Goal: Communication & Community: Answer question/provide support

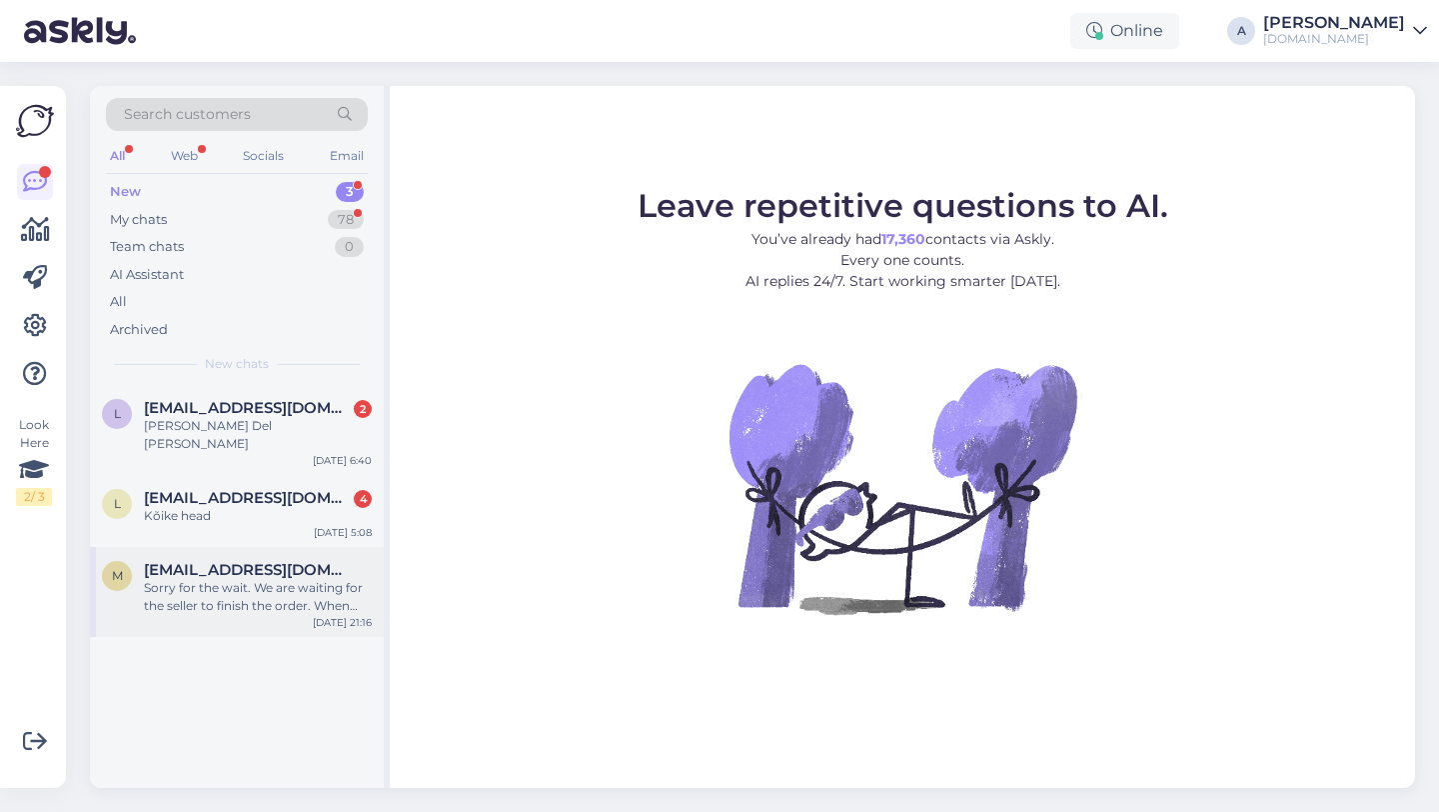
click at [223, 593] on div "Sorry for the wait. We are waiting for the seller to finish the order. When the…" at bounding box center [258, 597] width 228 height 36
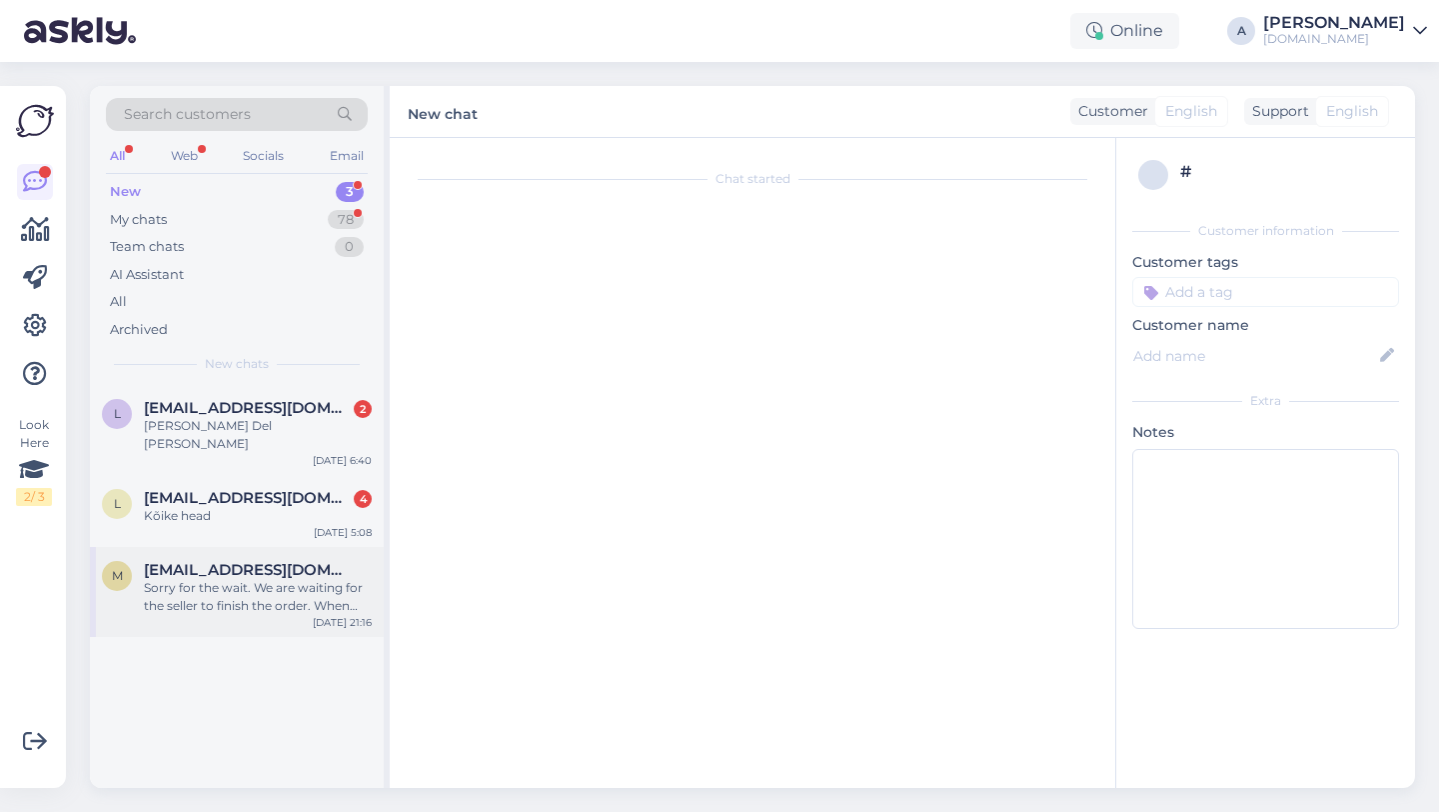
scroll to position [861, 0]
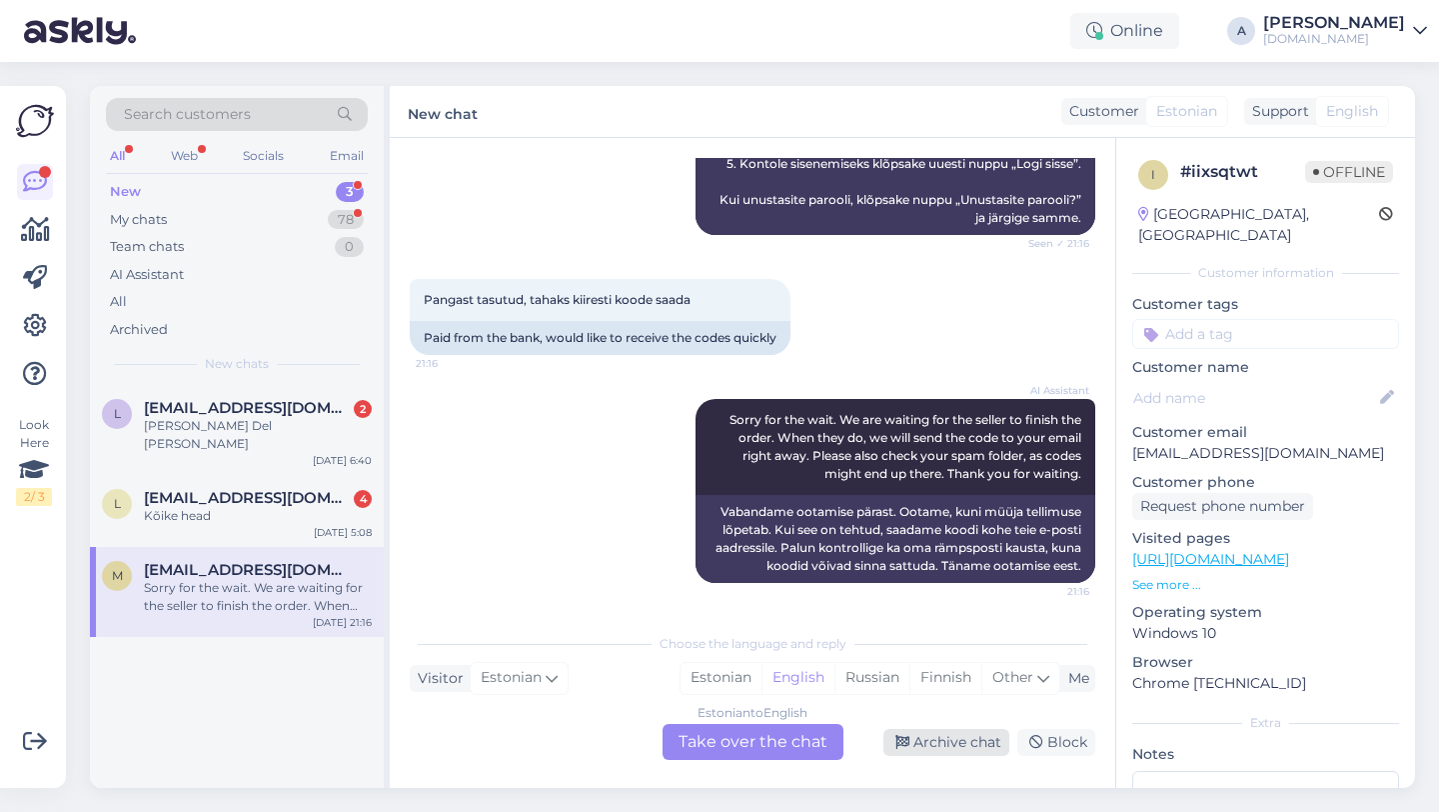
click at [963, 754] on div "Archive chat" at bounding box center [946, 742] width 126 height 27
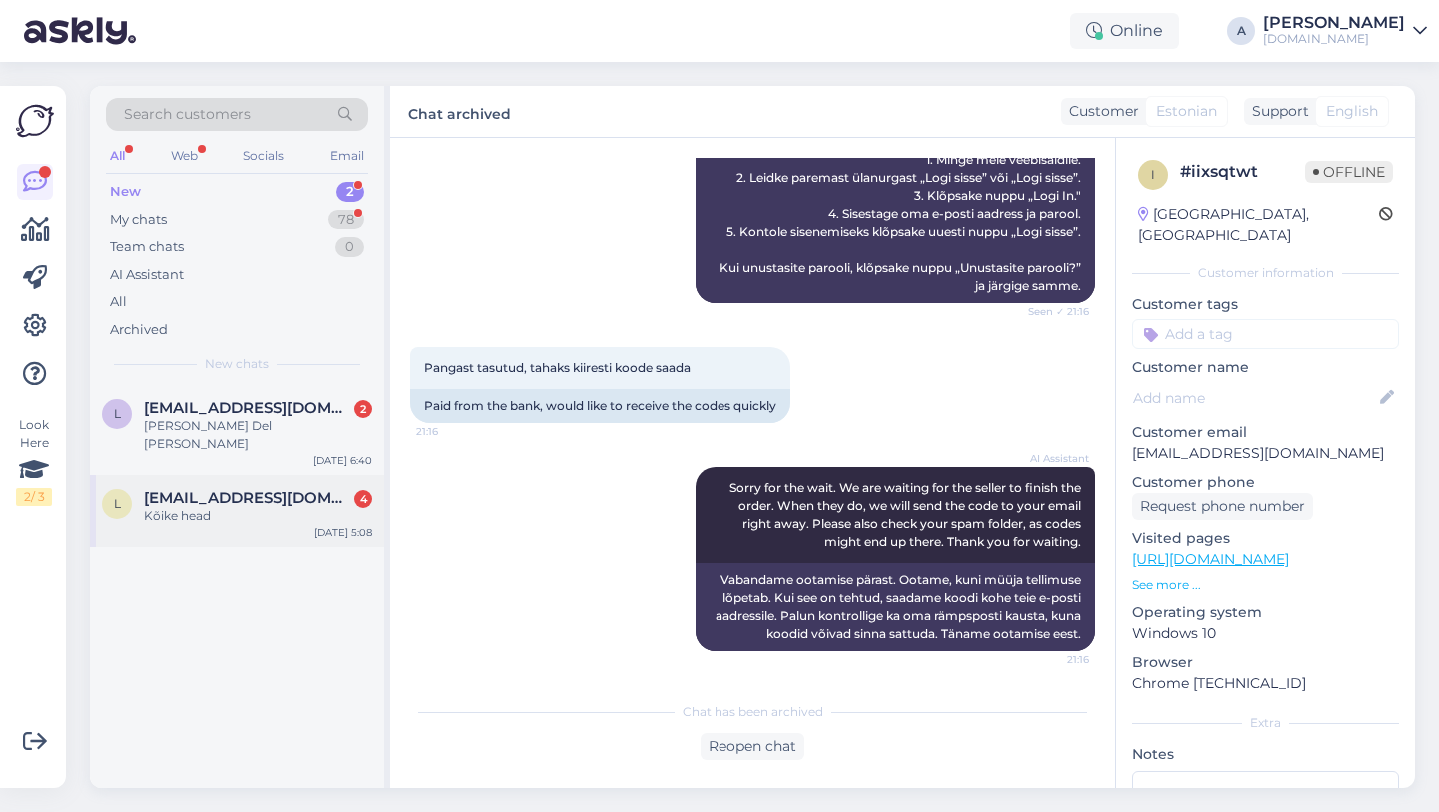
click at [267, 507] on div "l [EMAIL_ADDRESS][DOMAIN_NAME] 4 Kõike head [DATE] 5:08" at bounding box center [237, 511] width 294 height 72
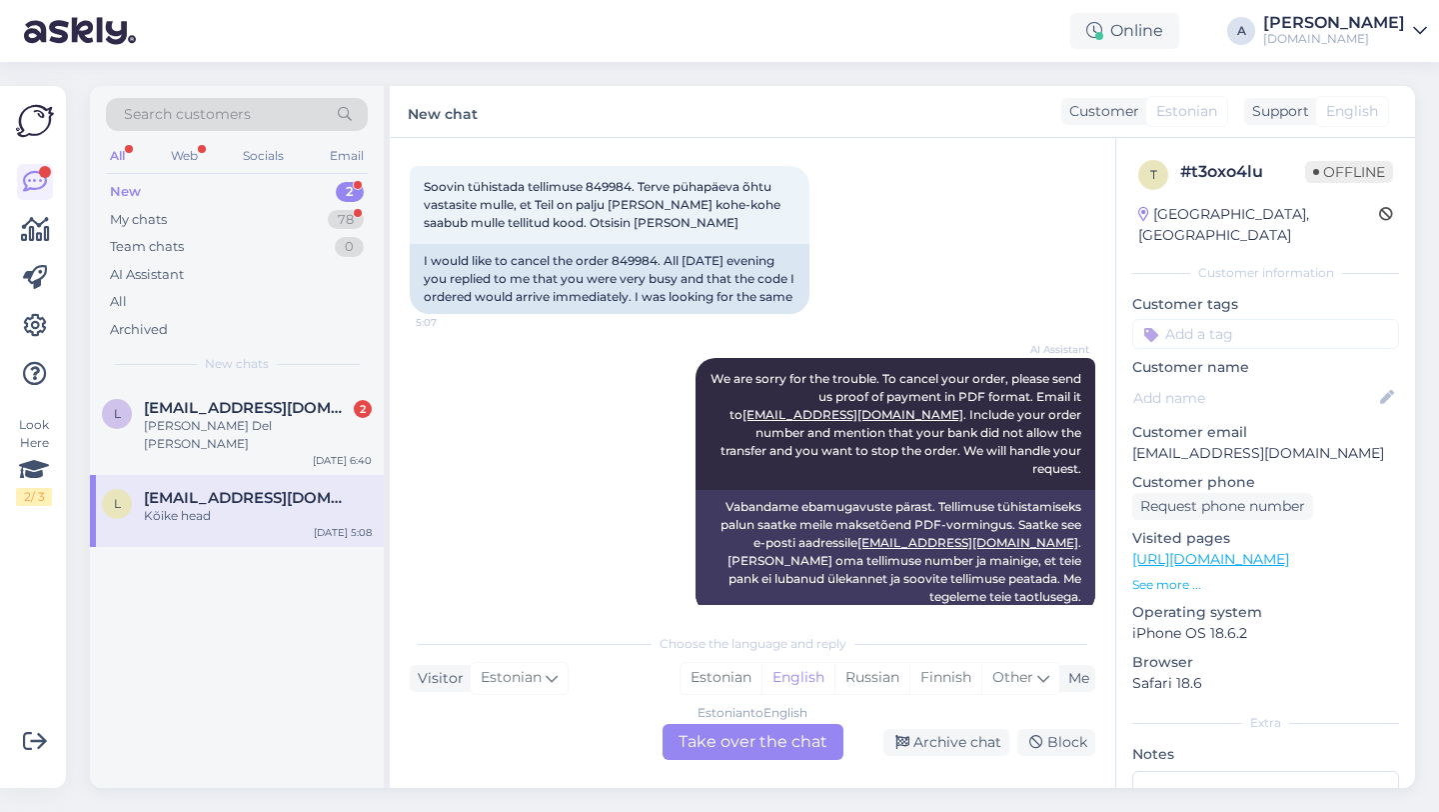
scroll to position [96, 0]
drag, startPoint x: 661, startPoint y: 260, endPoint x: 614, endPoint y: 258, distance: 47.0
click at [614, 258] on div "I would like to cancel the order 849984. All [DATE] evening you replied to me t…" at bounding box center [610, 281] width 400 height 70
copy div "849984"
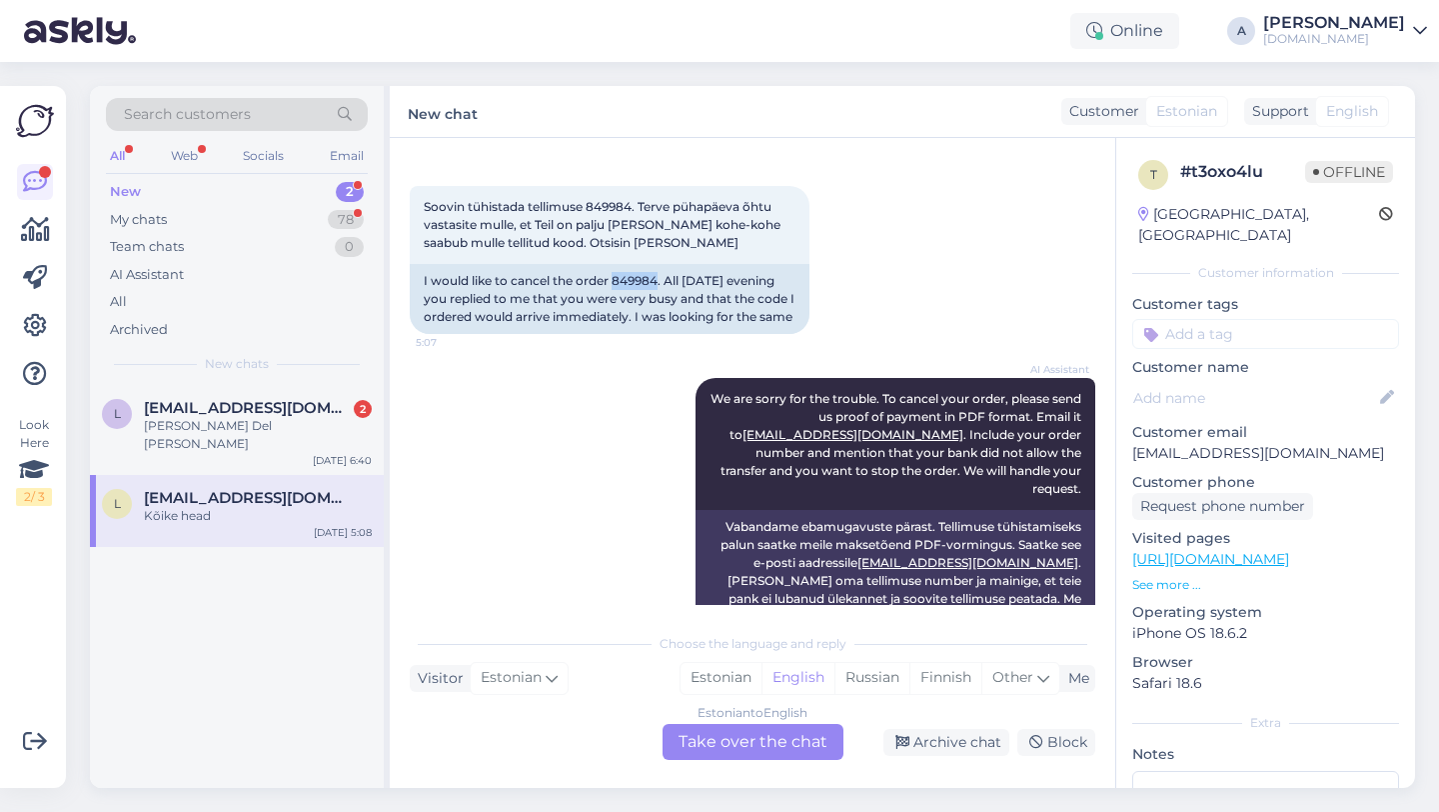
scroll to position [77, 0]
click at [707, 746] on div "Estonian to English Take over the chat" at bounding box center [753, 742] width 181 height 36
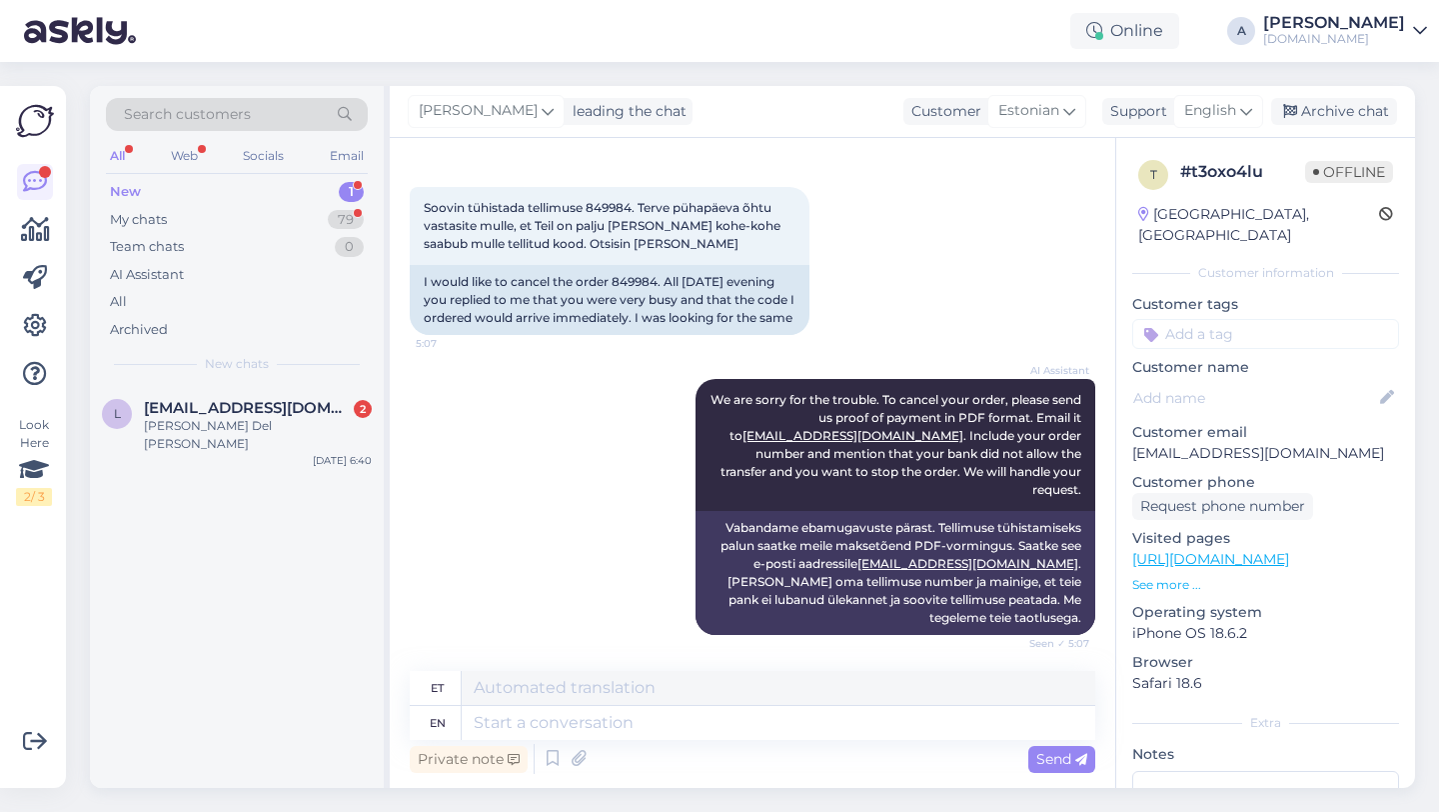
scroll to position [579, 0]
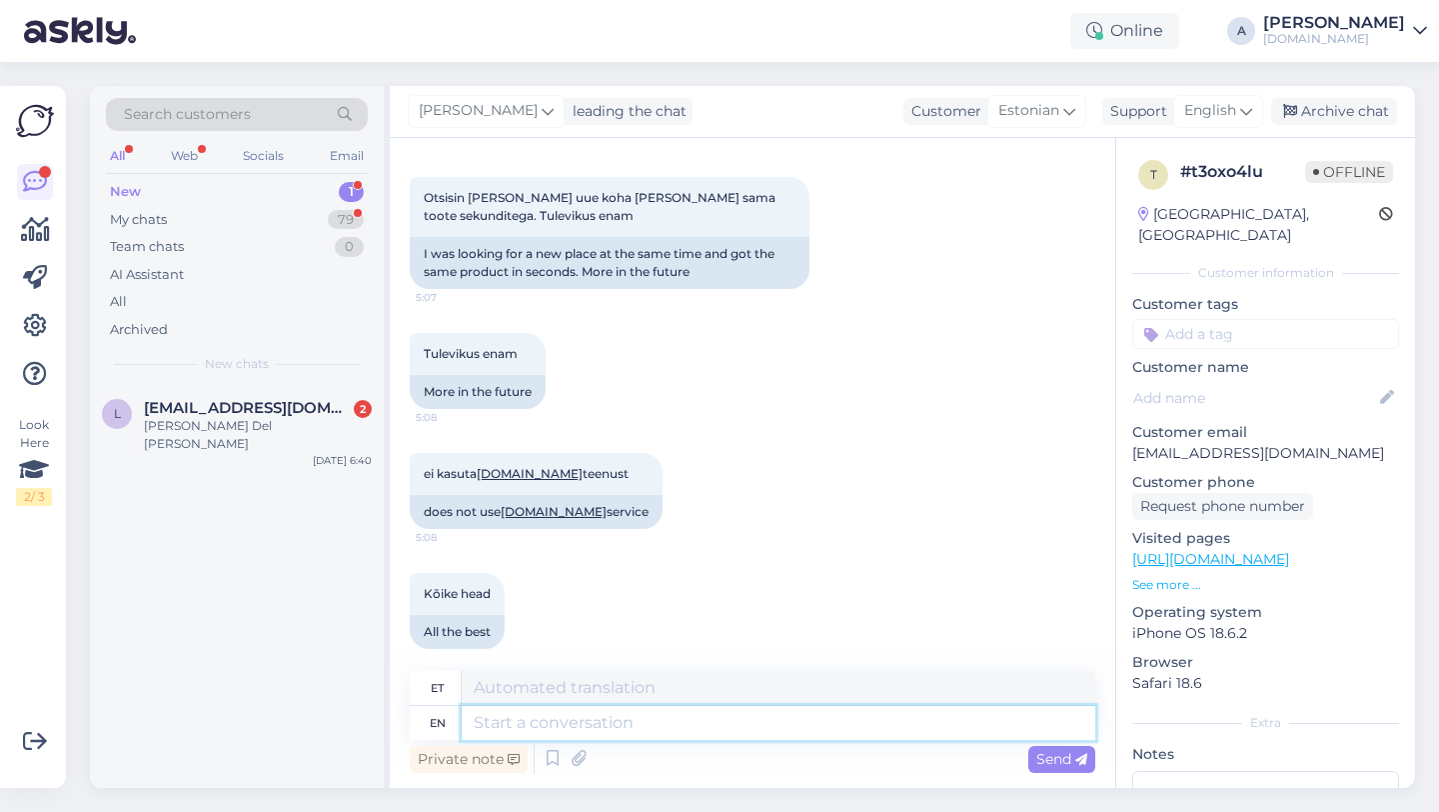
click at [552, 721] on textarea at bounding box center [779, 723] width 634 height 34
type textarea "Hey th"
type textarea "Hei"
type textarea "Hey there!"
type textarea "Tere!"
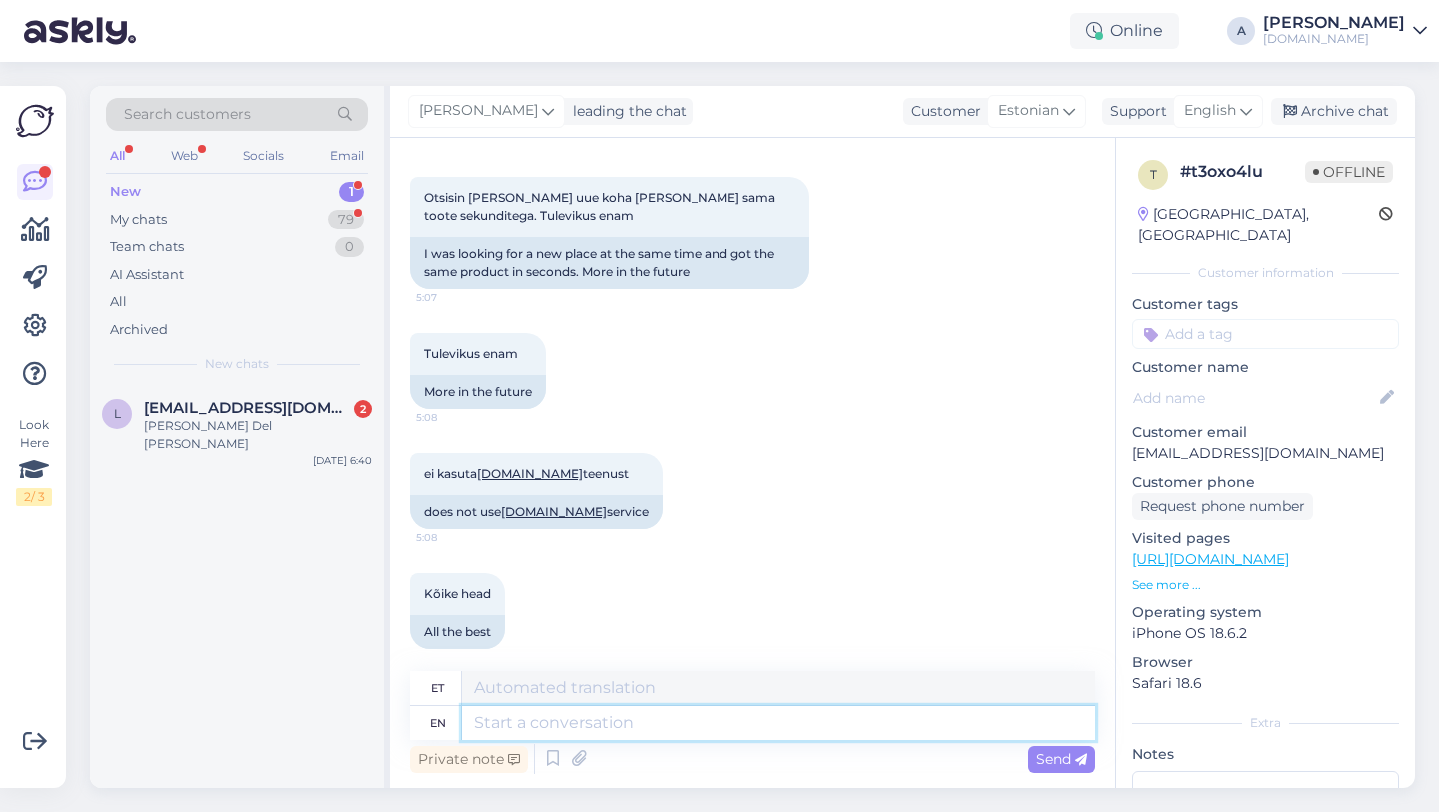
scroll to position [699, 0]
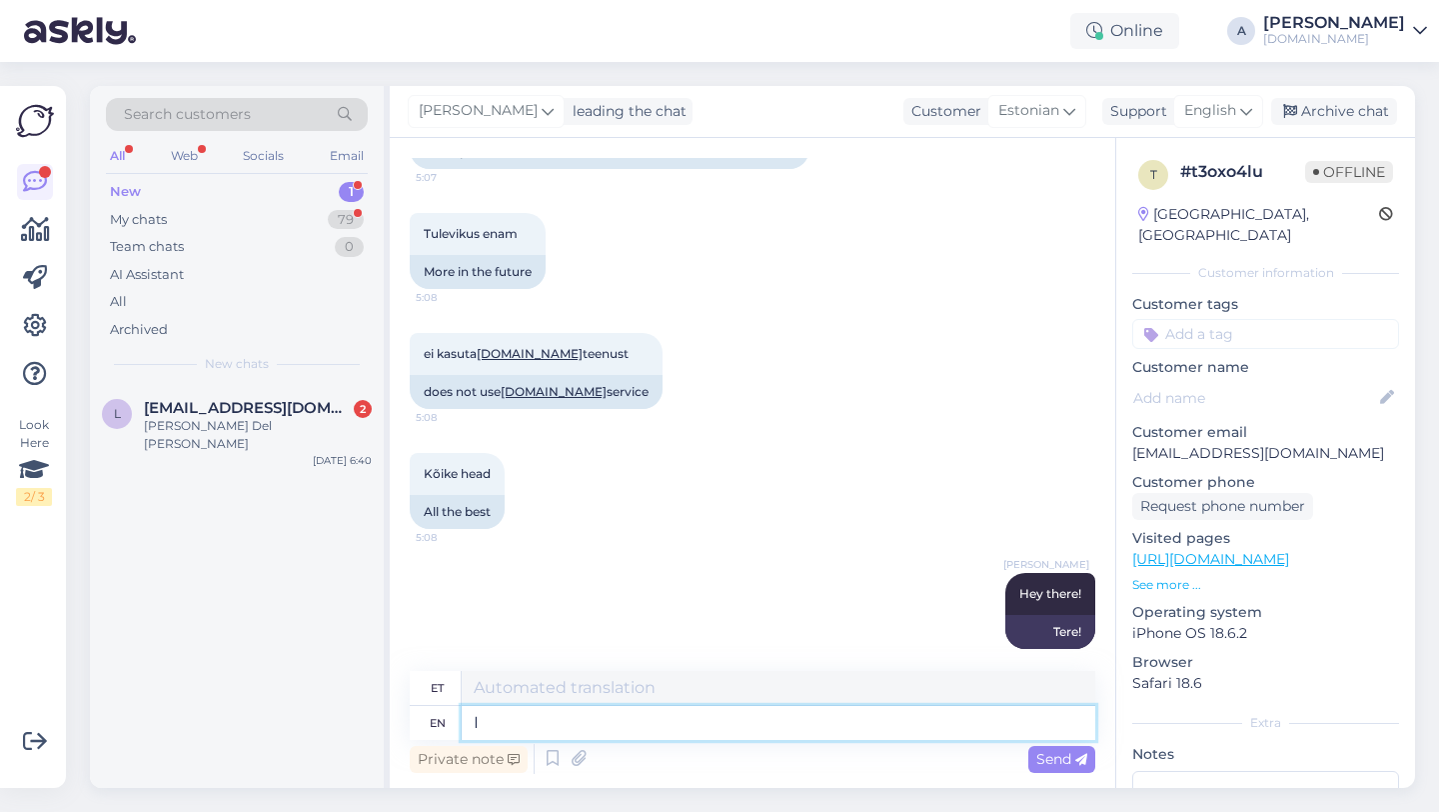
type textarea "I c"
type textarea "[PERSON_NAME]"
type textarea "I can s"
type textarea "Ma saan"
type textarea "I can see i"
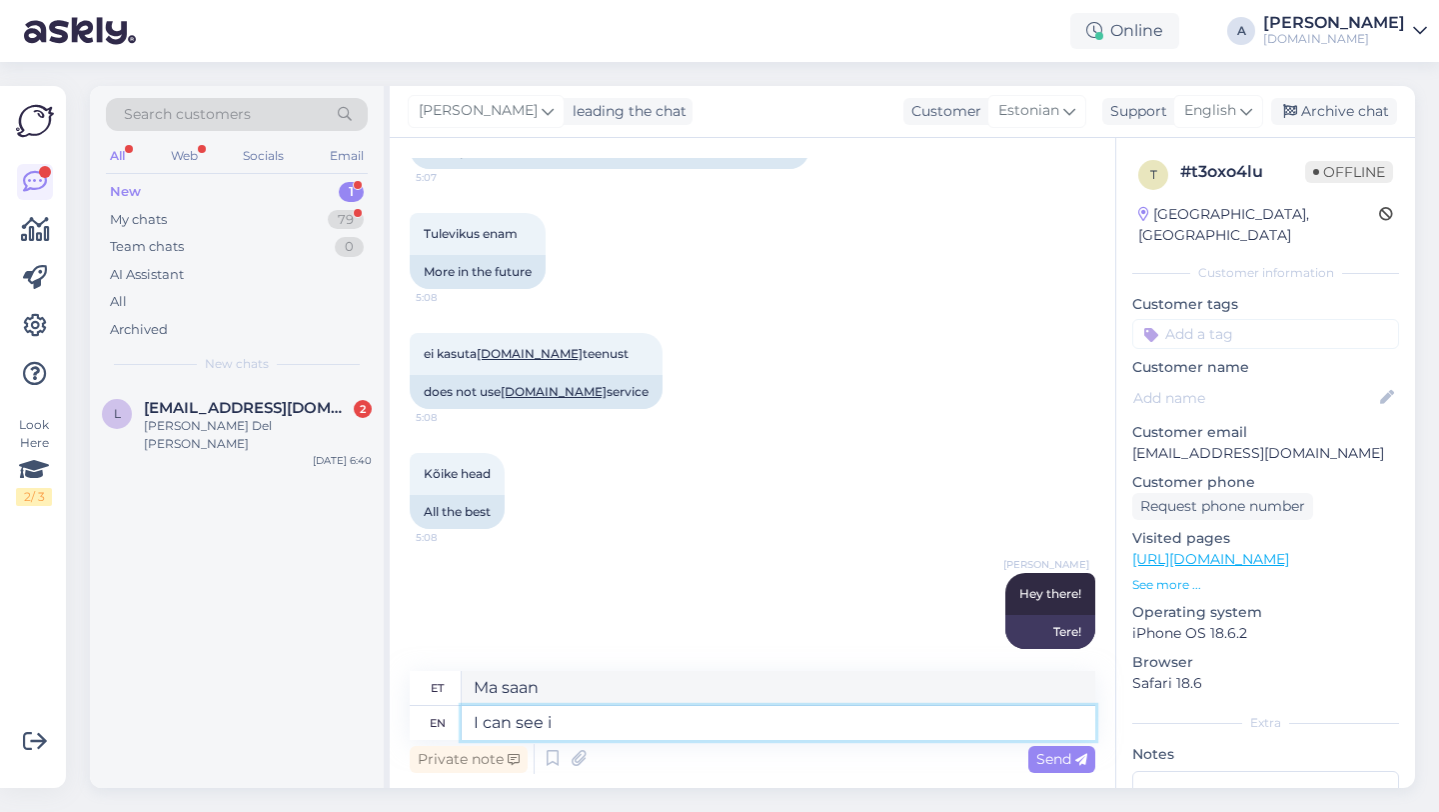
type textarea "Ma näen"
type textarea "I can see internally tha"
type textarea "Ma näen sisemiselt"
type textarea "I can see internally that"
type textarea "Ma näen seda sisemiselt"
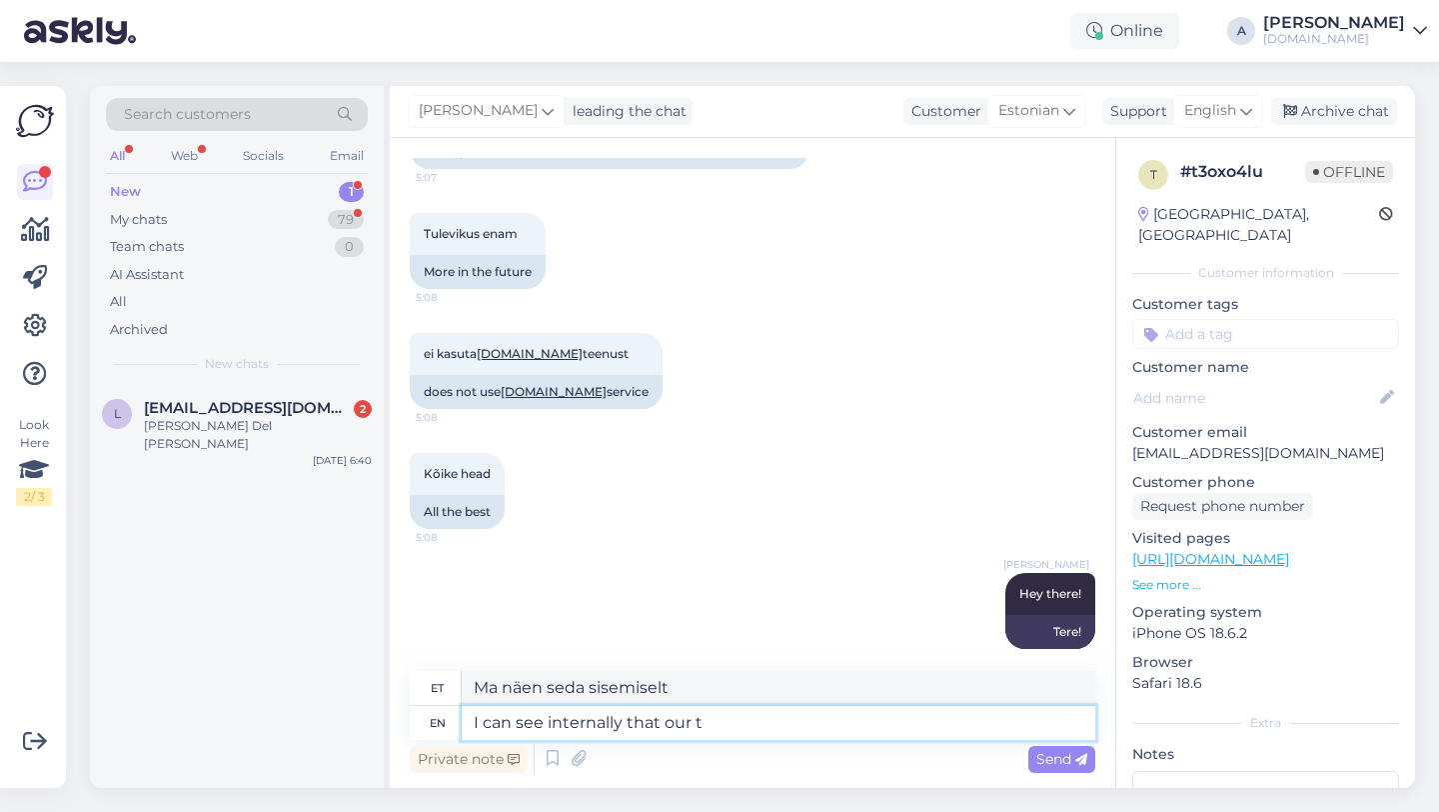
type textarea "I can see internally that our te"
type textarea "Ma näen sisemiselt, et meie"
type textarea "I can see internally that our team i"
type textarea "Ma näen sisemiselt, et meie meeskond"
type textarea "I can see internally that our team is wor"
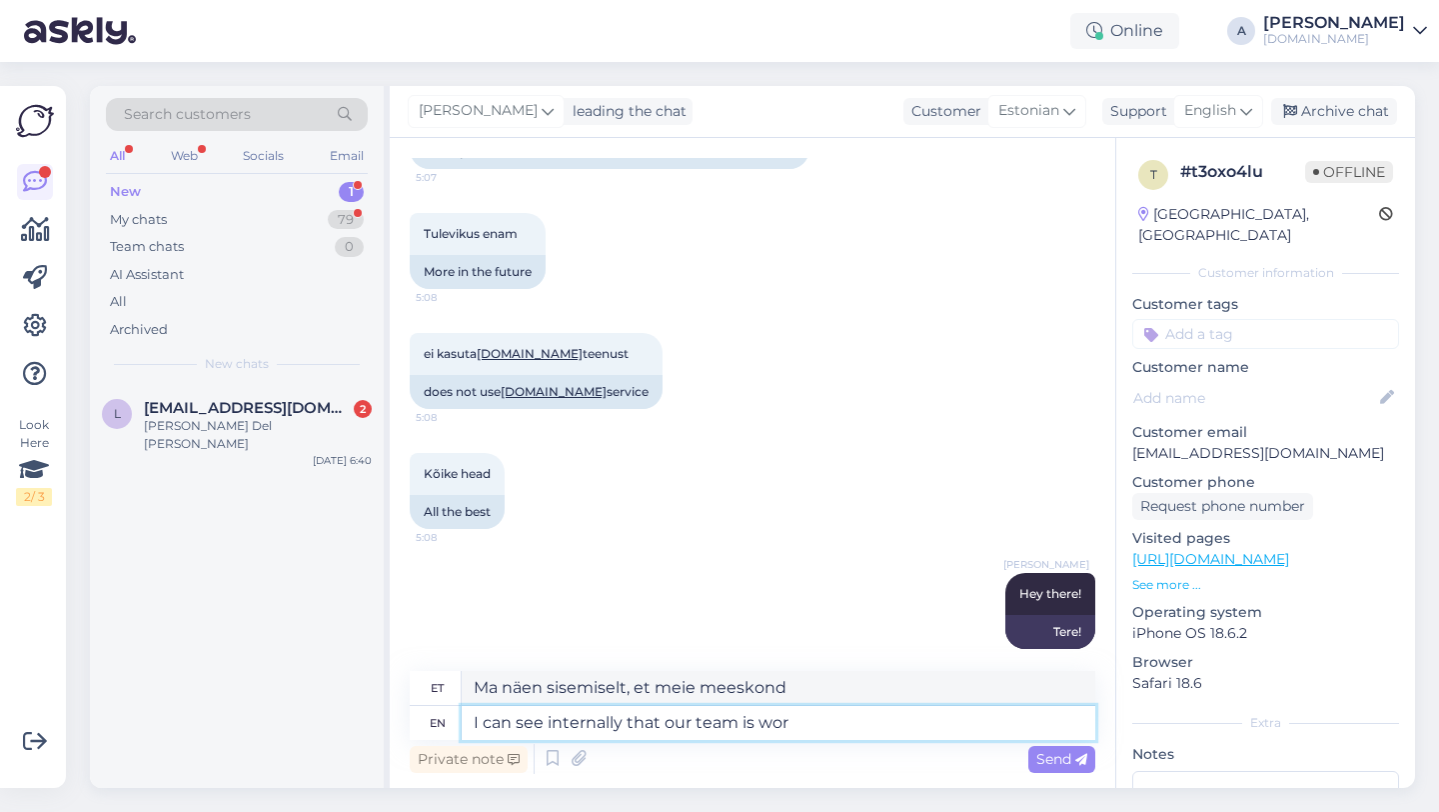
type textarea "Ma näen sisemiselt, et meie meeskond on"
type textarea "I can see internally that our team is working to"
type textarea "Ma näen sisemiselt, et meie meeskond töötab"
type textarea "I can see internally that our team is working to s"
type textarea "Ma näen sisemiselt, et meie meeskond töötab selle nimel, et"
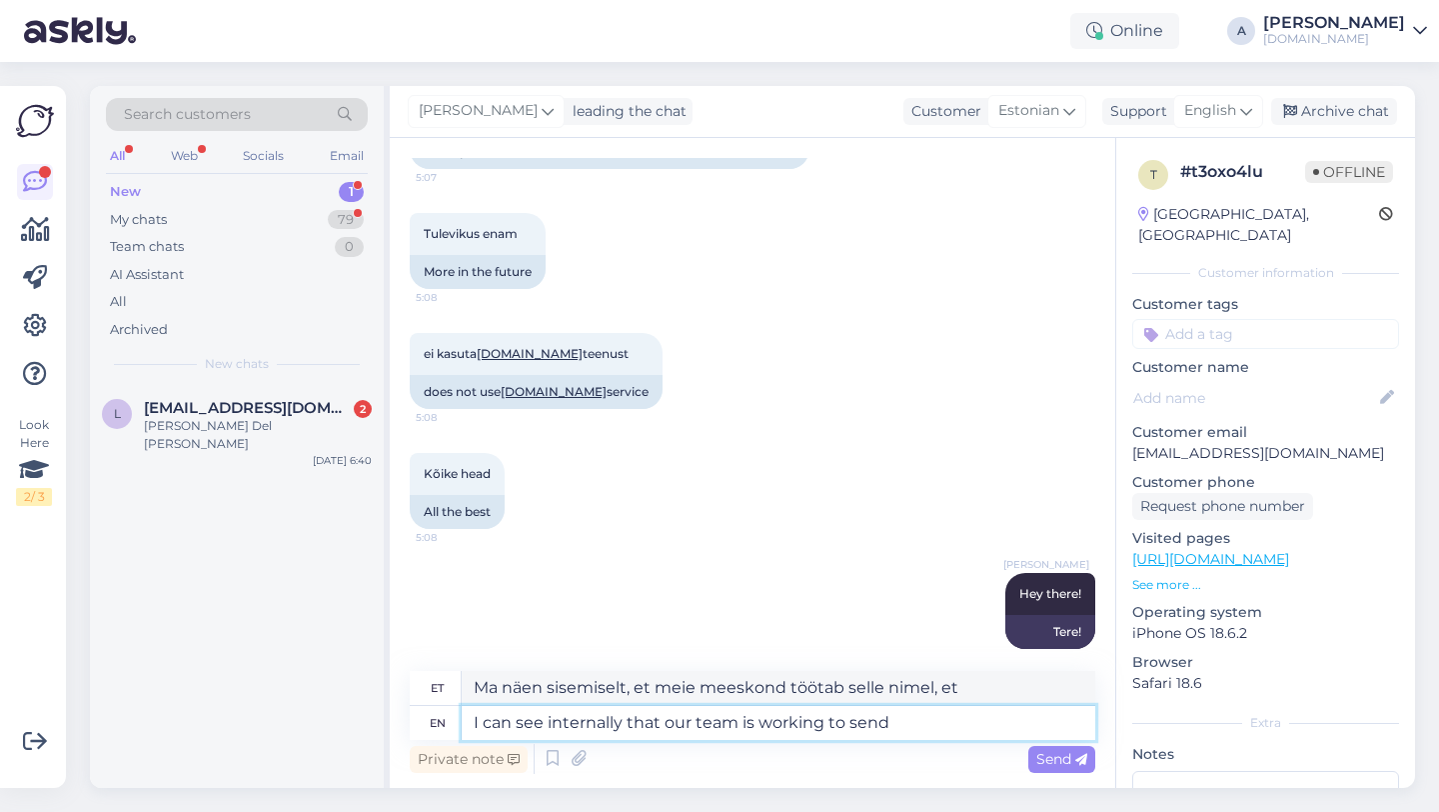
type textarea "I can see internally that our team is working to send"
type textarea "Ma näen sisemiselt, et meie meeskond töötab saatmise nimel"
type textarea "I can see internally that our team is working to send it a"
type textarea "Ma näen sisemiselt, et meie meeskond töötab selle saatmise nimel."
type textarea "I can see internally that our team is working to send it as [PERSON_NAME]"
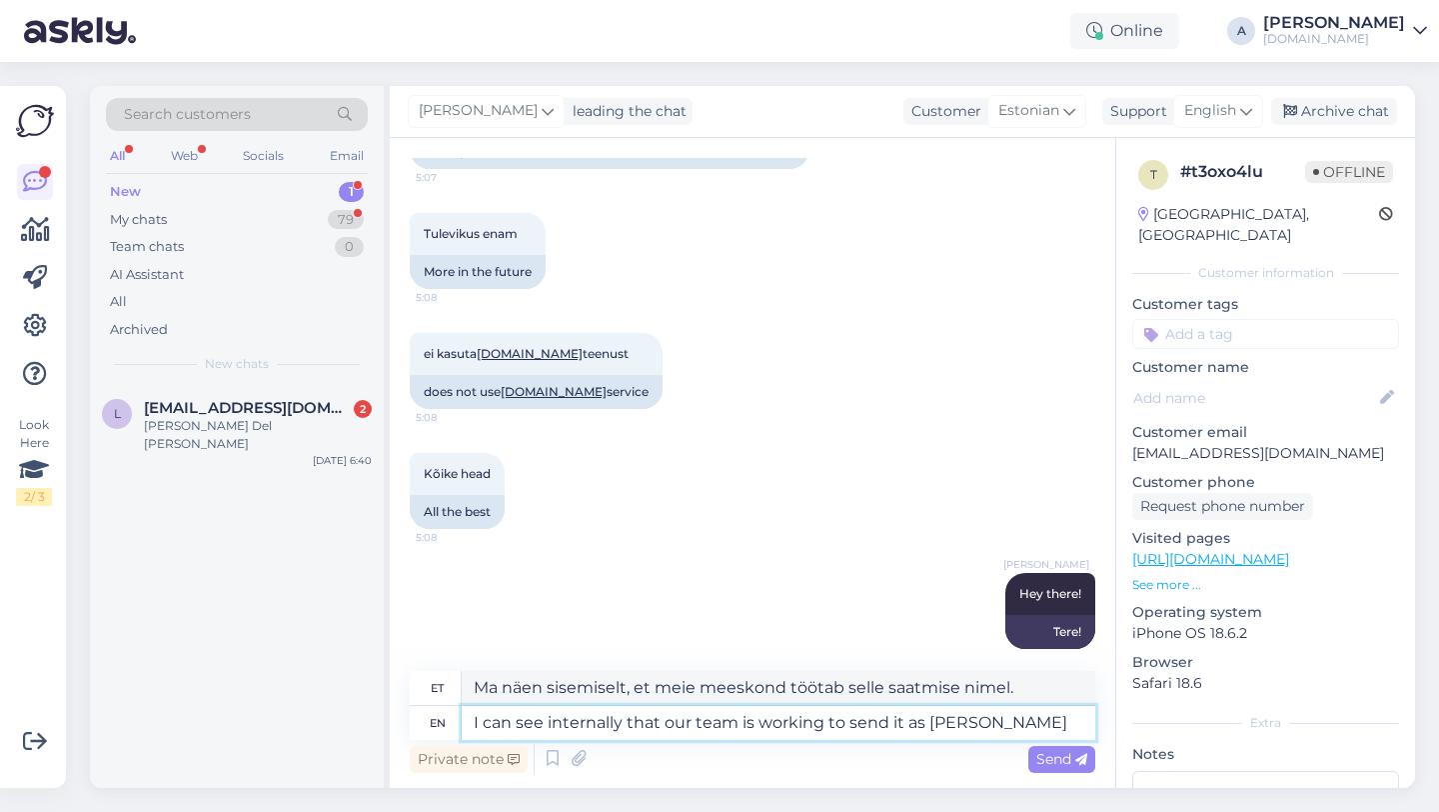
type textarea "Ma näen sisemiselt, et meie meeskond töötab selle nimel, et see saata nii nagu"
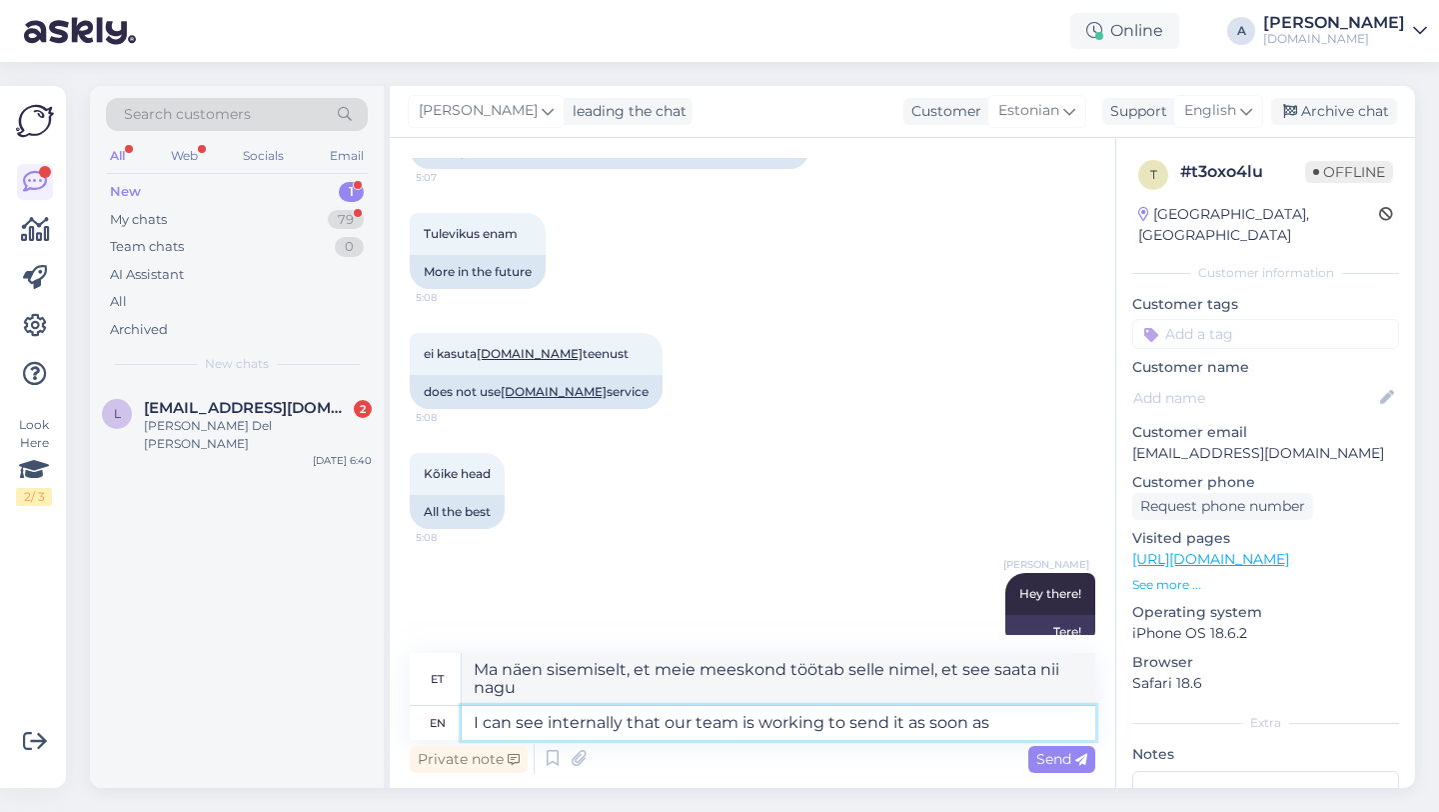
type textarea "I can see internally that our team is working to send it as soon as"
type textarea "Näen sisemiselt, et meie meeskond töötab selle nimel, et see võimalikult kiires…"
type textarea "I can see internally that our team is working to send it as soon as pos"
type textarea "Ma näen sisemiselt, et meie meeskond töötab selle nimel, et see niipea kui võim…"
type textarea "I can see internally that our team is working to send it as soon as possible."
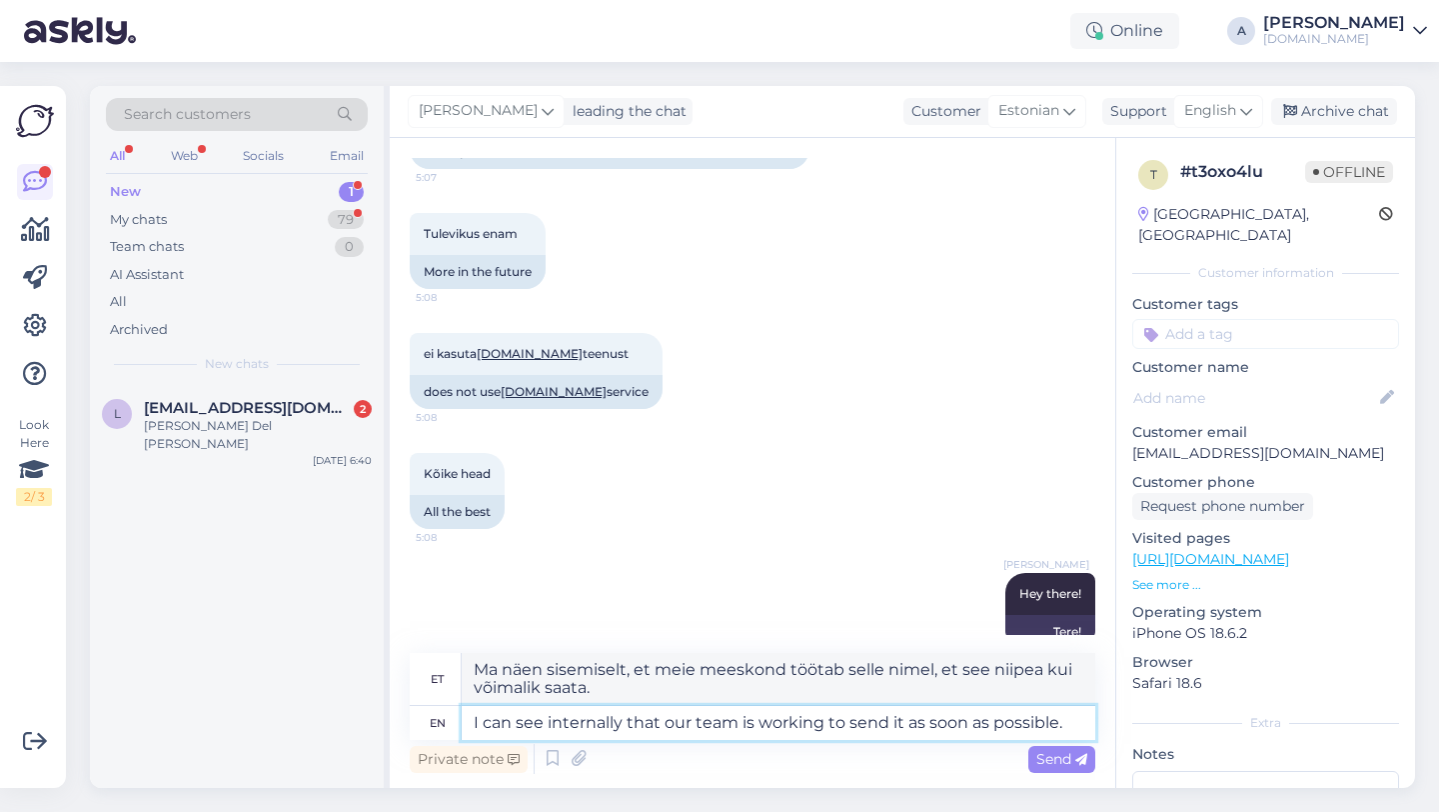
type textarea "Näen sisemiselt, et meie meeskond töötab selle nimel, et see võimalikult kiires…"
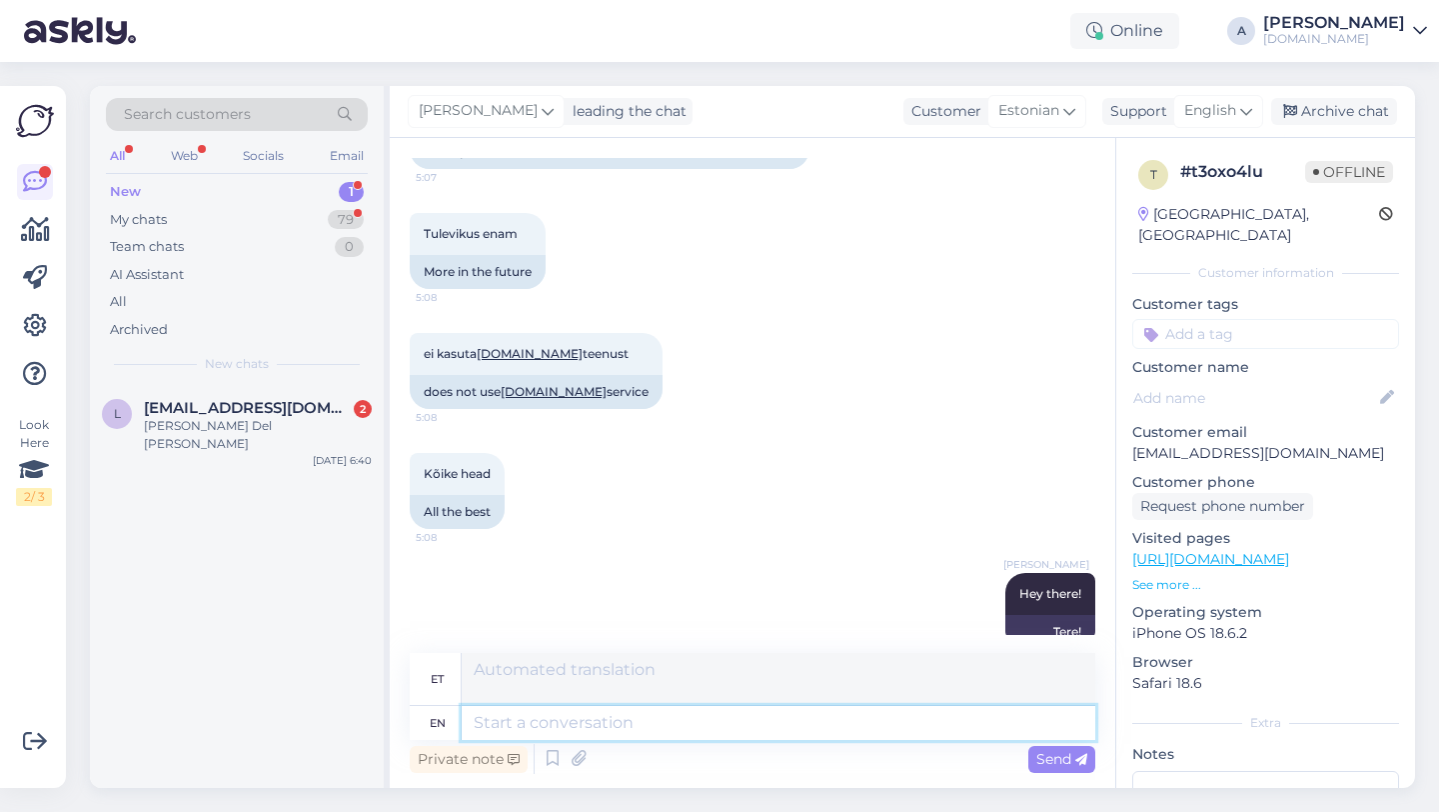
scroll to position [855, 0]
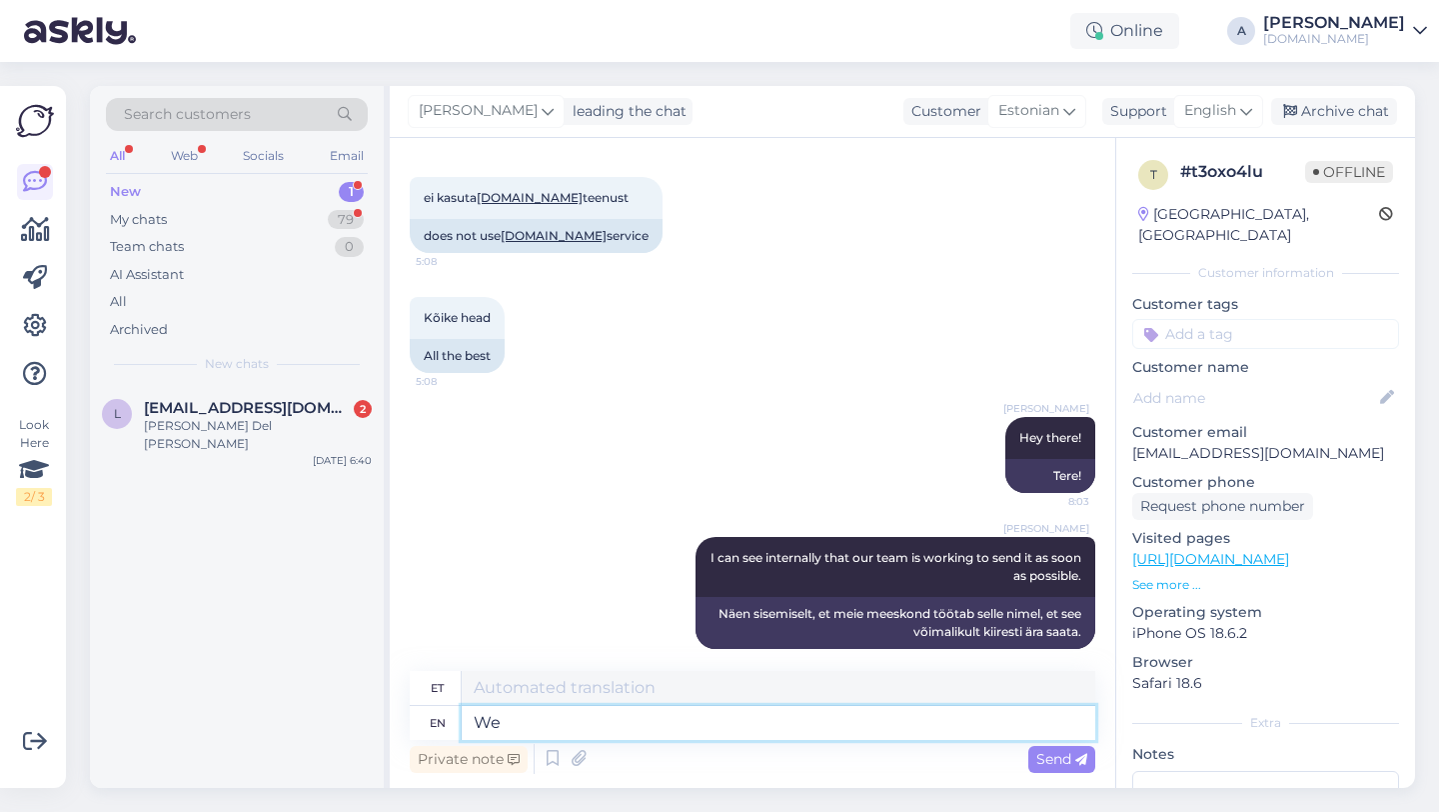
type textarea "We a"
type textarea "Meie"
type textarea "We apologize f"
type textarea "Vabandame"
type textarea "We apologize for the de"
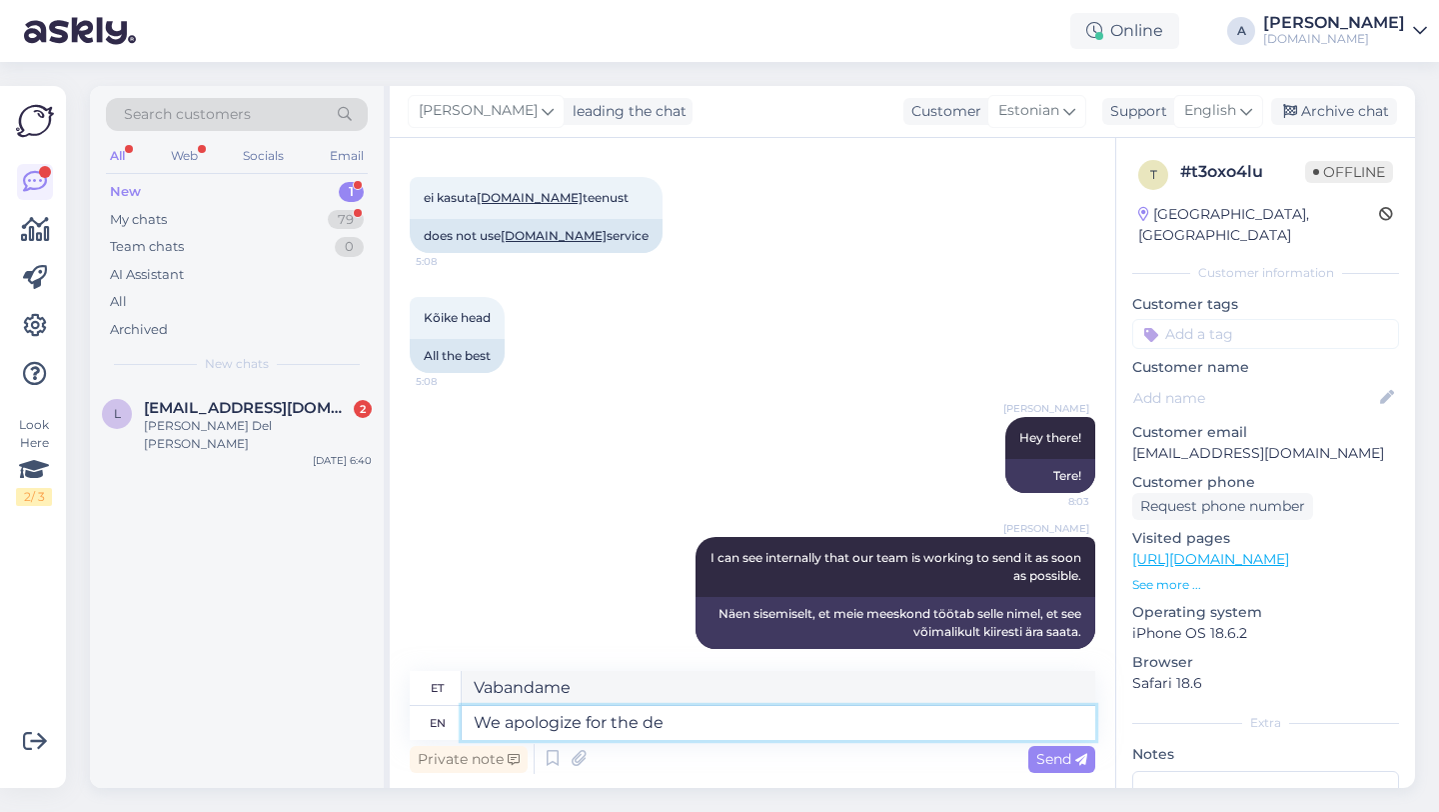
type textarea "Vabandame selle pärast"
type textarea "We apologize for the delay."
type textarea "Vabandame viivituse pärast."
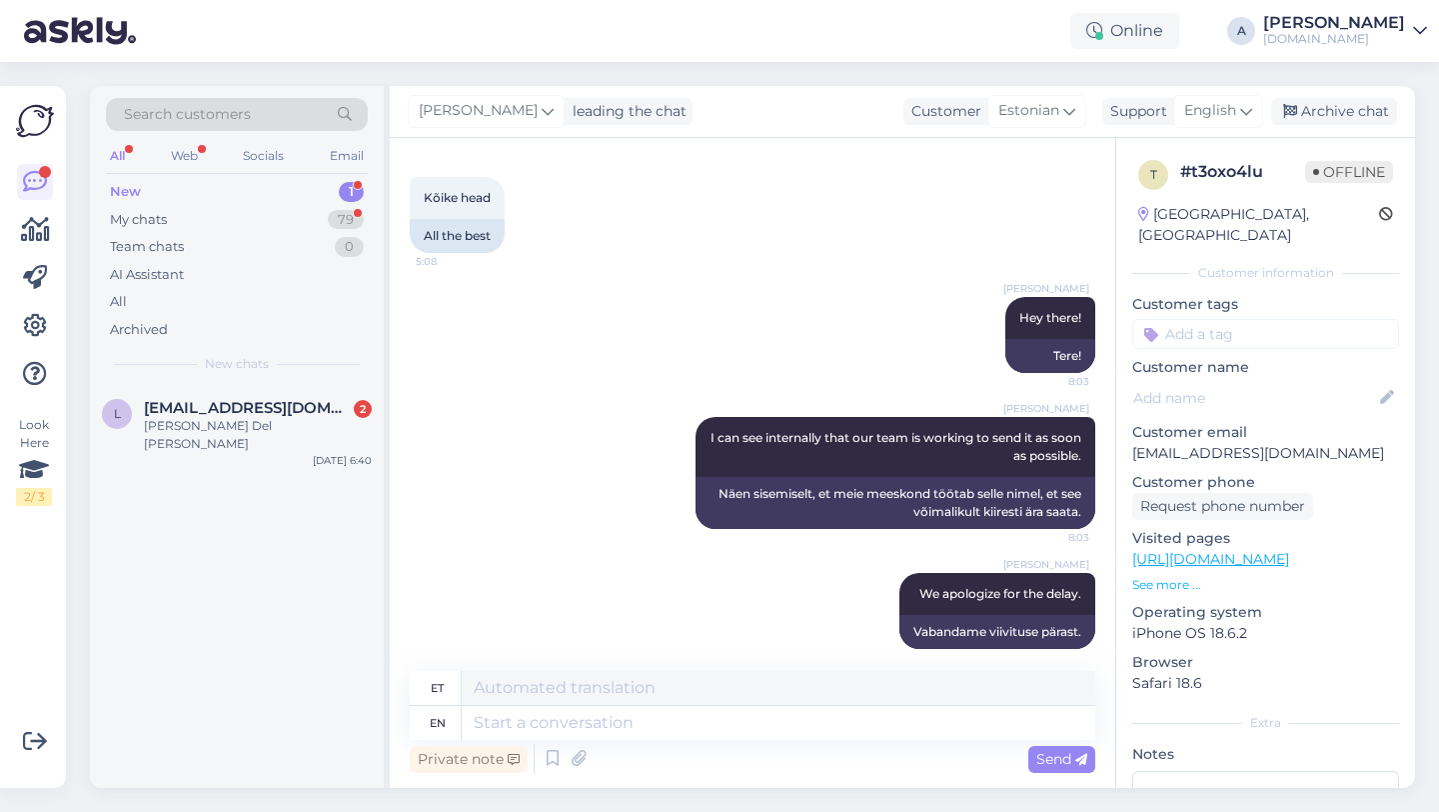
click at [1232, 319] on input at bounding box center [1265, 334] width 267 height 30
type input "orde"
click at [1256, 381] on span "Order_delay" at bounding box center [1265, 387] width 73 height 12
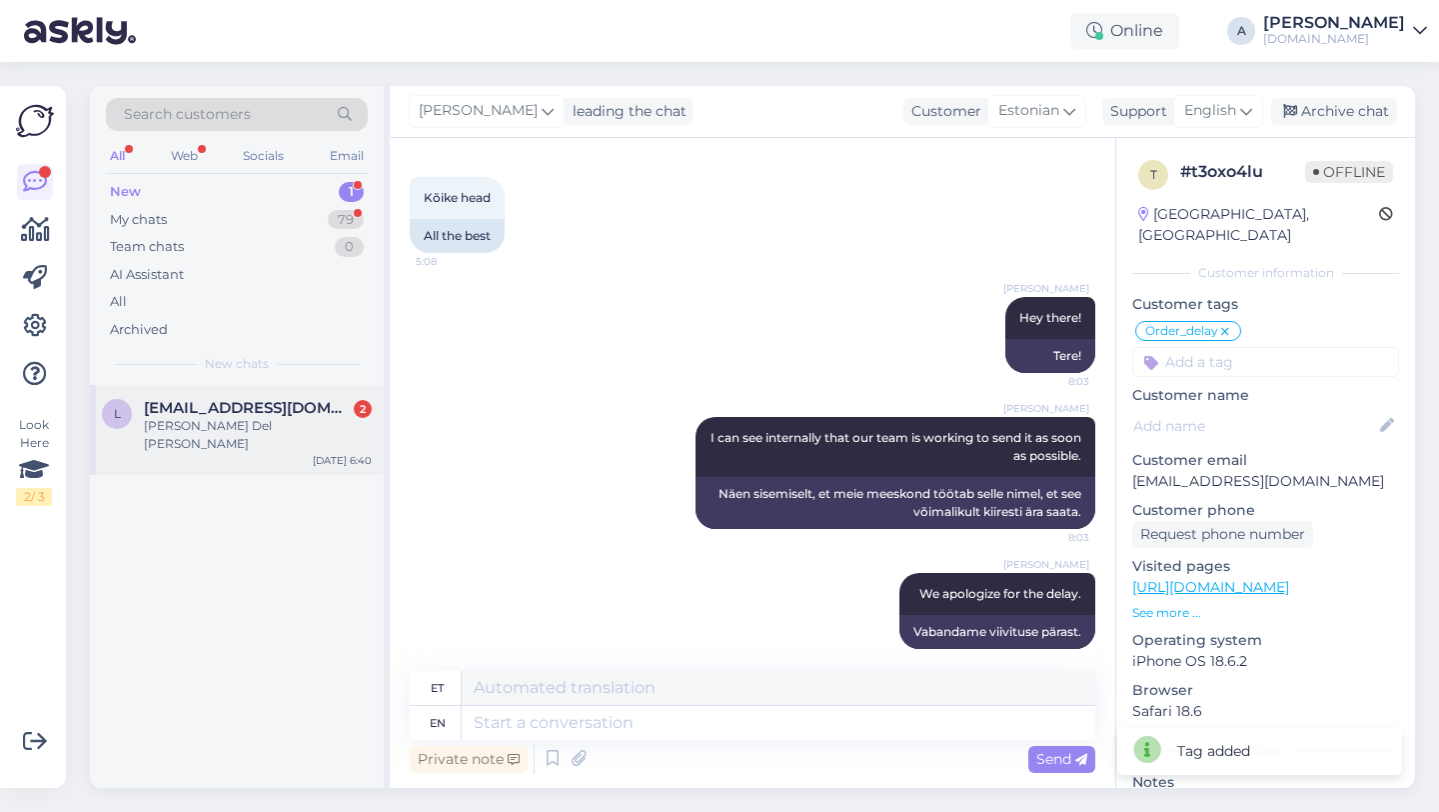
click at [241, 424] on div "[PERSON_NAME] Del [PERSON_NAME]" at bounding box center [258, 435] width 228 height 36
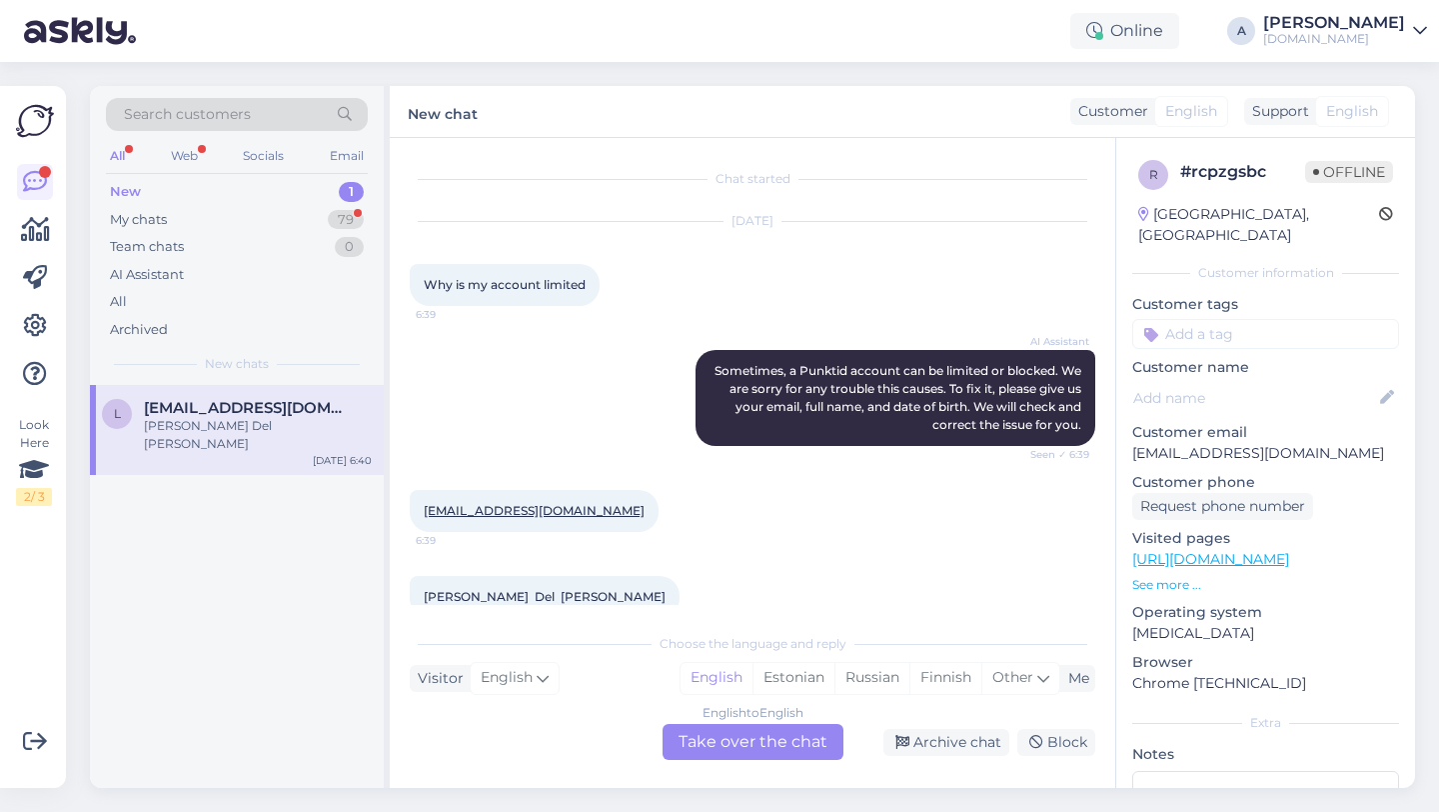
scroll to position [35, 0]
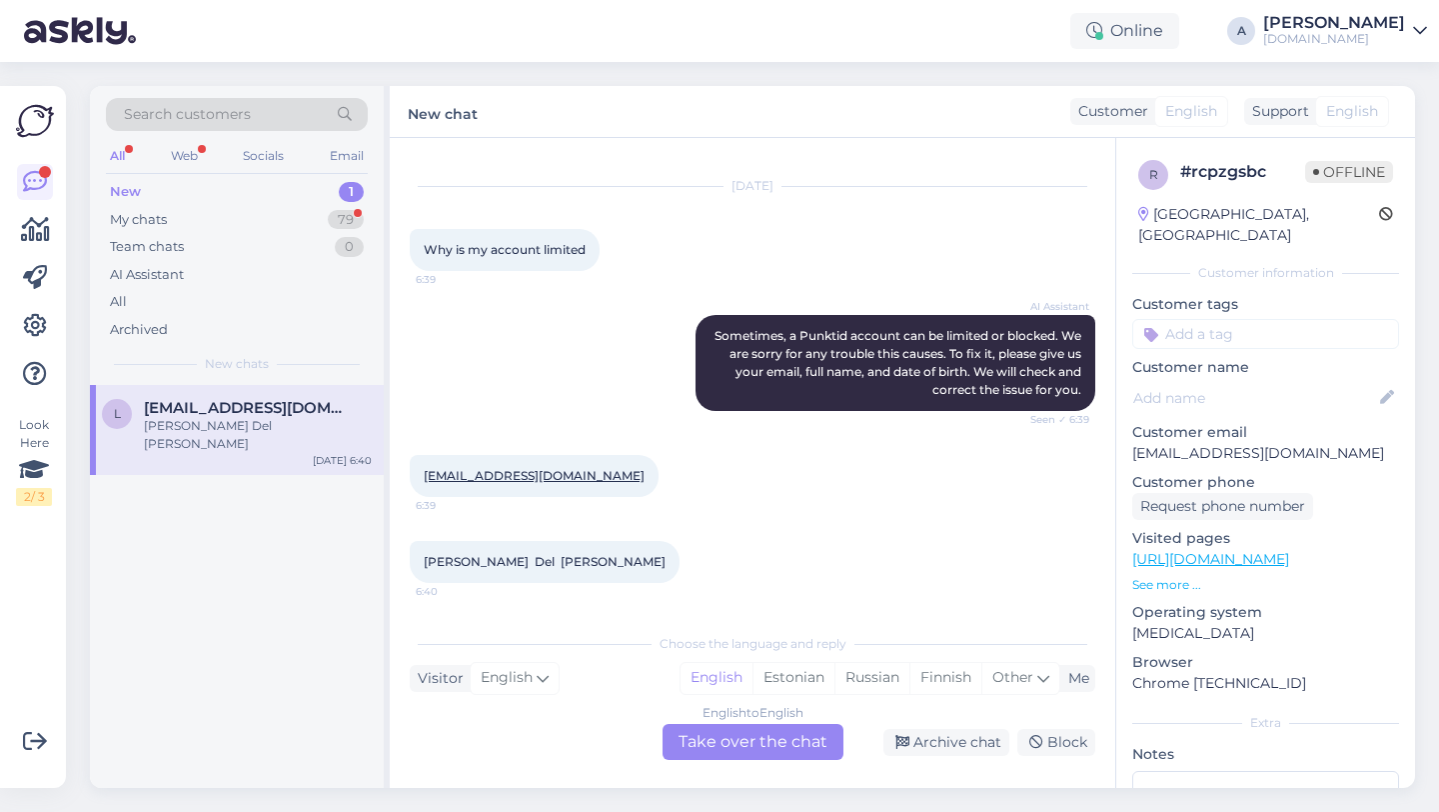
click at [712, 752] on div "English to English Take over the chat" at bounding box center [753, 742] width 181 height 36
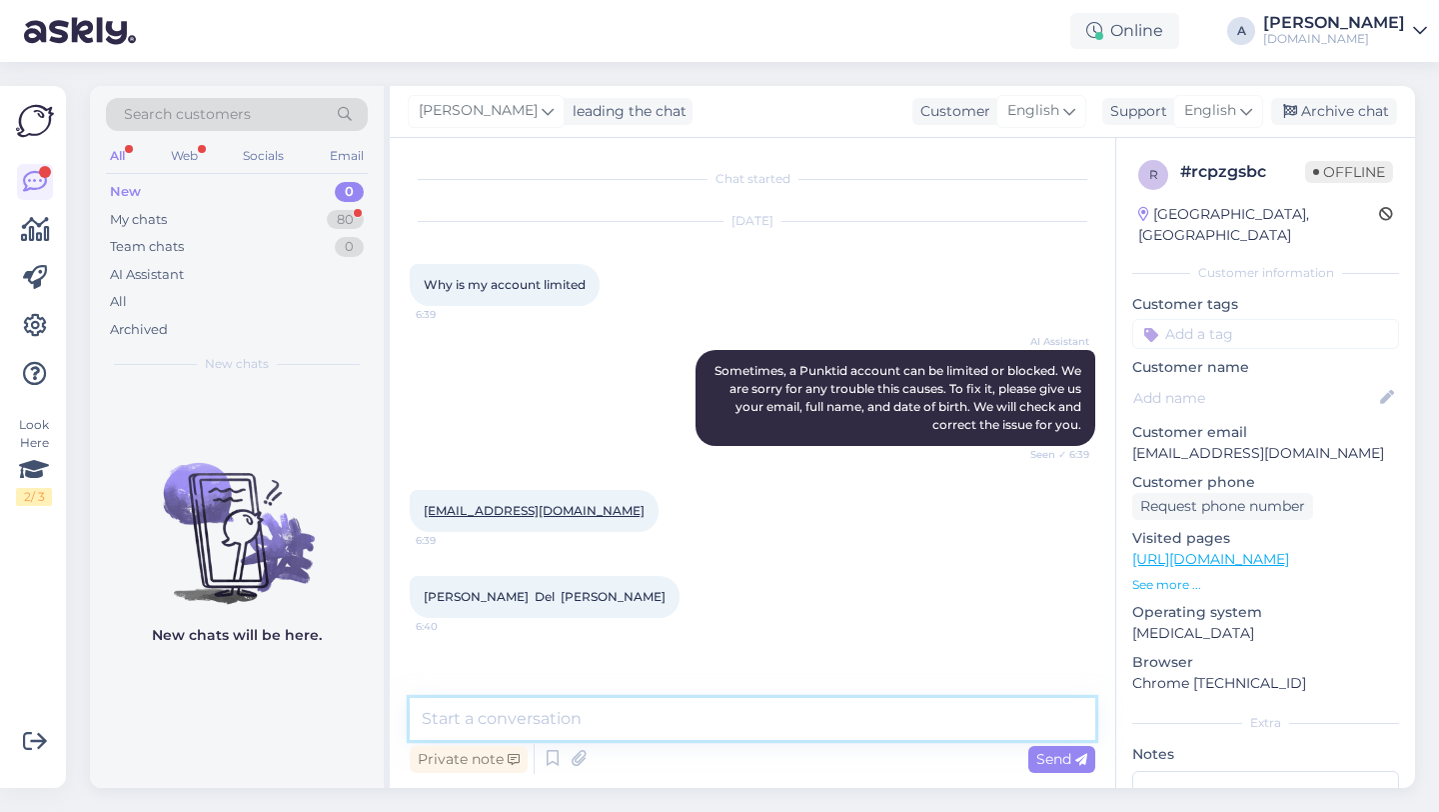
click at [604, 729] on textarea at bounding box center [753, 719] width 686 height 42
type textarea "He there!"
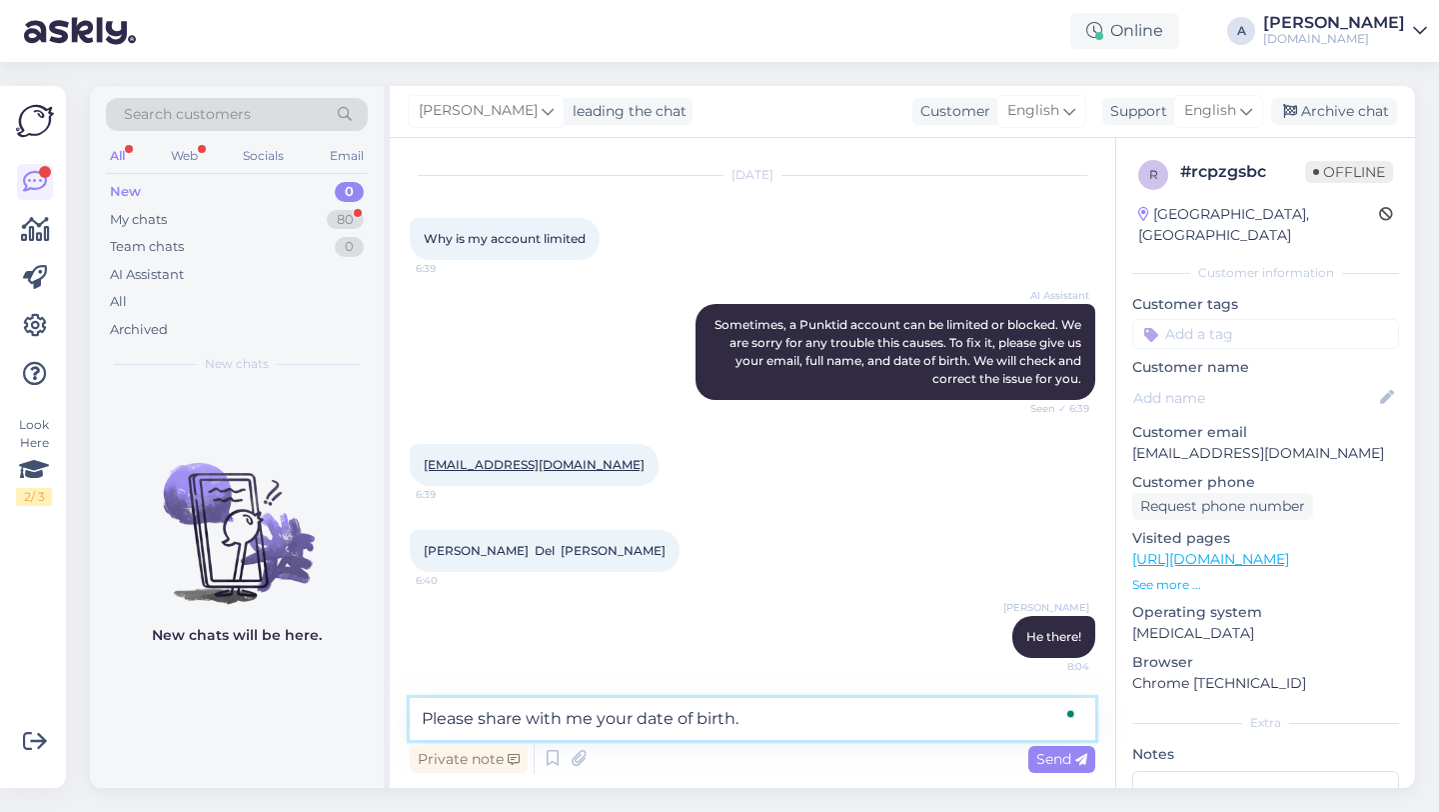
type textarea "Please share with me your date of birth."
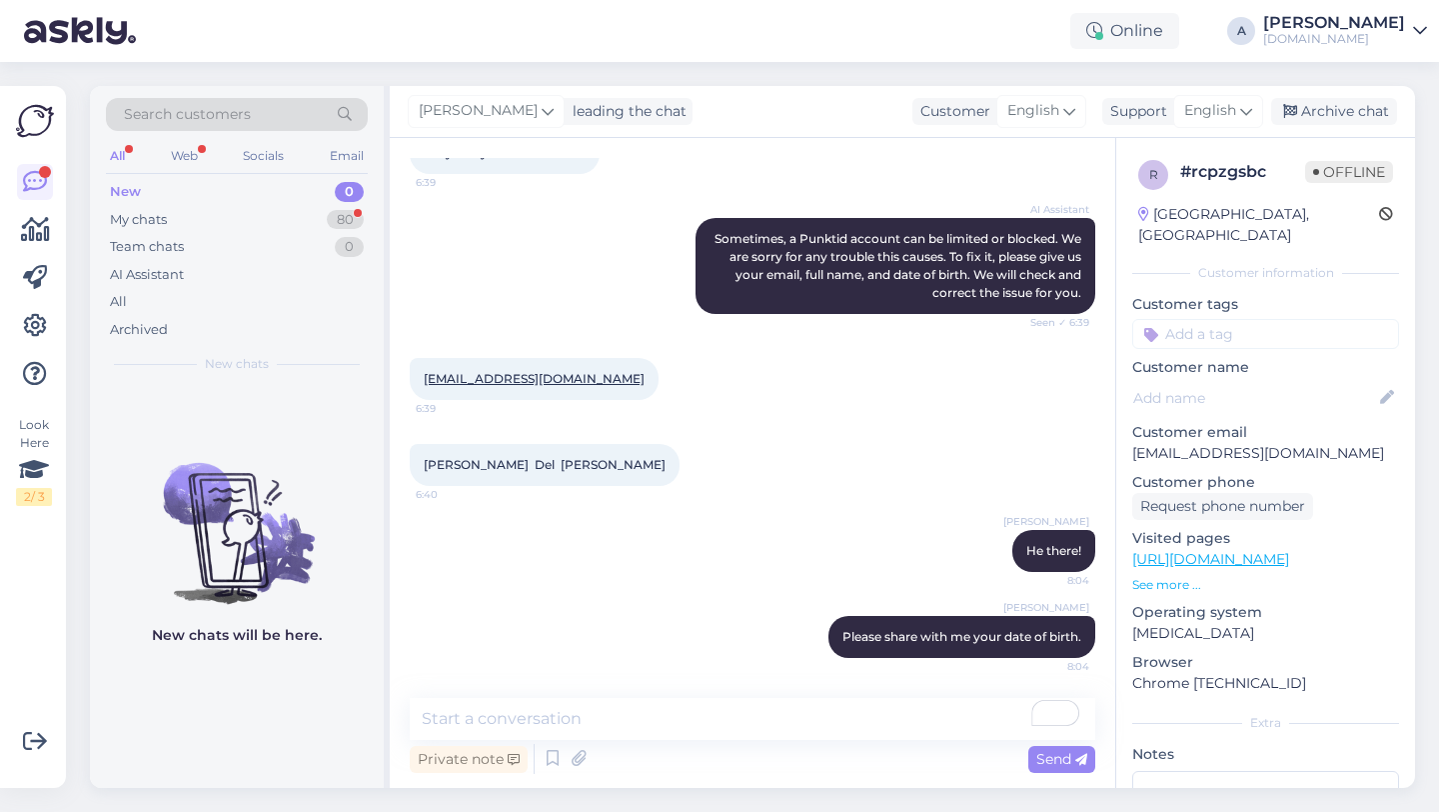
click at [1236, 319] on input at bounding box center [1265, 334] width 267 height 30
type input "orde"
click at [1254, 381] on span "Order_delay" at bounding box center [1265, 387] width 73 height 12
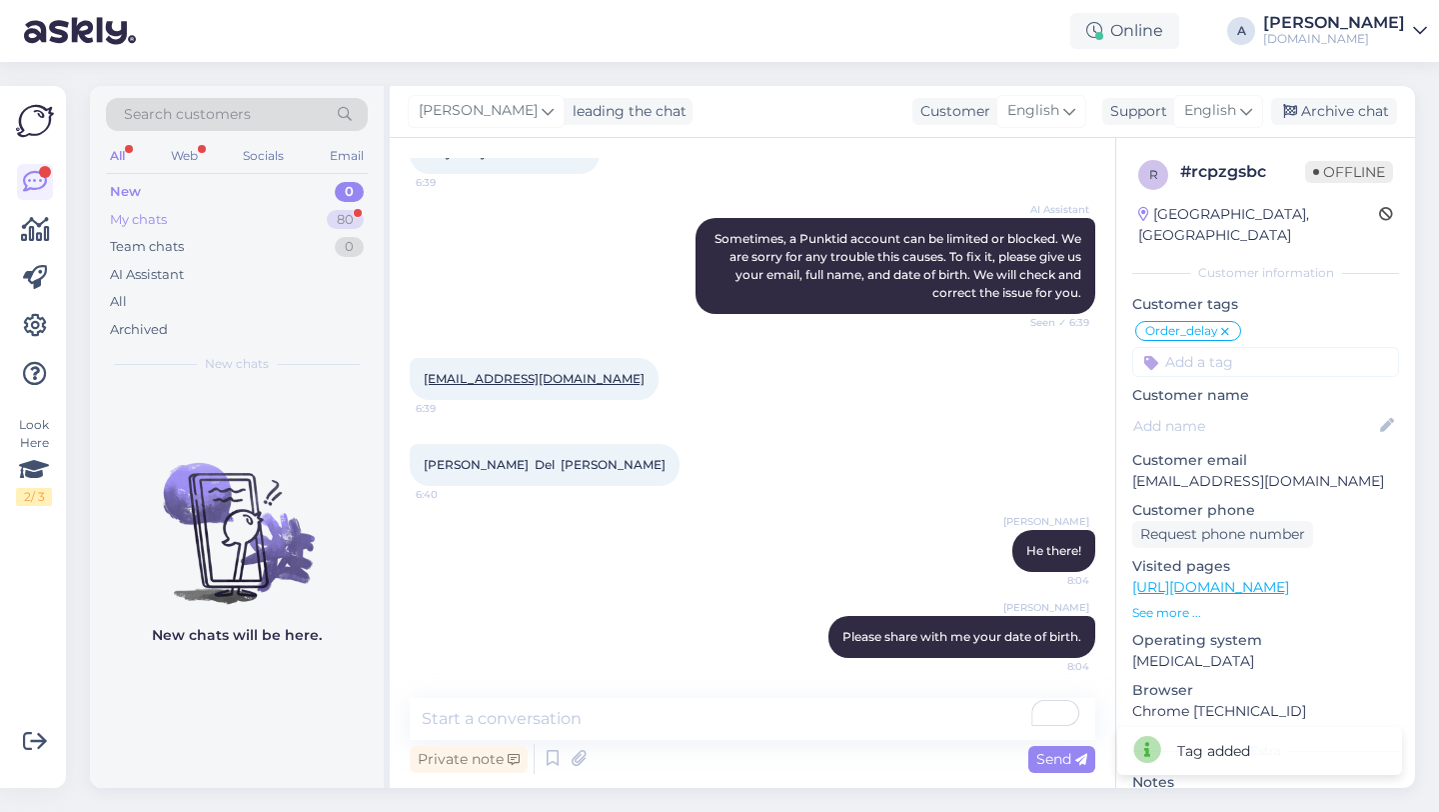
click at [311, 214] on div "My chats 80" at bounding box center [237, 220] width 262 height 28
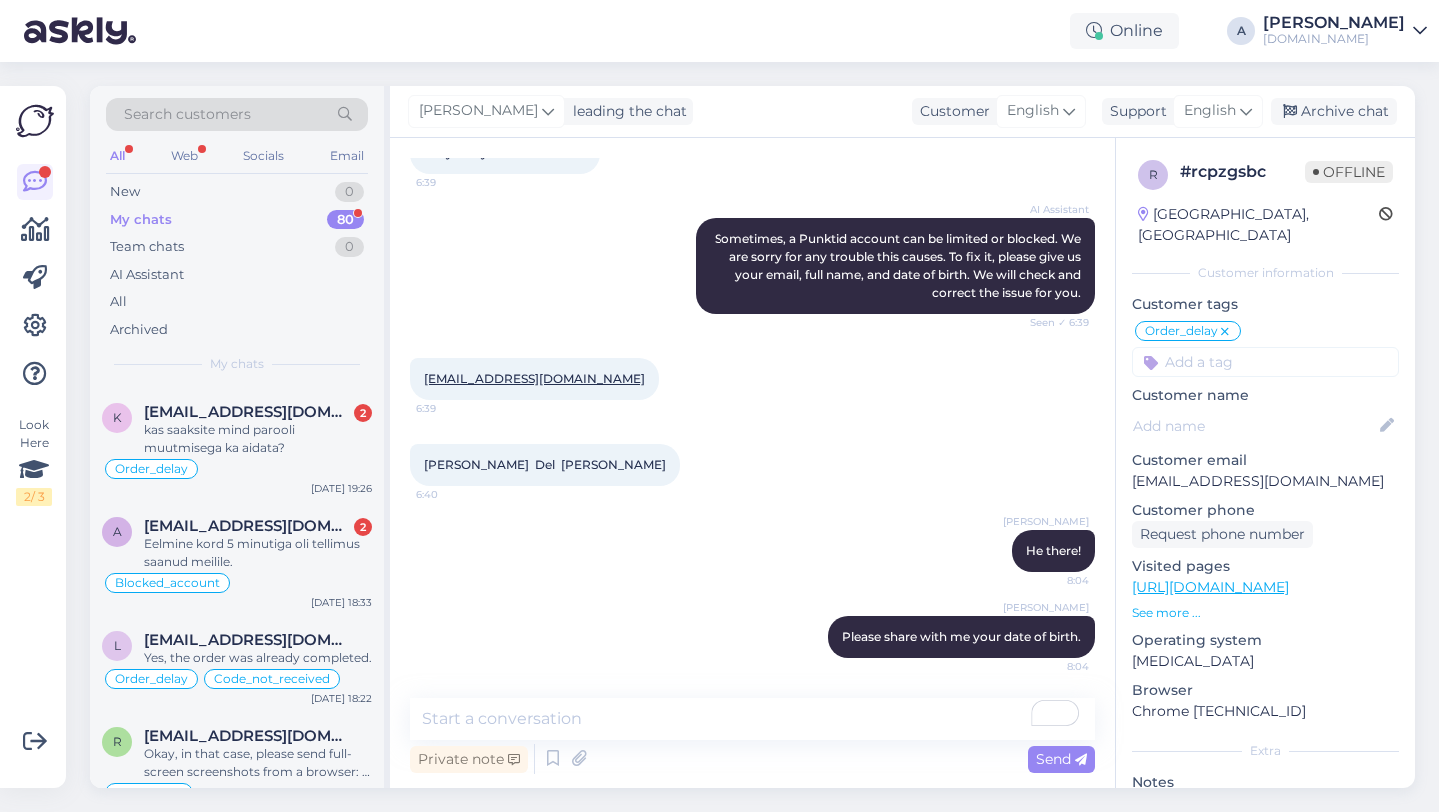
scroll to position [535, 0]
click at [293, 560] on div "Eelmine kord 5 minutiga oli tellimus saanud meilile." at bounding box center [258, 554] width 228 height 36
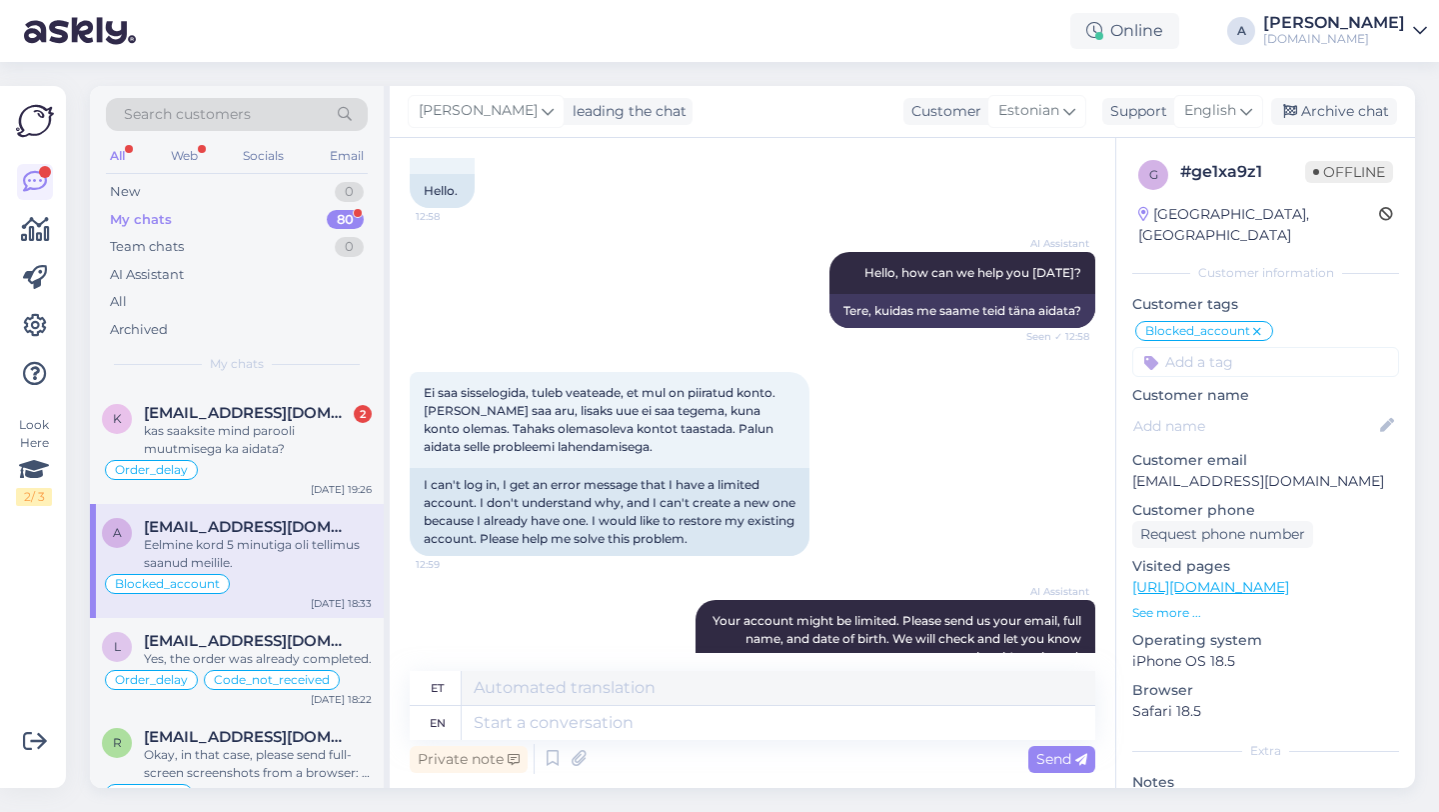
scroll to position [1592, 0]
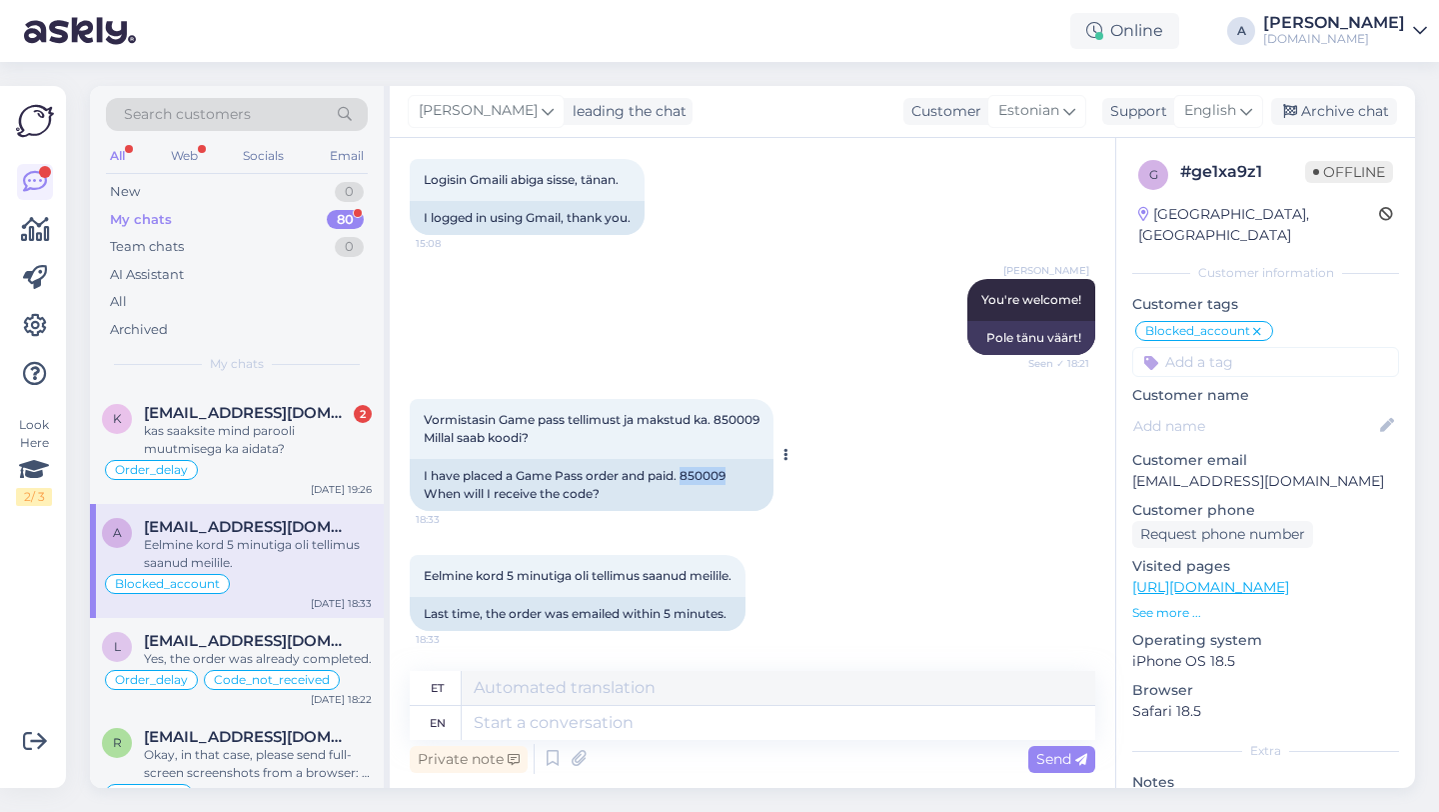
drag, startPoint x: 729, startPoint y: 478, endPoint x: 683, endPoint y: 478, distance: 46.0
click at [683, 478] on div "I have placed a Game Pass order and paid. 850009 When will I receive the code?" at bounding box center [592, 485] width 364 height 52
drag, startPoint x: 731, startPoint y: 475, endPoint x: 685, endPoint y: 475, distance: 46.0
click at [685, 475] on div "I have placed a Game Pass order and paid. 850009 When will I receive the code?" at bounding box center [592, 485] width 364 height 52
copy div "850009"
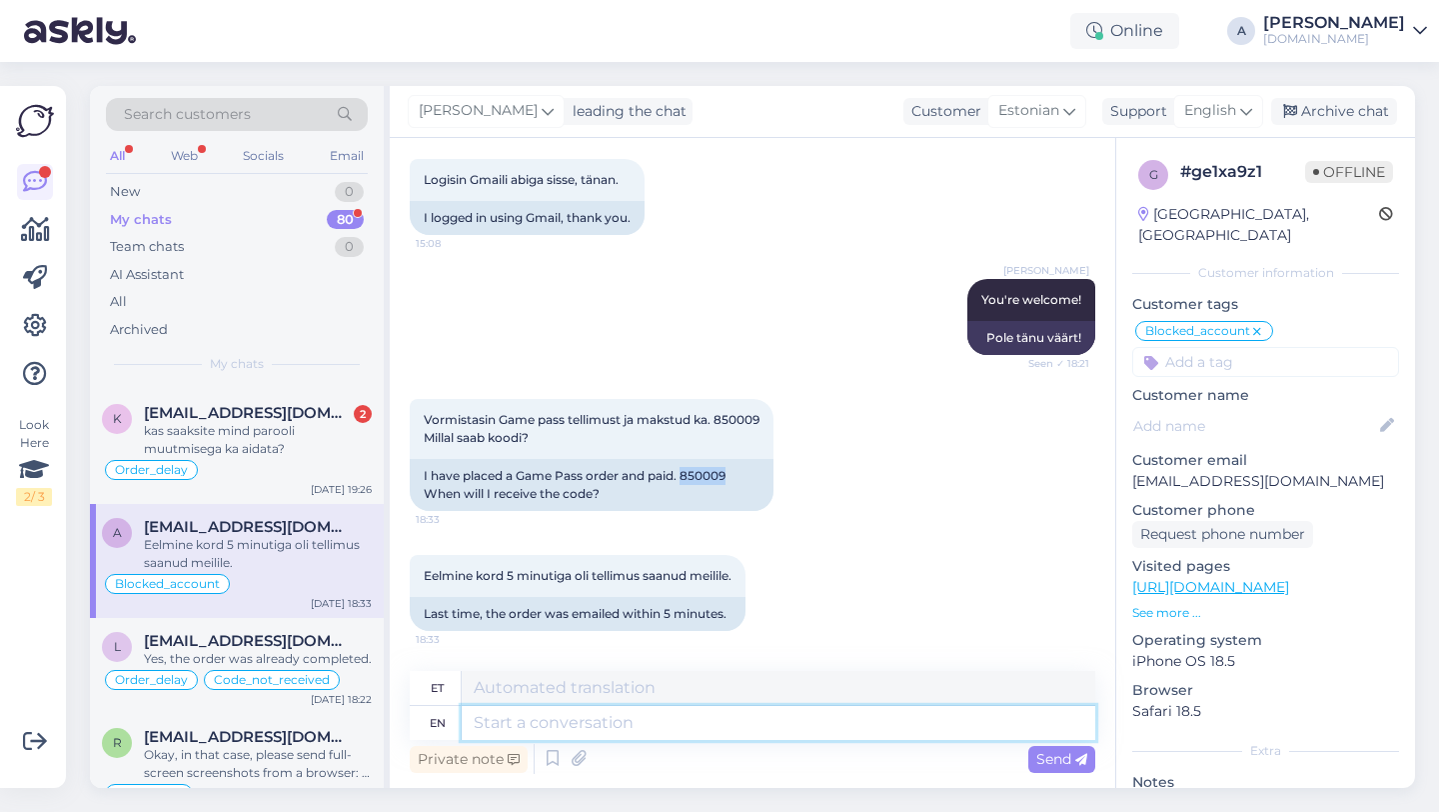
click at [534, 724] on textarea at bounding box center [779, 723] width 634 height 34
type textarea "Tha"
type textarea "Thanks for"
type textarea "Tänud"
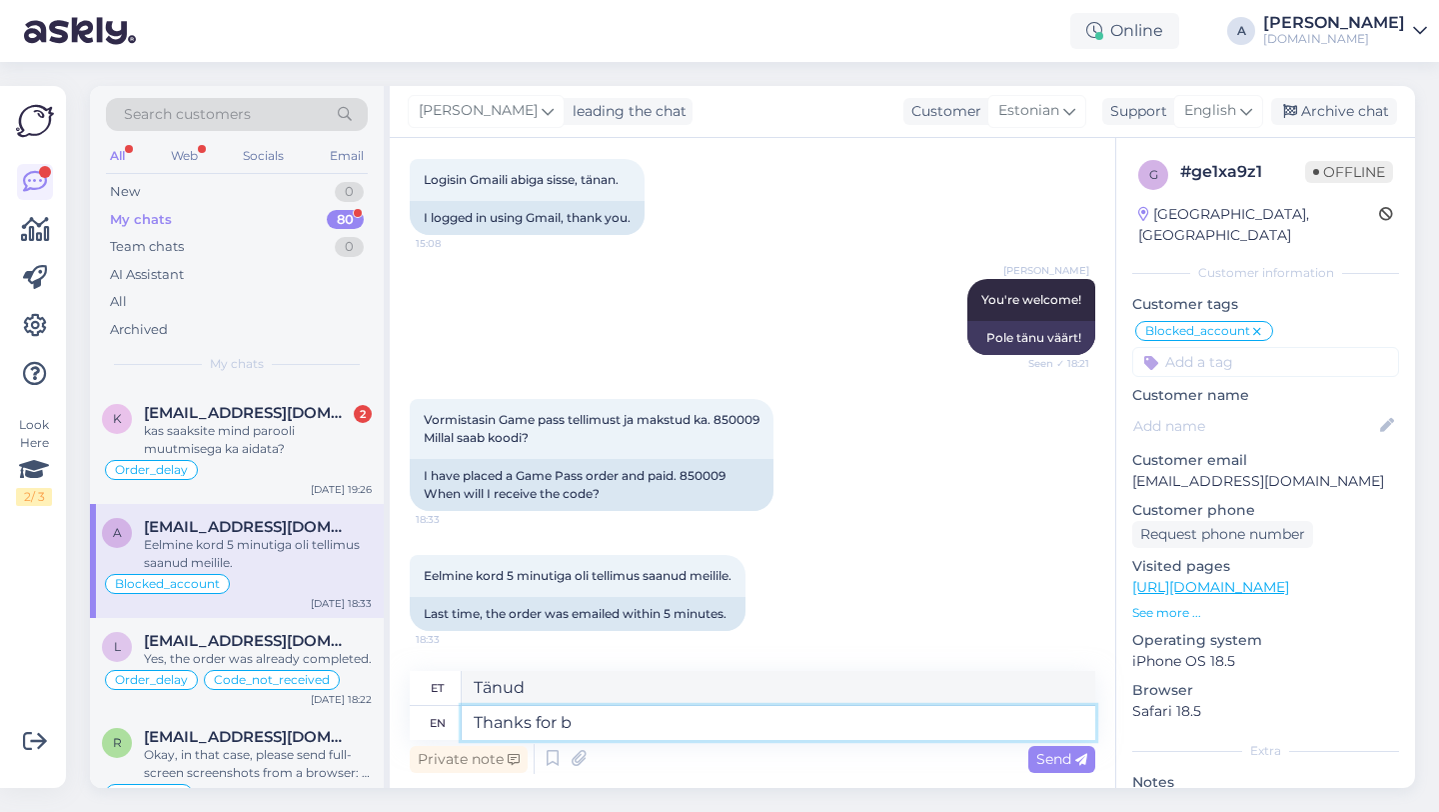
type textarea "Thanks for be"
type textarea "Tänan teid"
type textarea "Thanks for being"
type textarea "Tänan teid olemise eest"
type textarea "Thanks for being so pa"
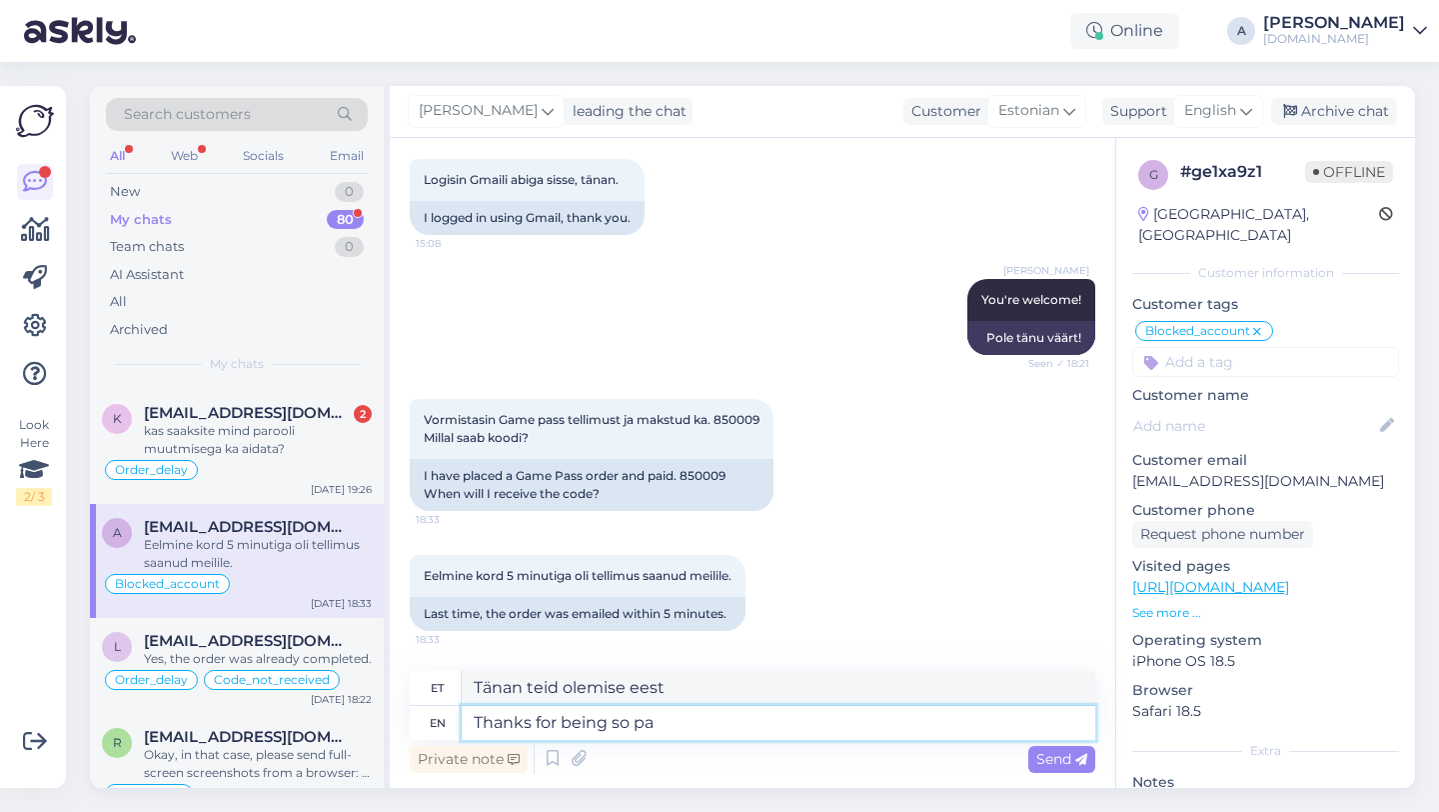
type textarea "Aitäh, et nii oled"
type textarea "Thanks for being so patient."
type textarea "Tänan kannatlikkuse eest."
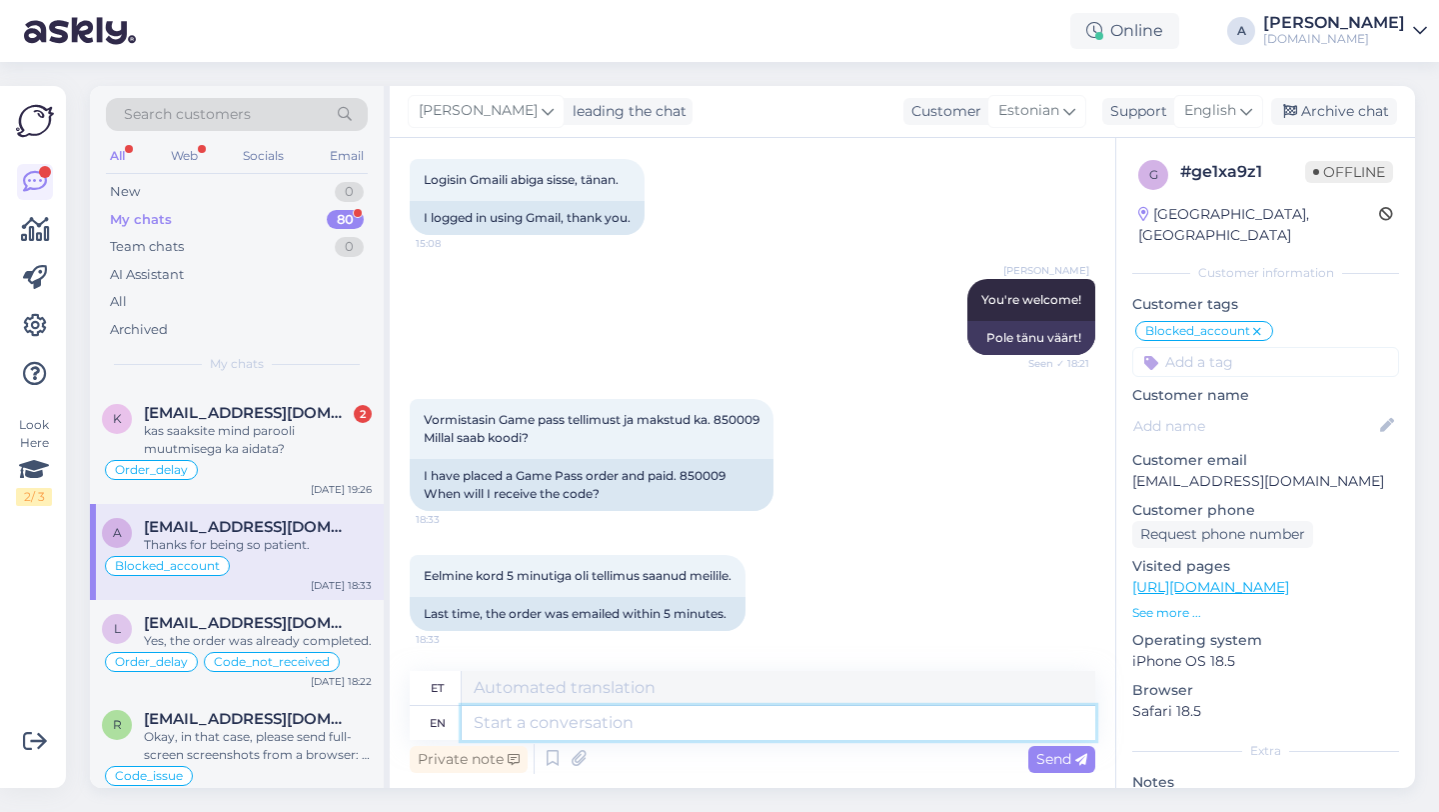
scroll to position [1754, 0]
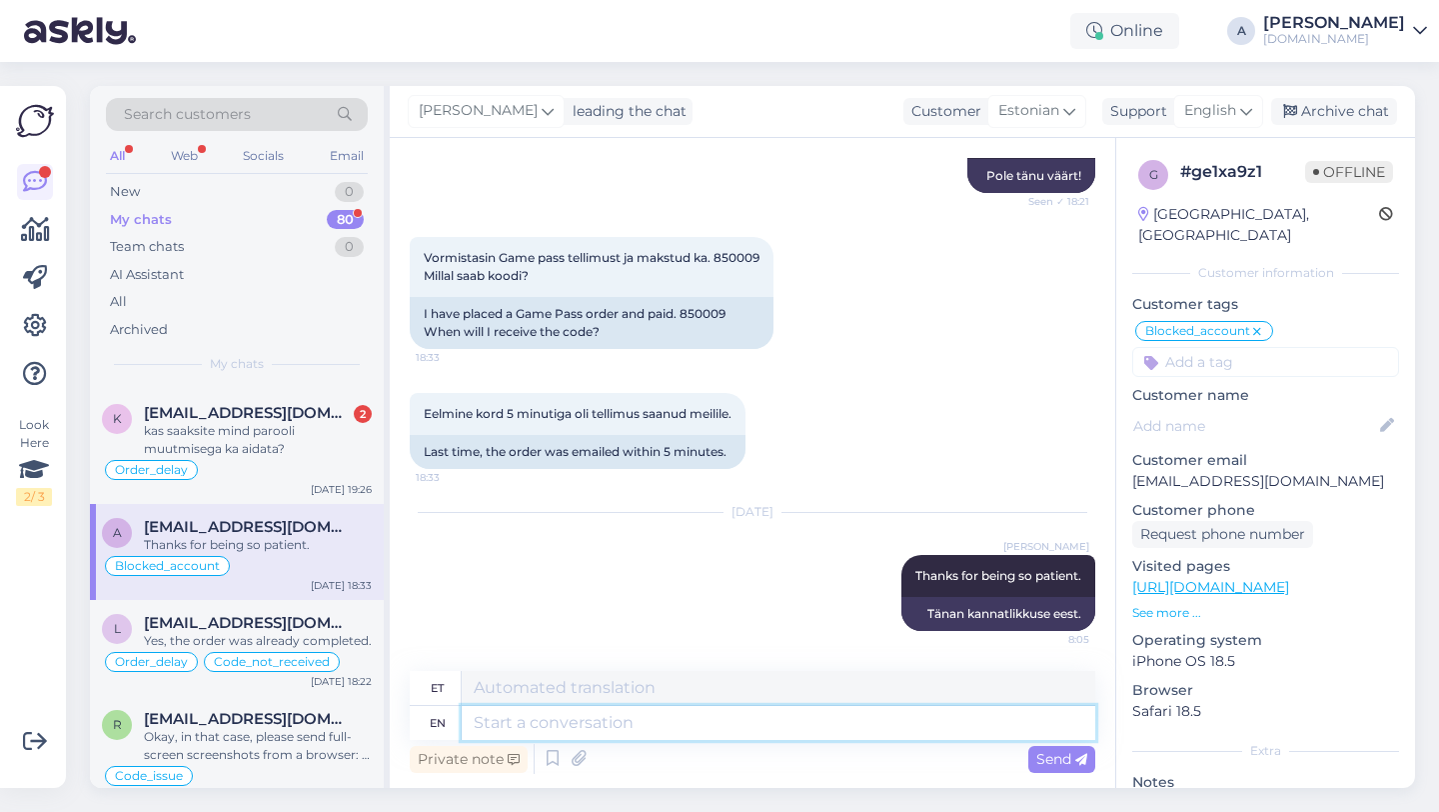
paste textarea "Due to unexpectedly high demand, the supplier has encountered delivery difficul…"
type textarea "Due to unexpectedly high demand, the supplier has encountered delivery difficul…"
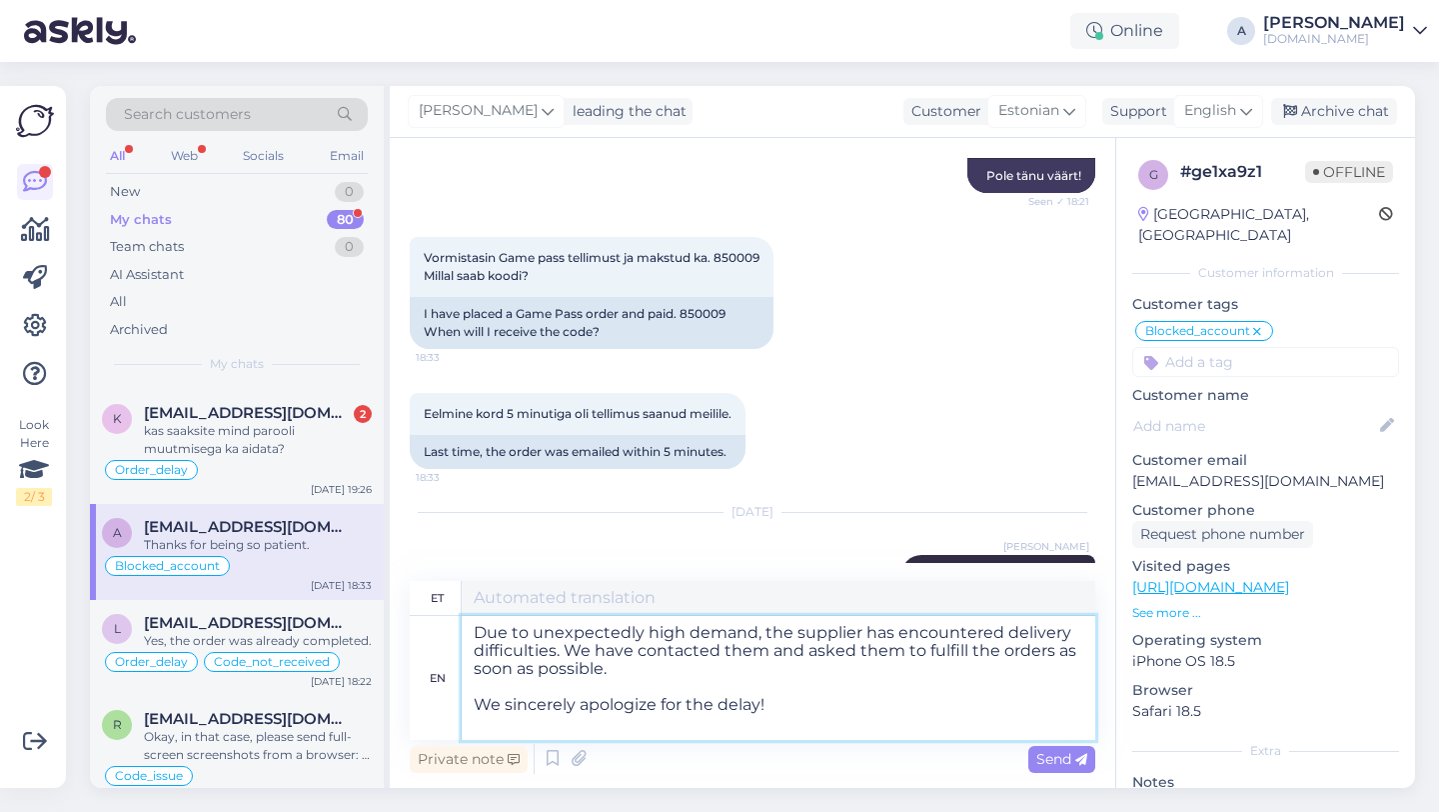
type textarea "Ootamatult suure nõudluse tõttu on tarnijal tekkinud tarneraskusi. Oleme nendeg…"
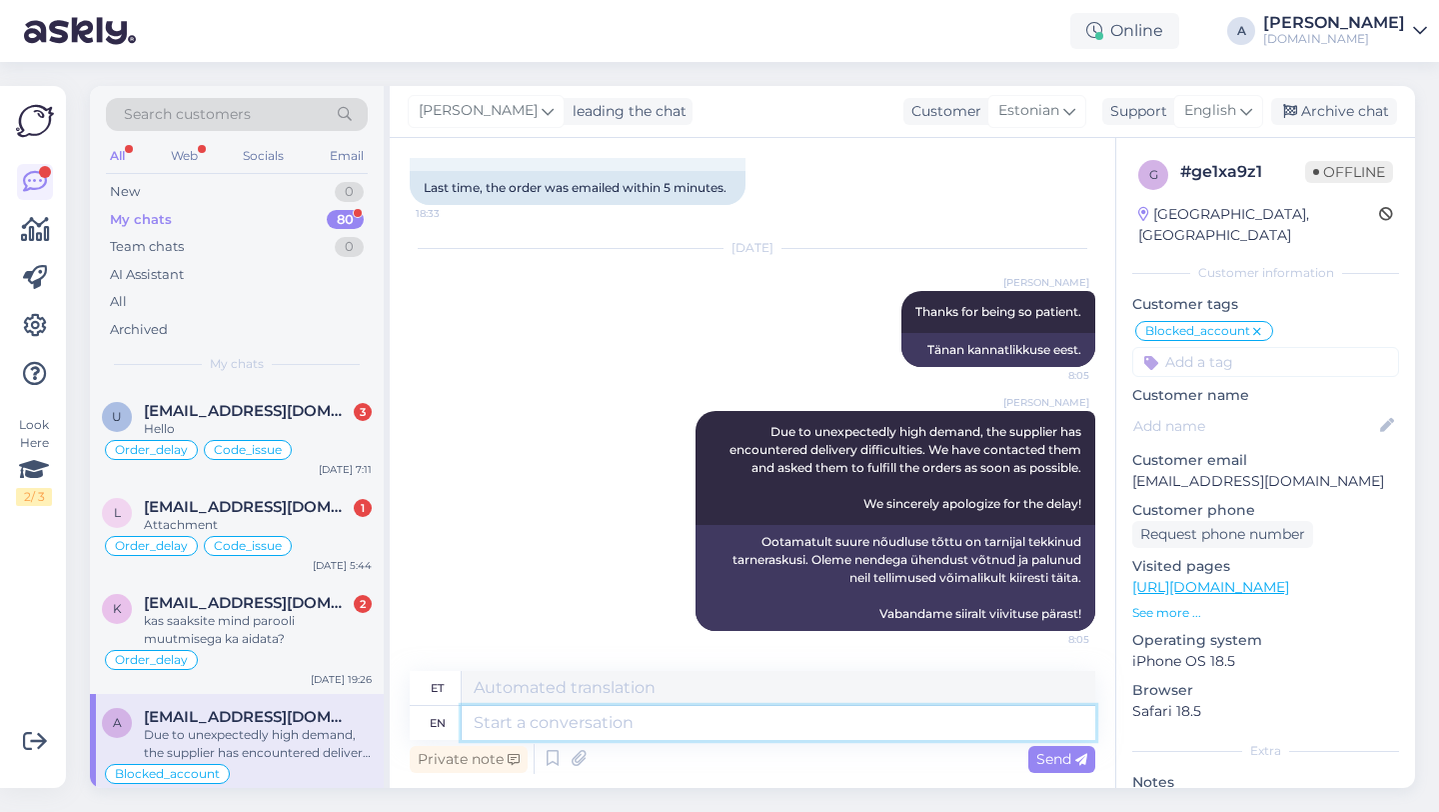
scroll to position [387, 0]
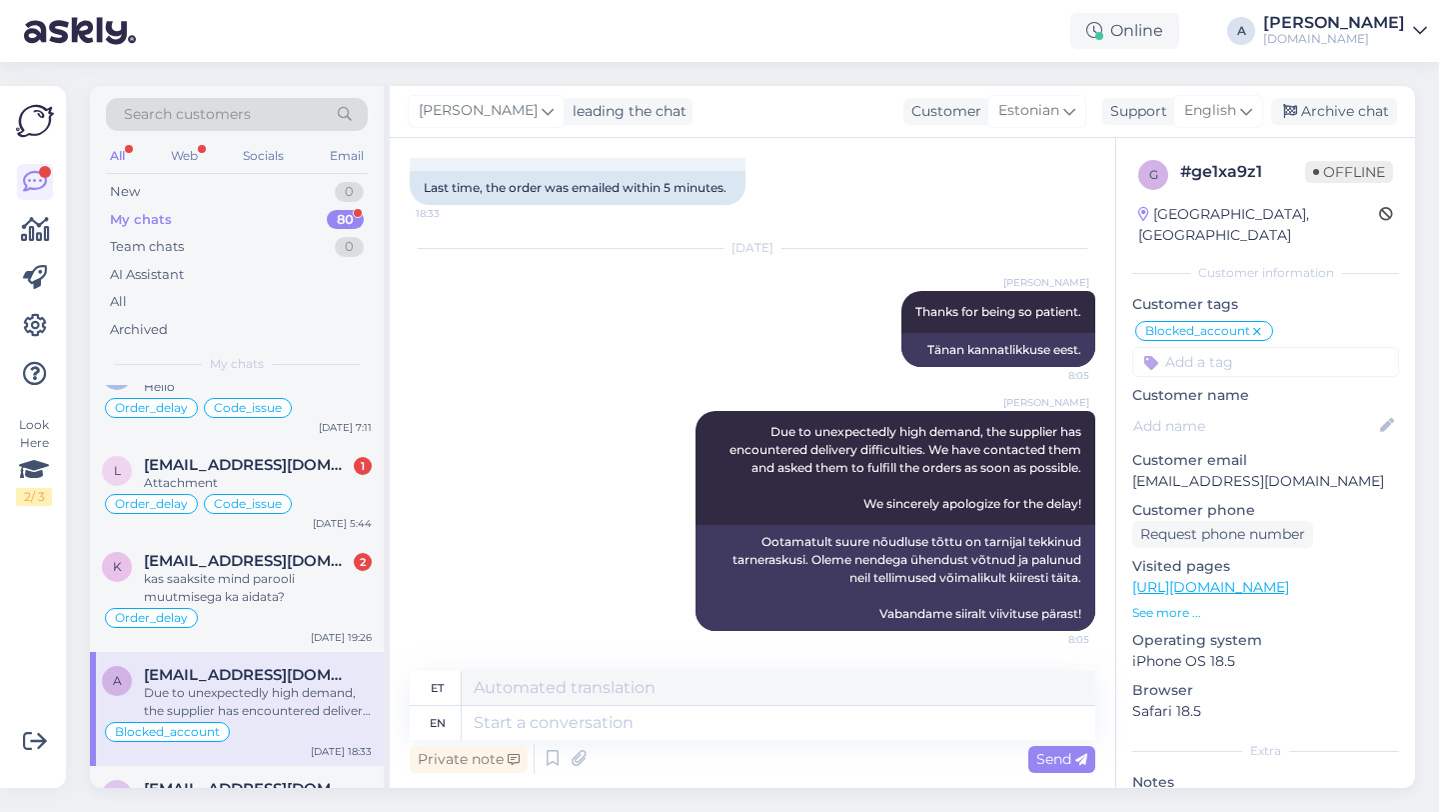
click at [279, 577] on div "kas saaksite mind parooli muutmisega ka aidata?" at bounding box center [258, 588] width 228 height 36
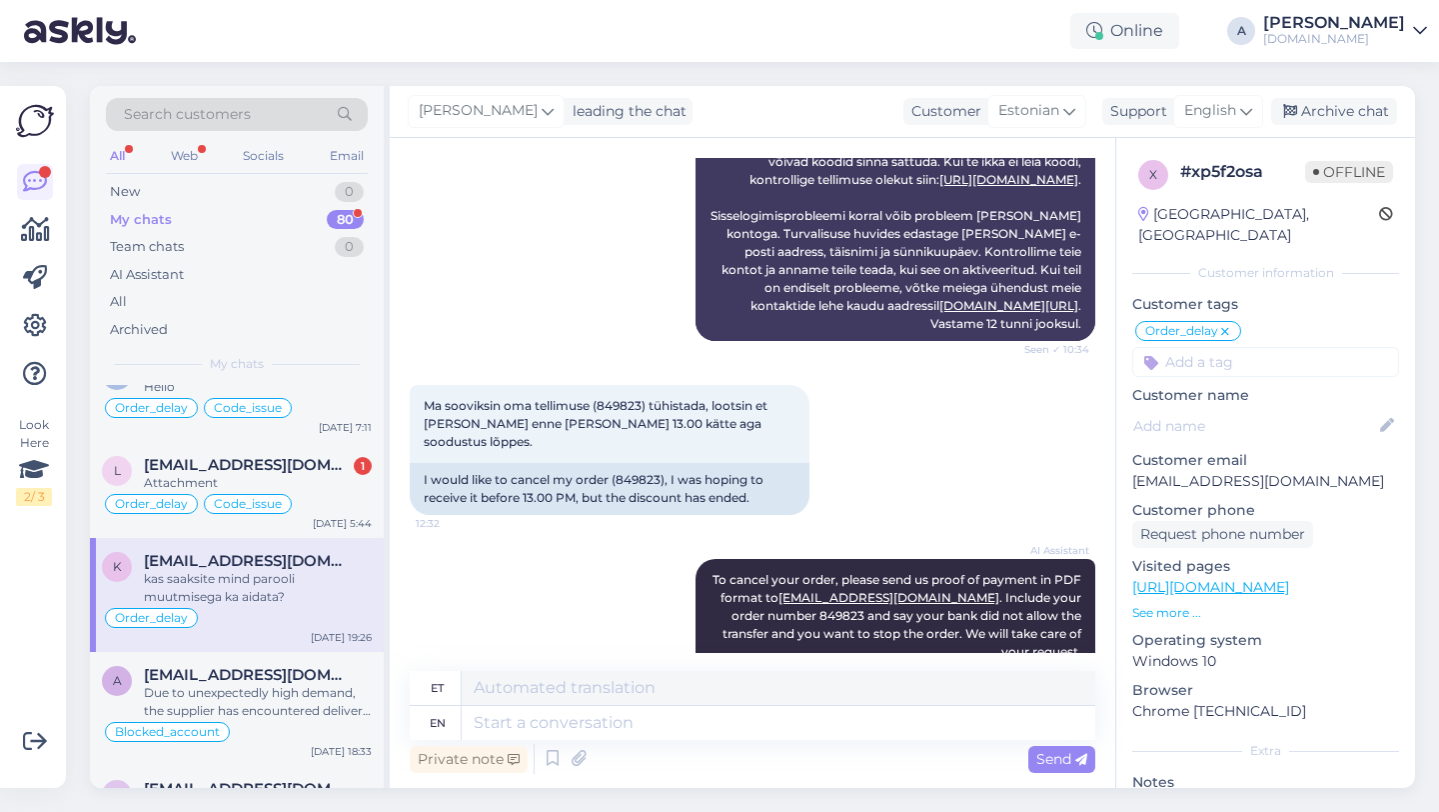
scroll to position [2998, 0]
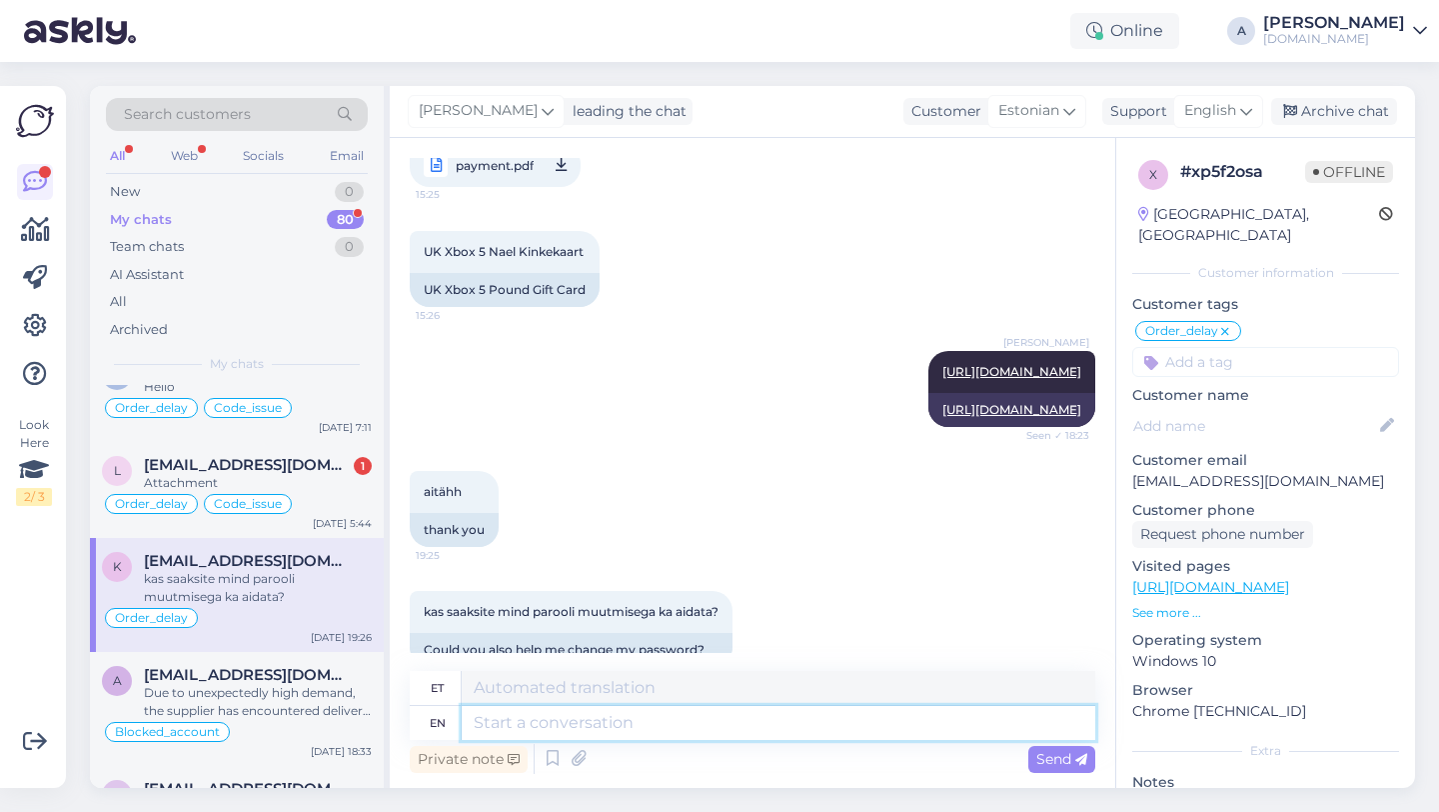
click at [524, 726] on textarea at bounding box center [779, 723] width 634 height 34
type textarea "Please"
type textarea "Palun"
type textarea "Please ch"
type textarea "Palun tähemärk"
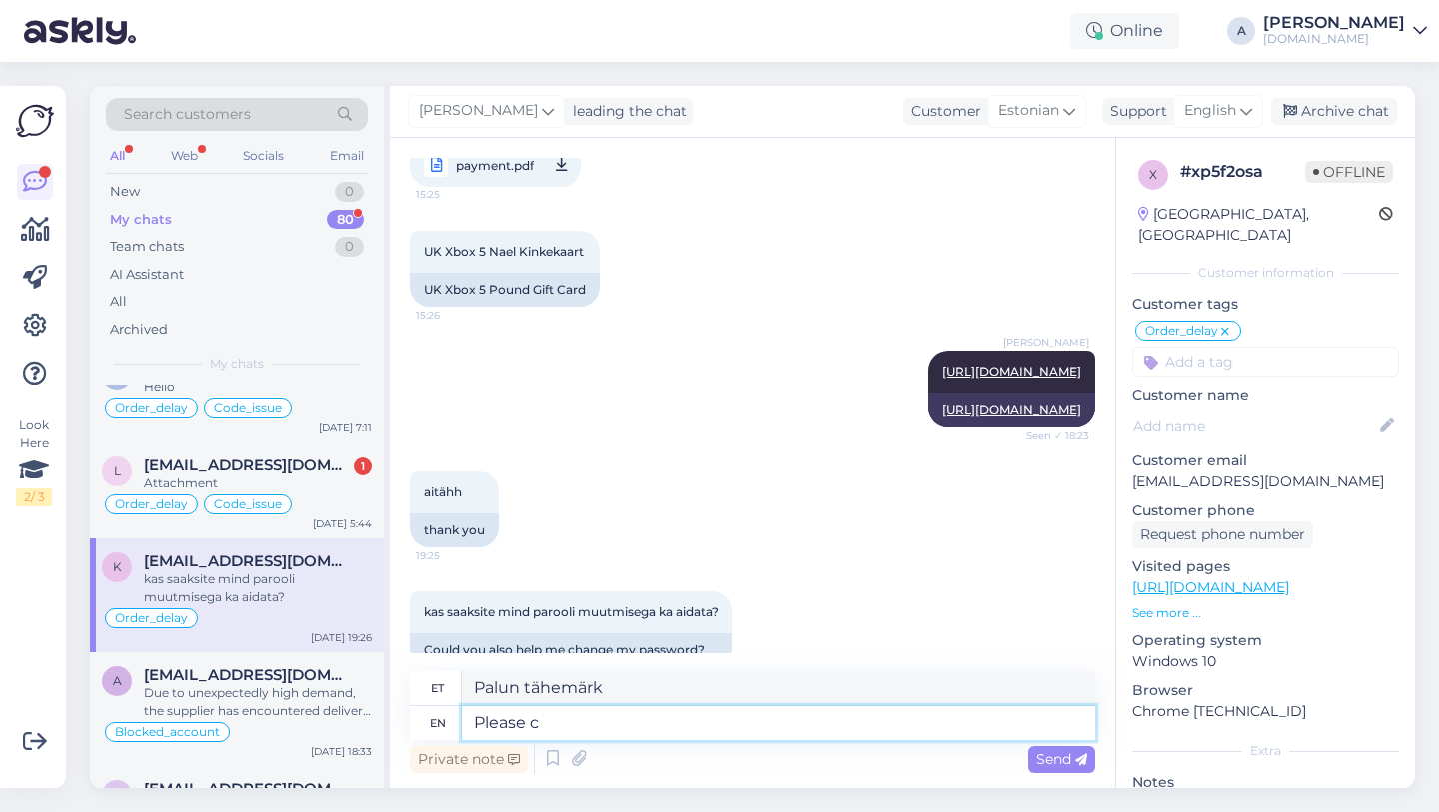
type textarea "Please"
type textarea "Palun"
type textarea "Please share"
type textarea "Palun jaga"
type textarea "Please share with me"
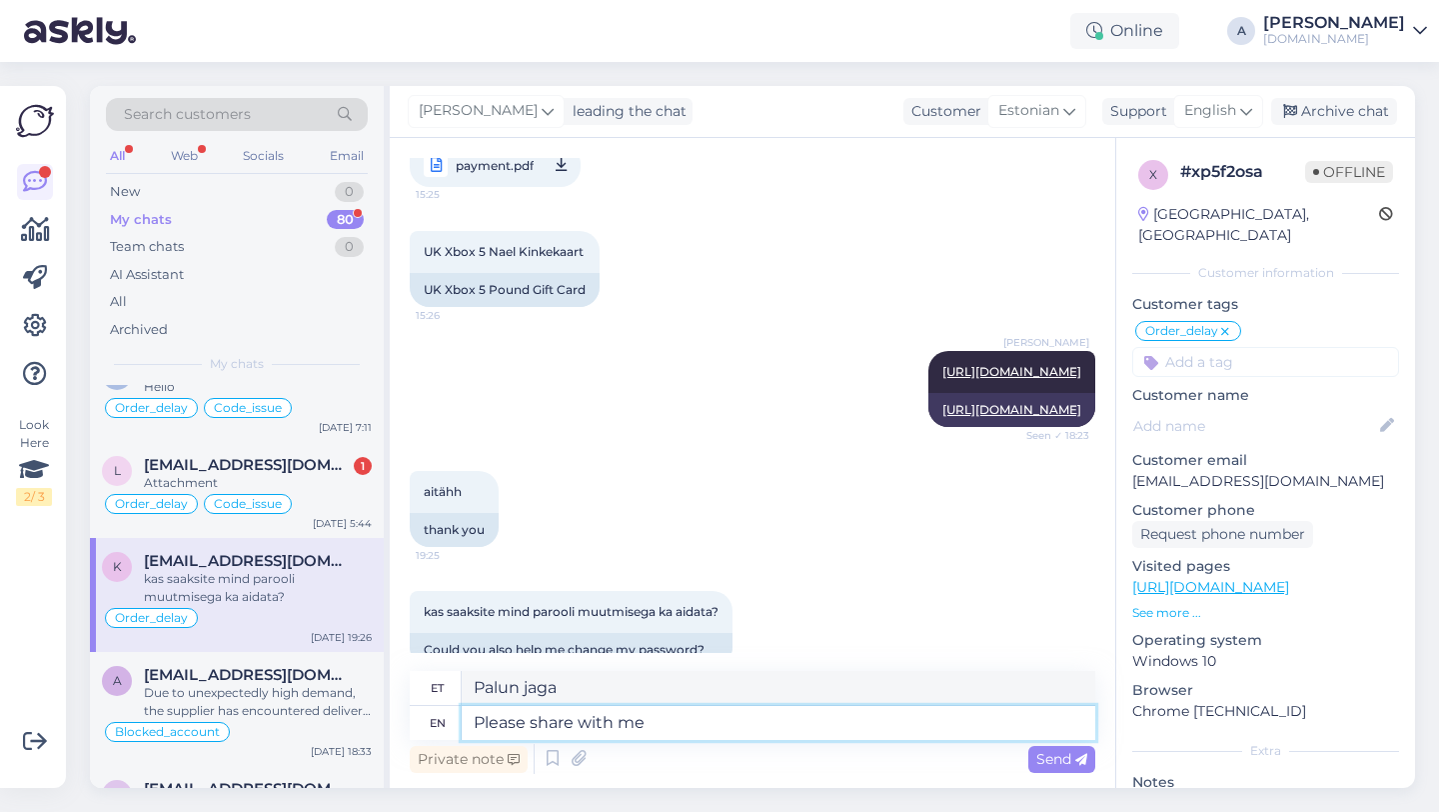
type textarea "Palun jagage"
type textarea "Please share with me yo"
type textarea "Palun jaga minuga"
type textarea "Please share with me your"
type textarea "Palun jaga minuga oma"
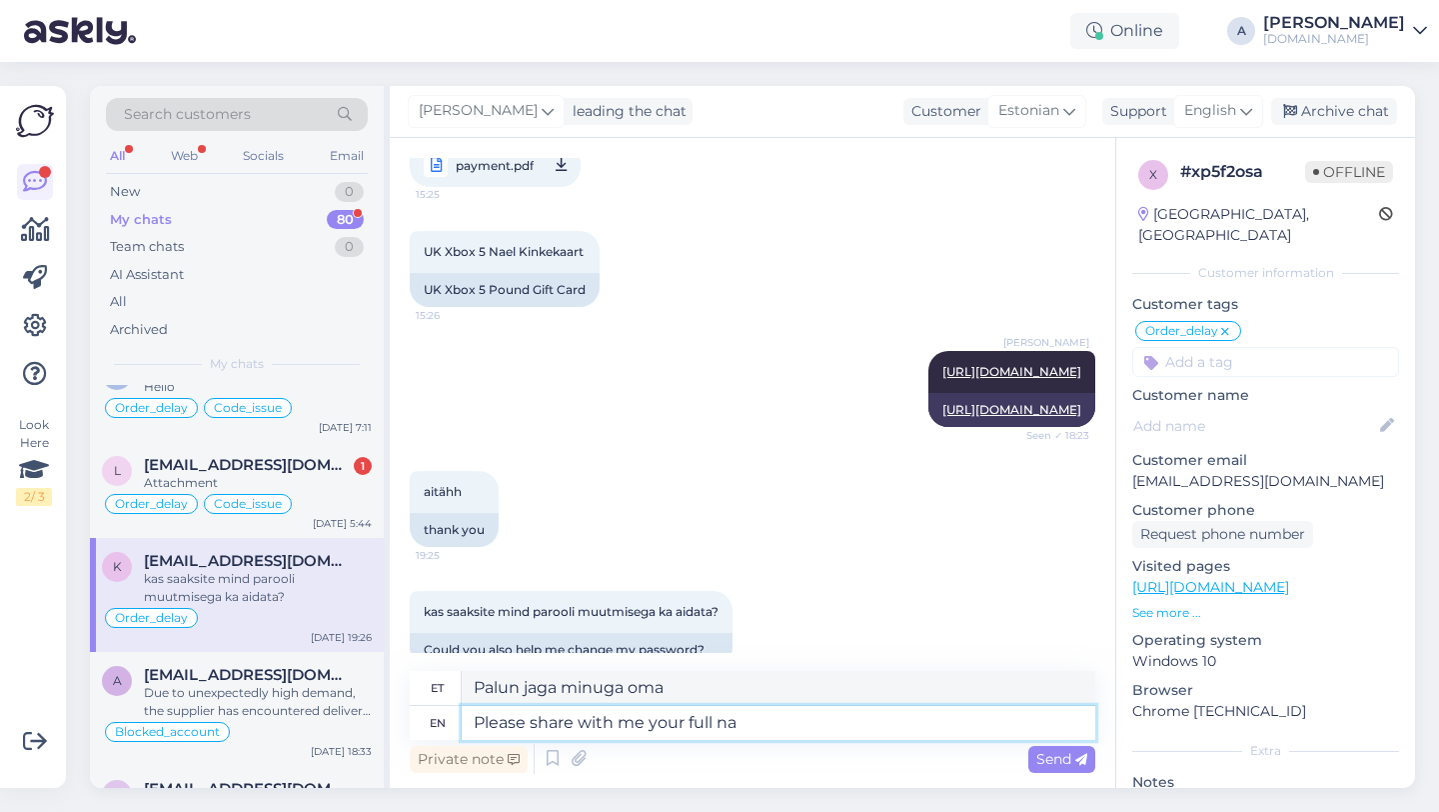
type textarea "Please share with me your full nam"
type textarea "Palun jaga minuga oma täielikku"
type textarea "Please share with me your full name an"
type textarea "Palun jaga minuga oma täisnime"
type textarea "Please share with me your full name and"
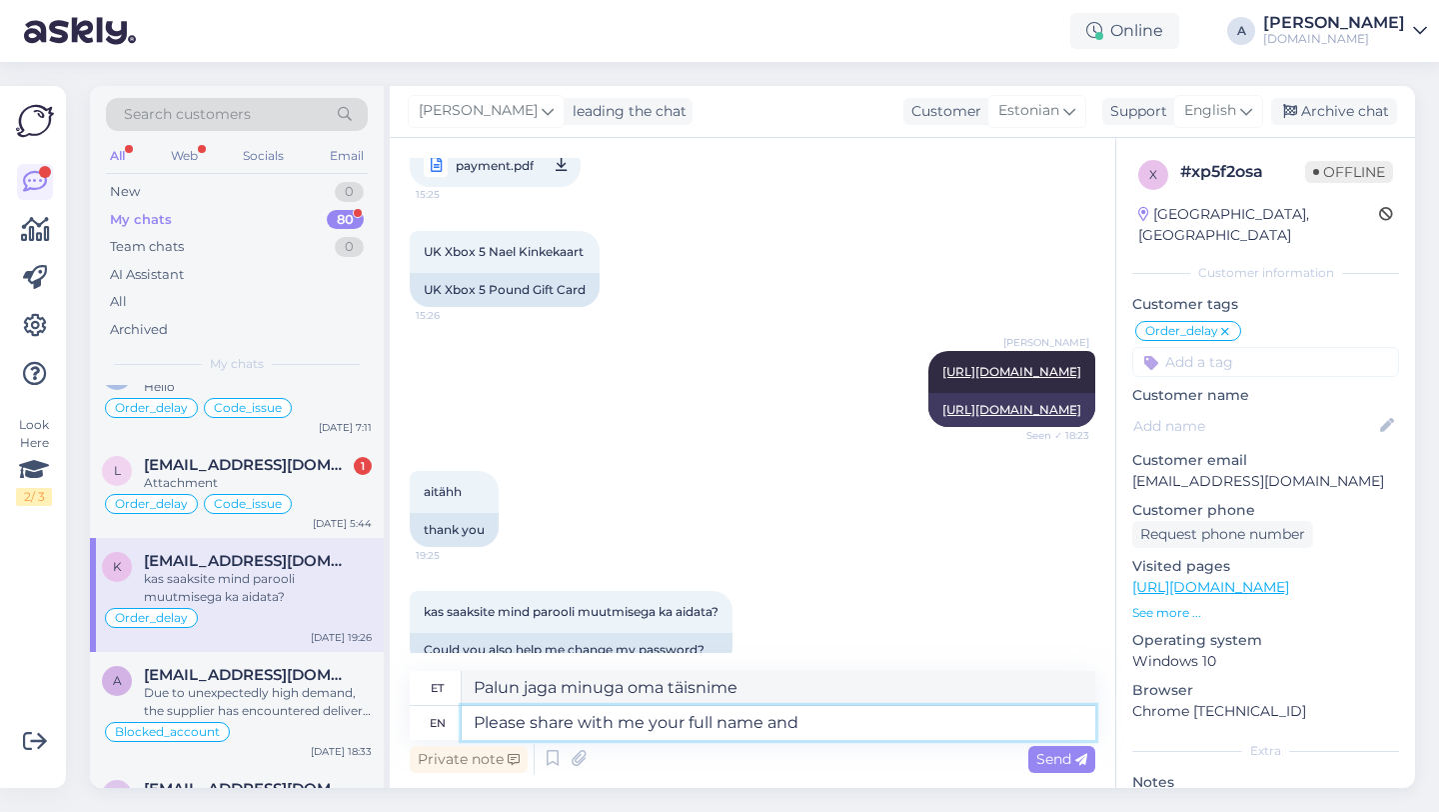
type textarea "Palun jaga minuga oma täisnime ja"
type textarea "Please share with me your full name and date"
type textarea "Palun jagage minuga oma täisnime ja kuupäeva"
type textarea "Please share with me your full name and date of bi"
type textarea "Palun jaga minuga oma täisnime ja sünnikuupäeva."
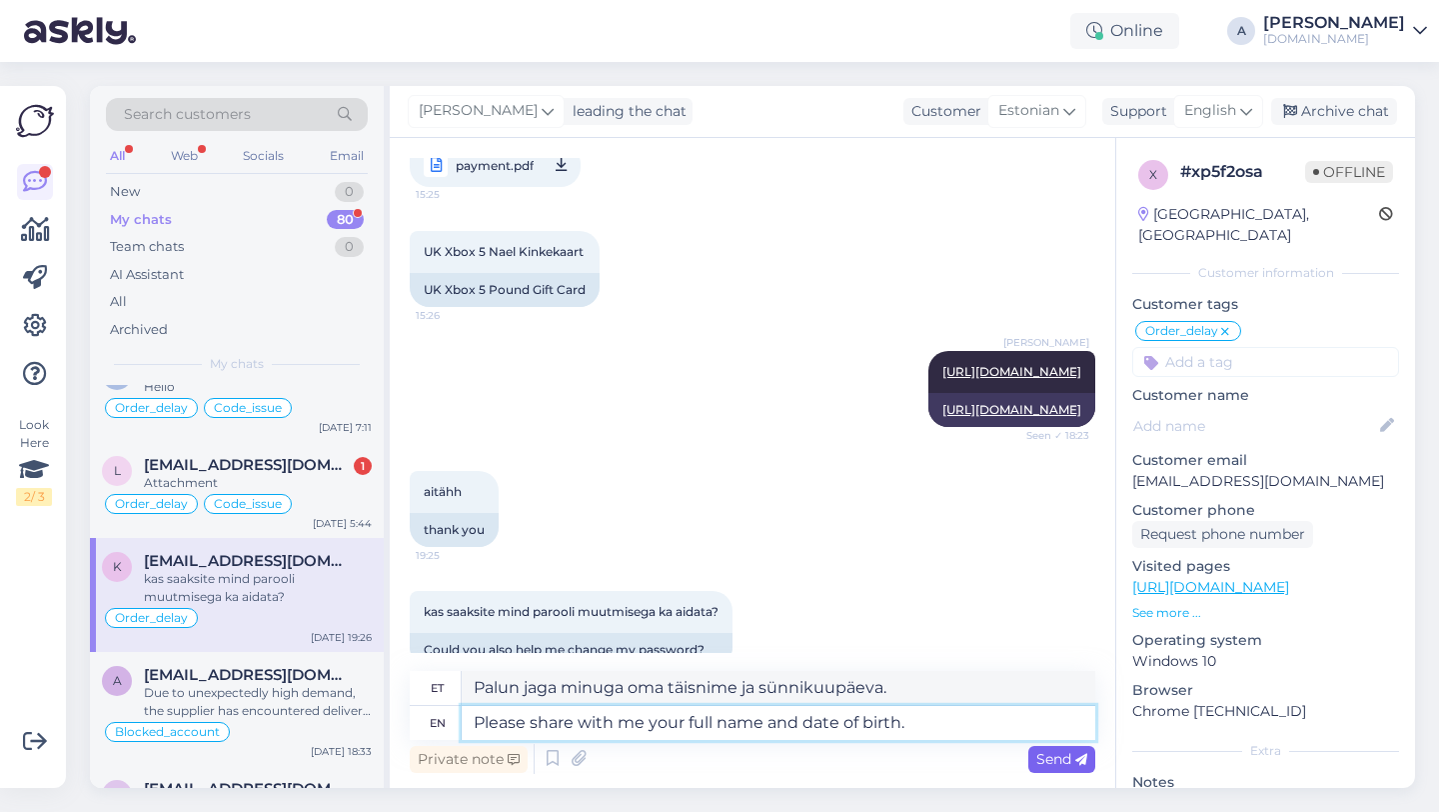
type textarea "Please share with me your full name and date of birth."
click at [1065, 757] on span "Send" at bounding box center [1061, 759] width 51 height 18
click at [1049, 767] on span "Send" at bounding box center [1061, 759] width 51 height 18
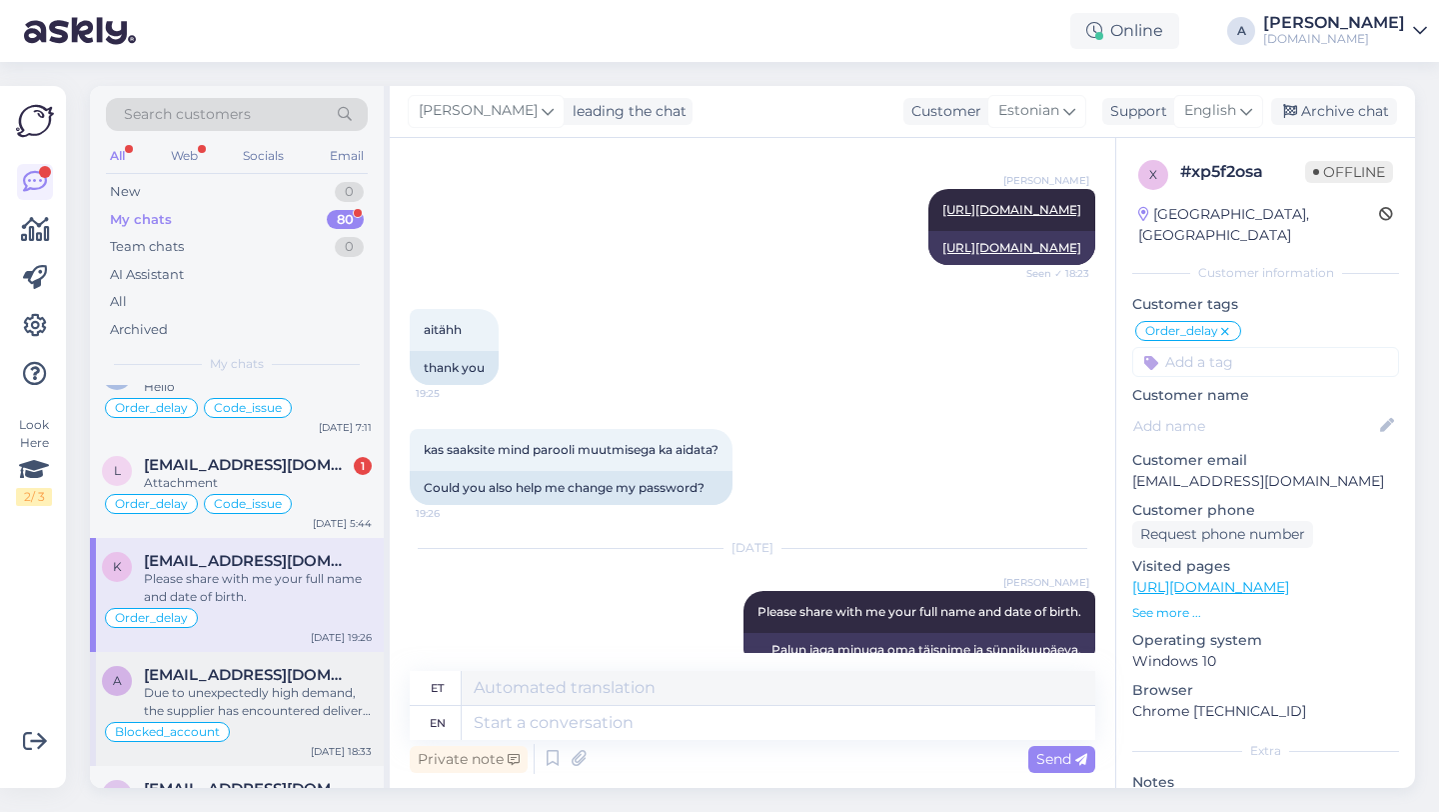
scroll to position [215, 0]
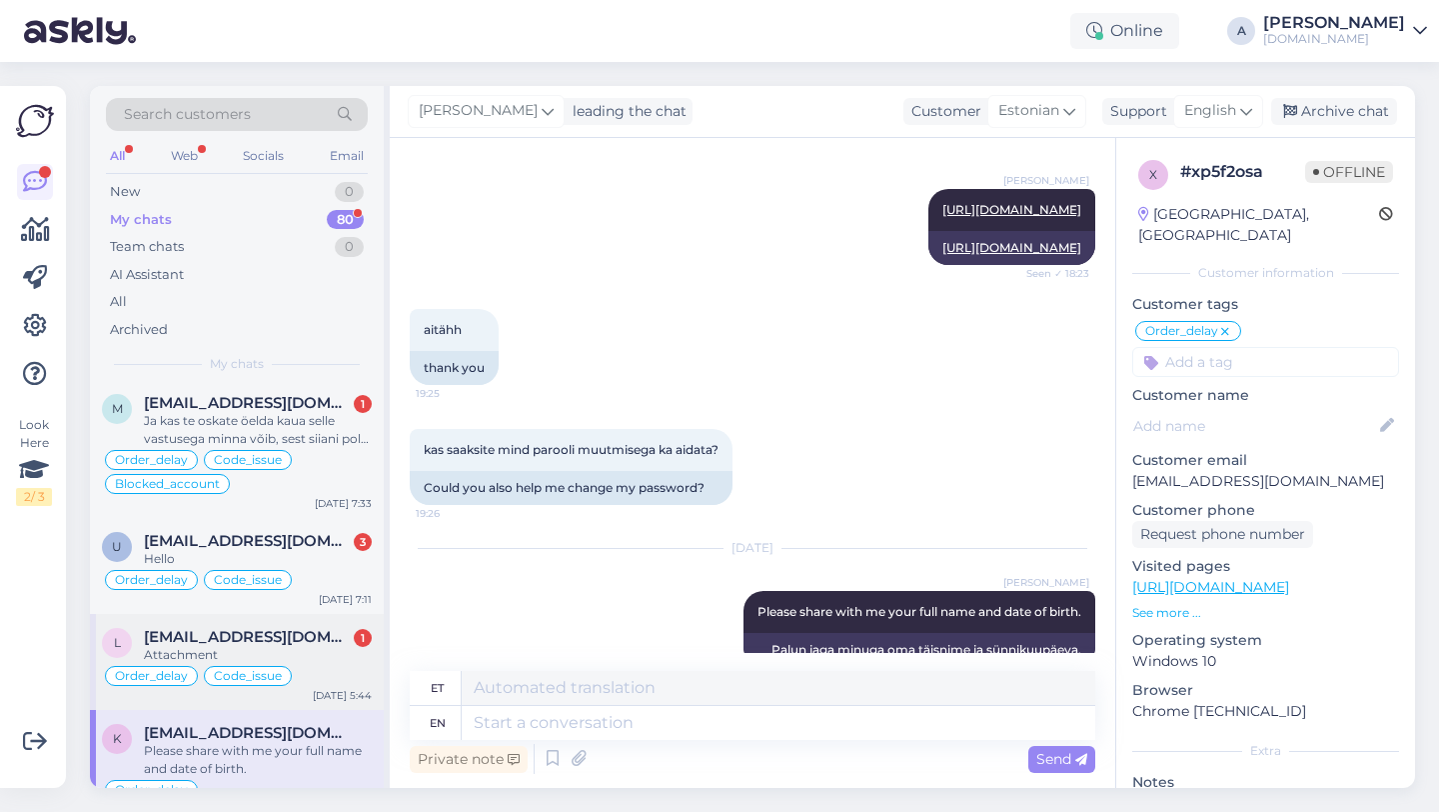
click at [210, 644] on span "[EMAIL_ADDRESS][DOMAIN_NAME]" at bounding box center [248, 637] width 208 height 18
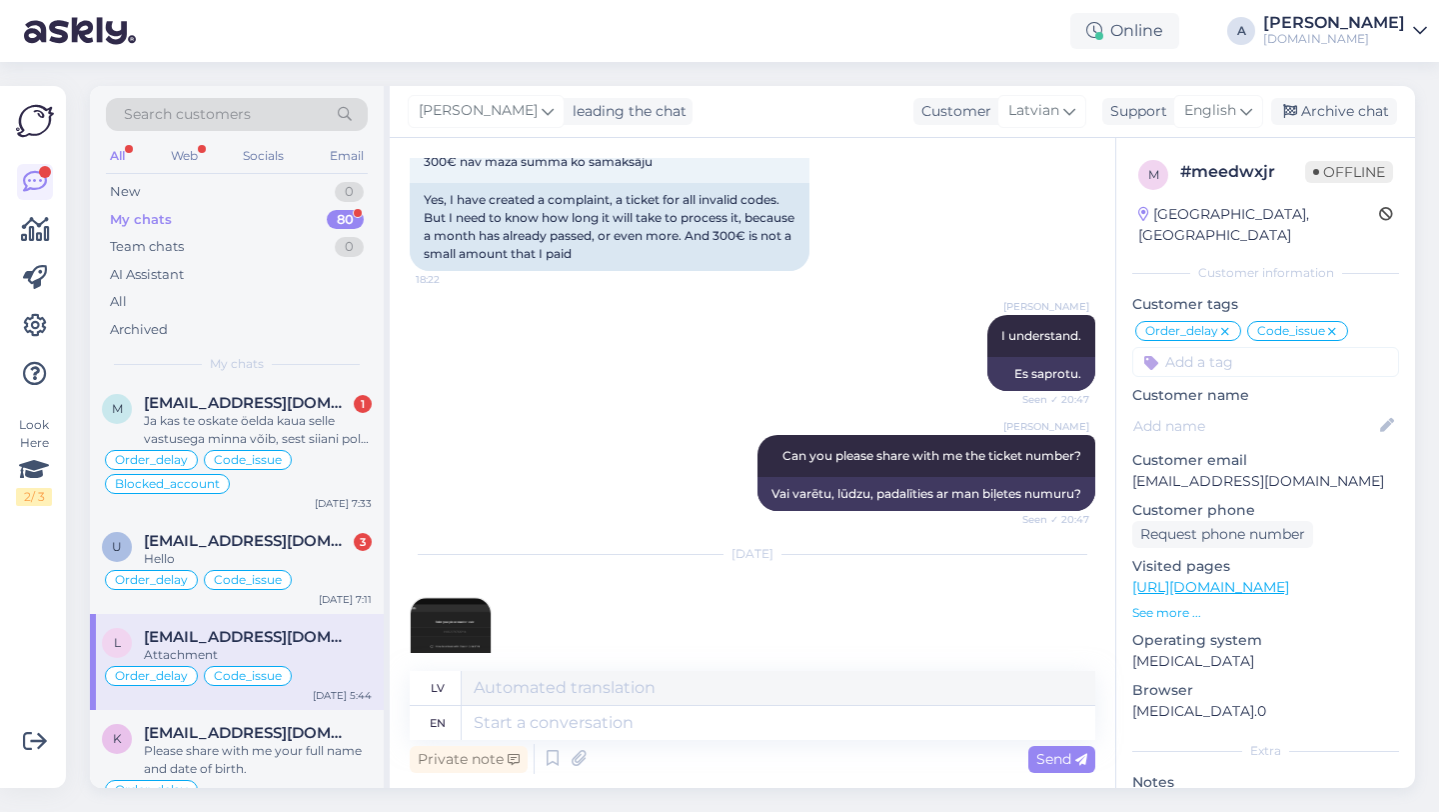
scroll to position [2591, 0]
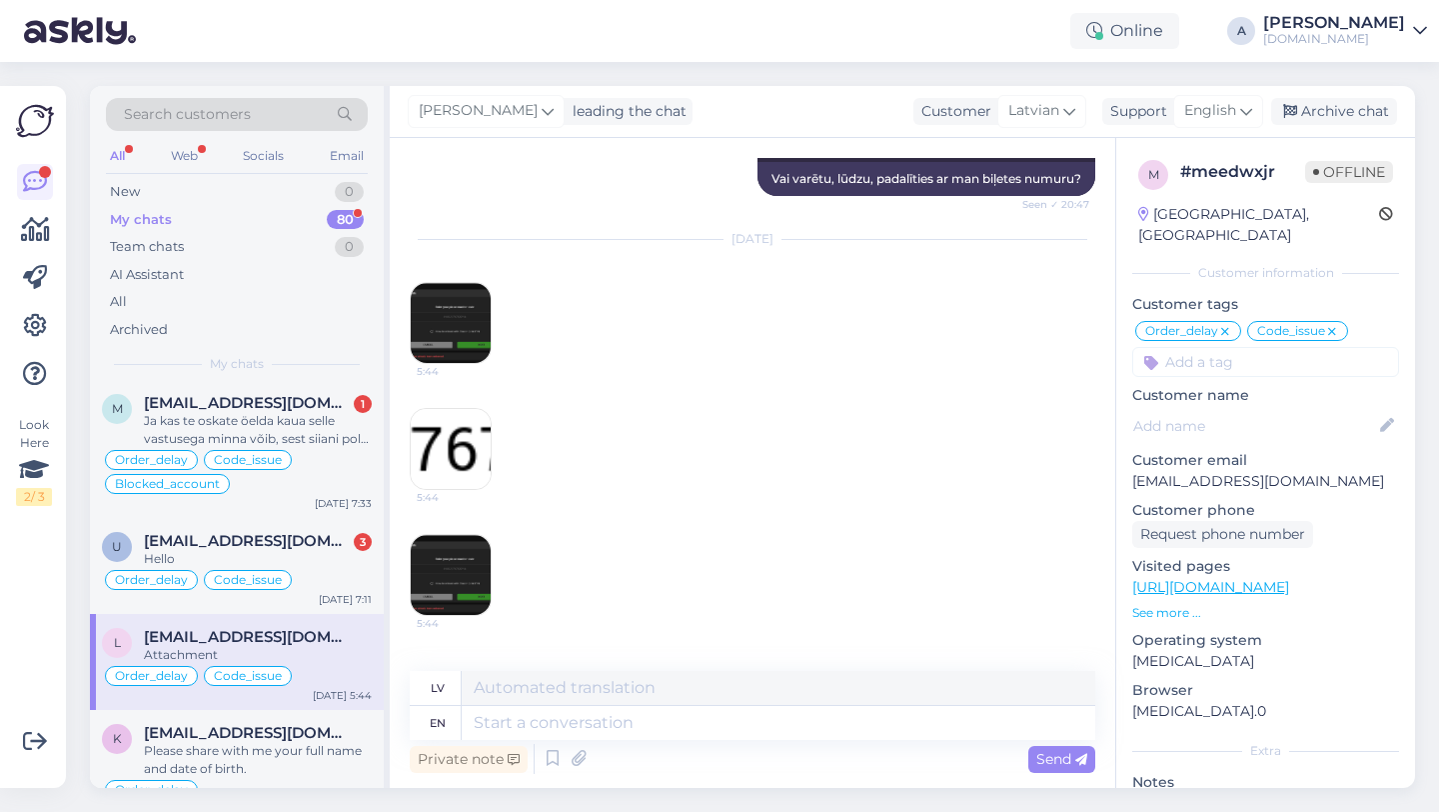
click at [453, 291] on img at bounding box center [451, 323] width 80 height 80
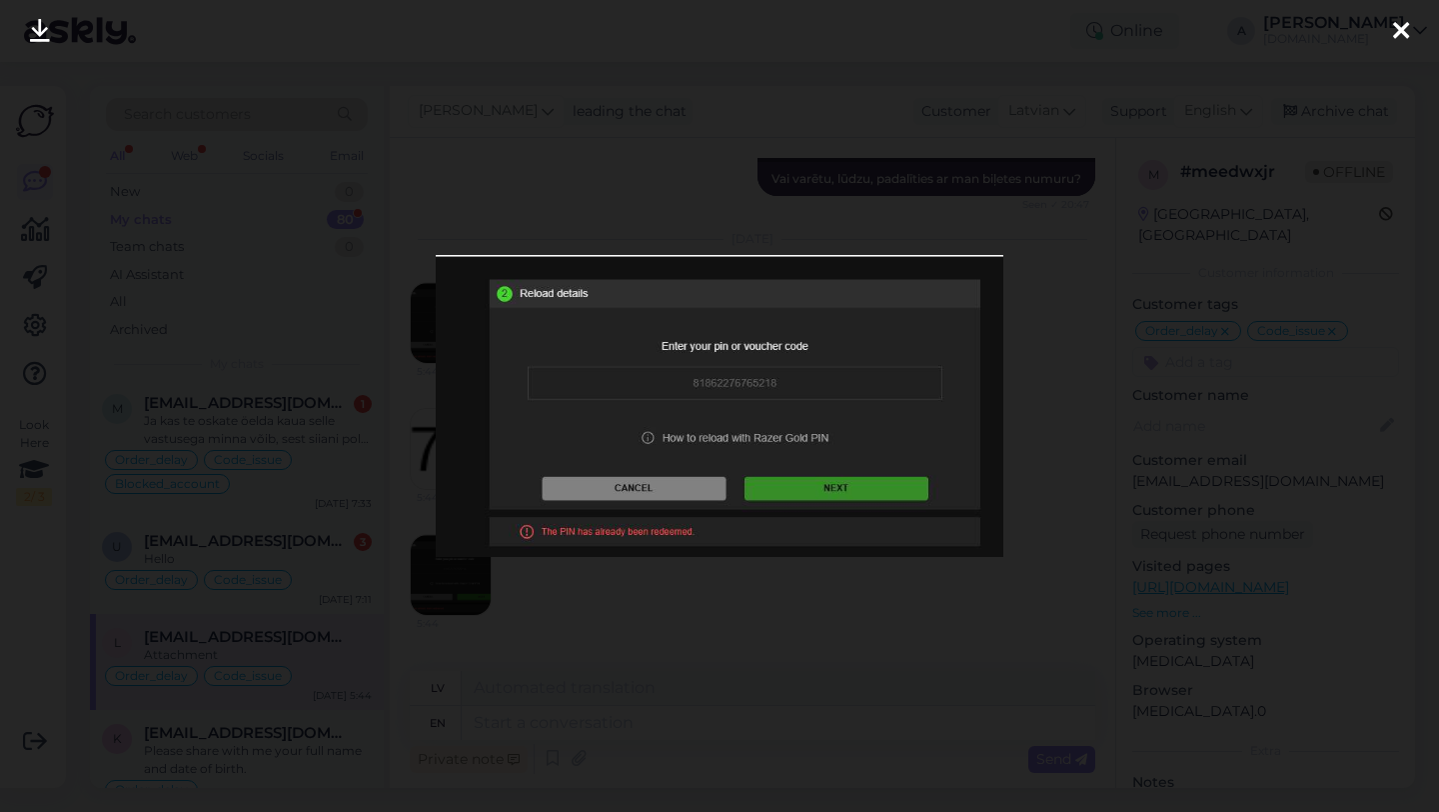
click at [1404, 34] on icon at bounding box center [1401, 32] width 16 height 26
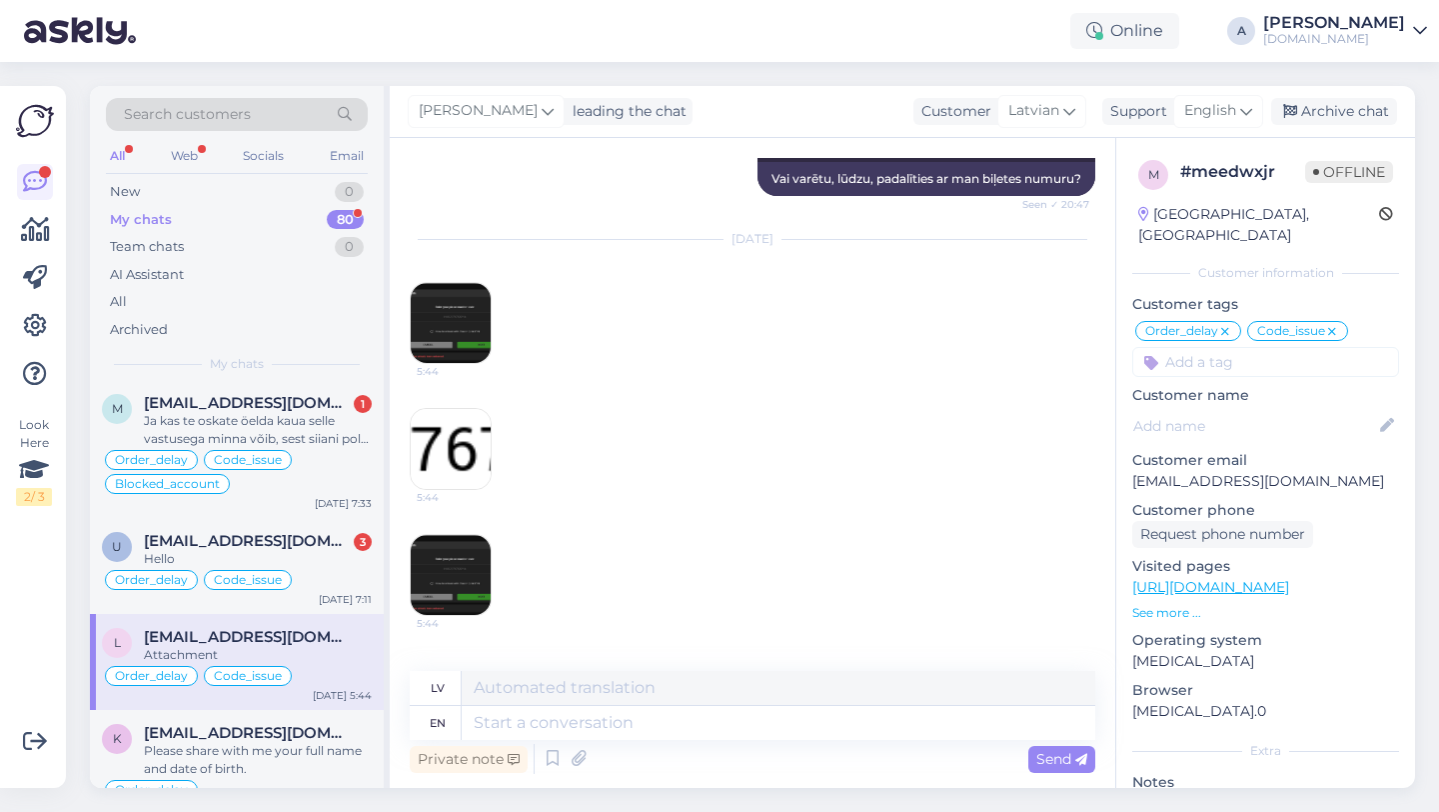
scroll to position [2665, 0]
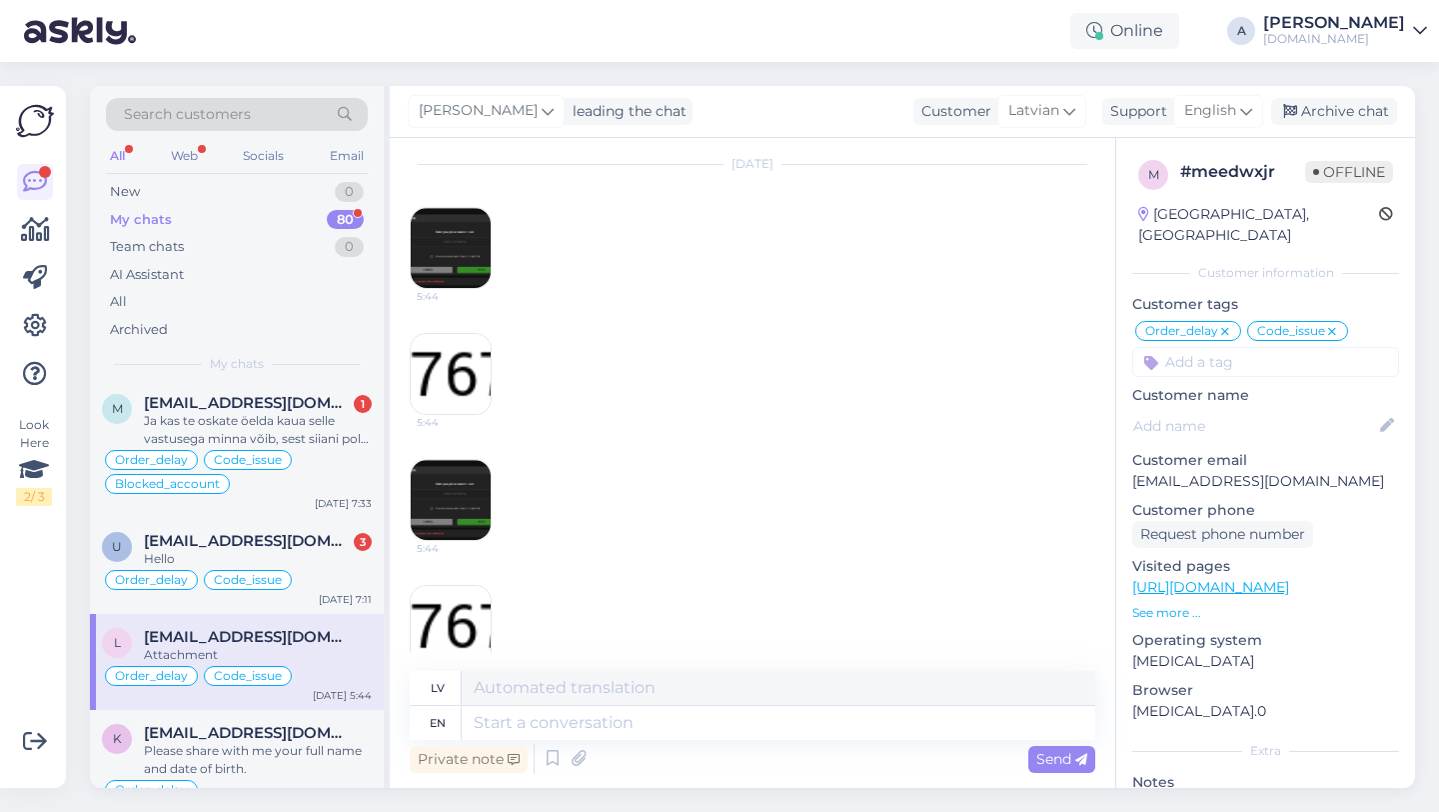
click at [452, 348] on img at bounding box center [451, 374] width 80 height 80
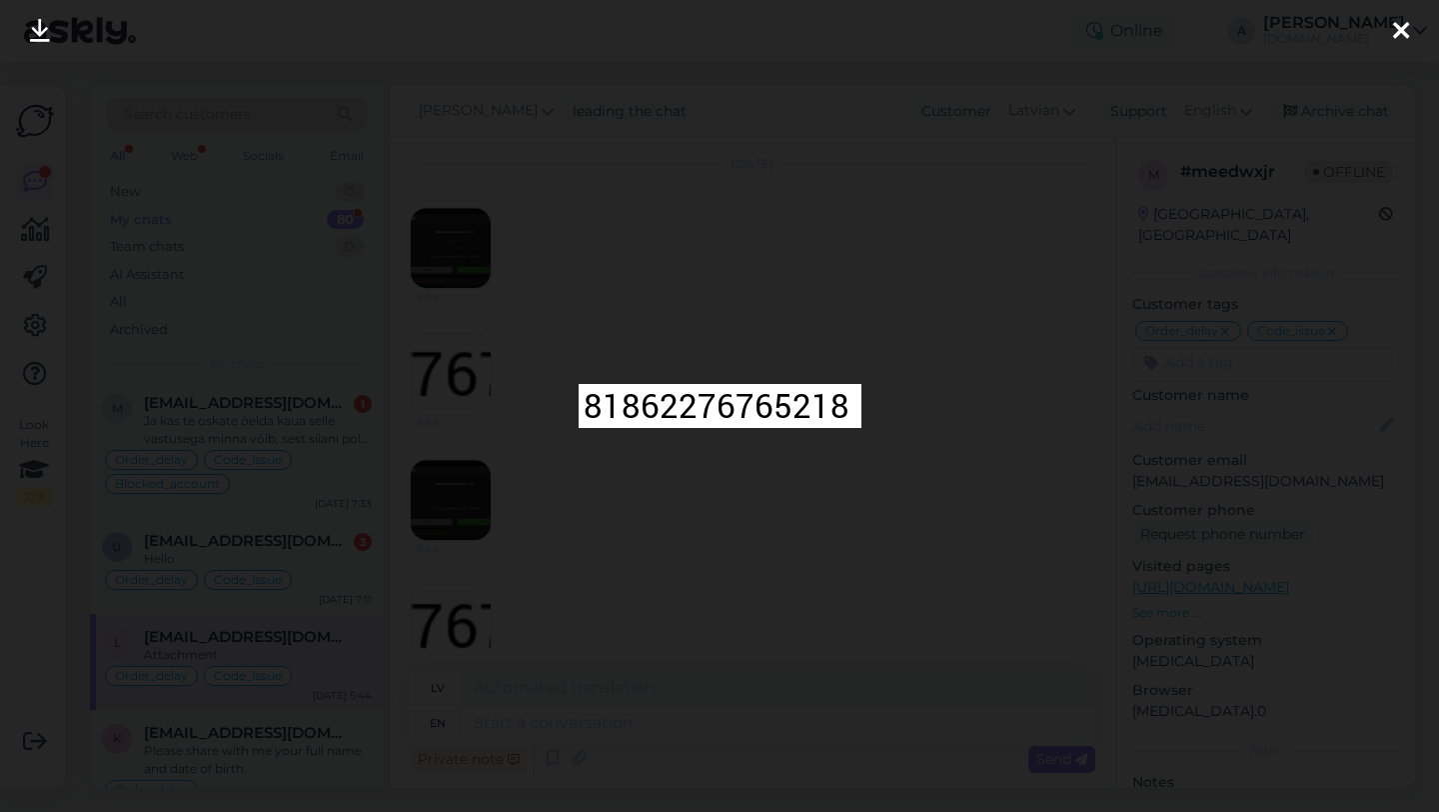
click at [1404, 37] on icon at bounding box center [1401, 32] width 16 height 26
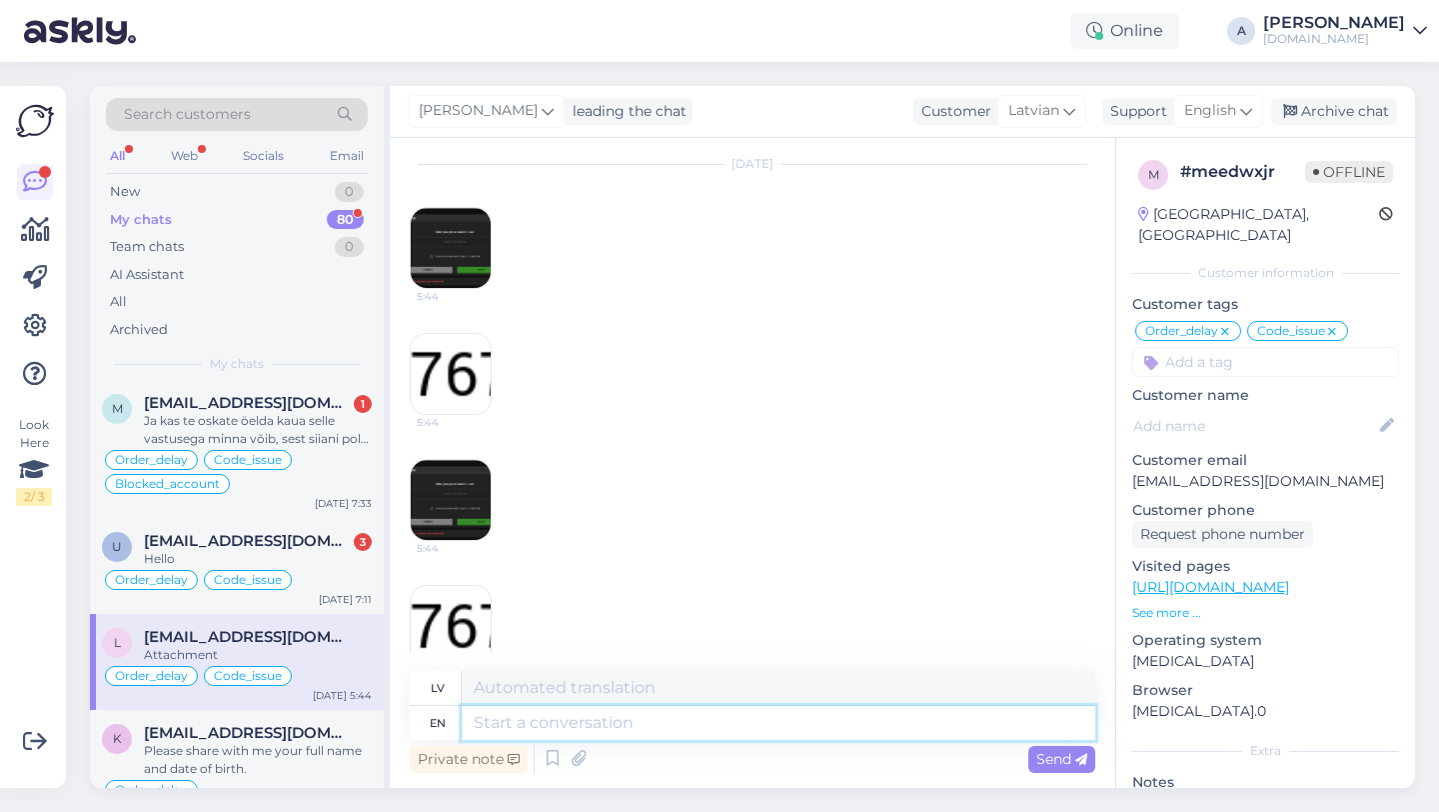
click at [571, 717] on textarea at bounding box center [779, 723] width 634 height 34
type textarea "When"
type textarea "Kad"
type textarea "When you c"
type textarea "Kad jūs"
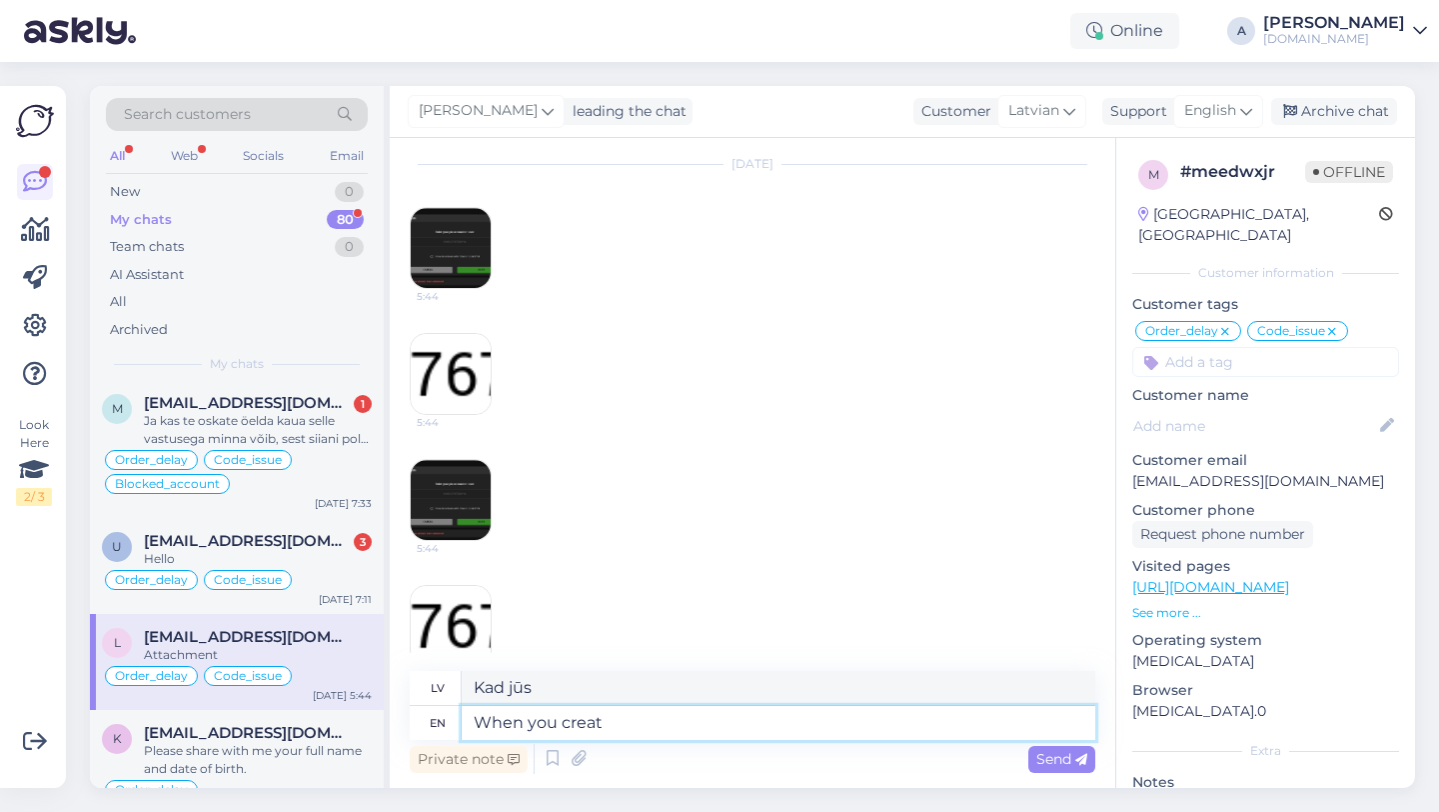
type textarea "When you creat"
type textarea "Kad jūs radāt"
type textarea "When you create a"
type textarea "Kad jūs izveidojat"
type textarea "When you create a complaint"
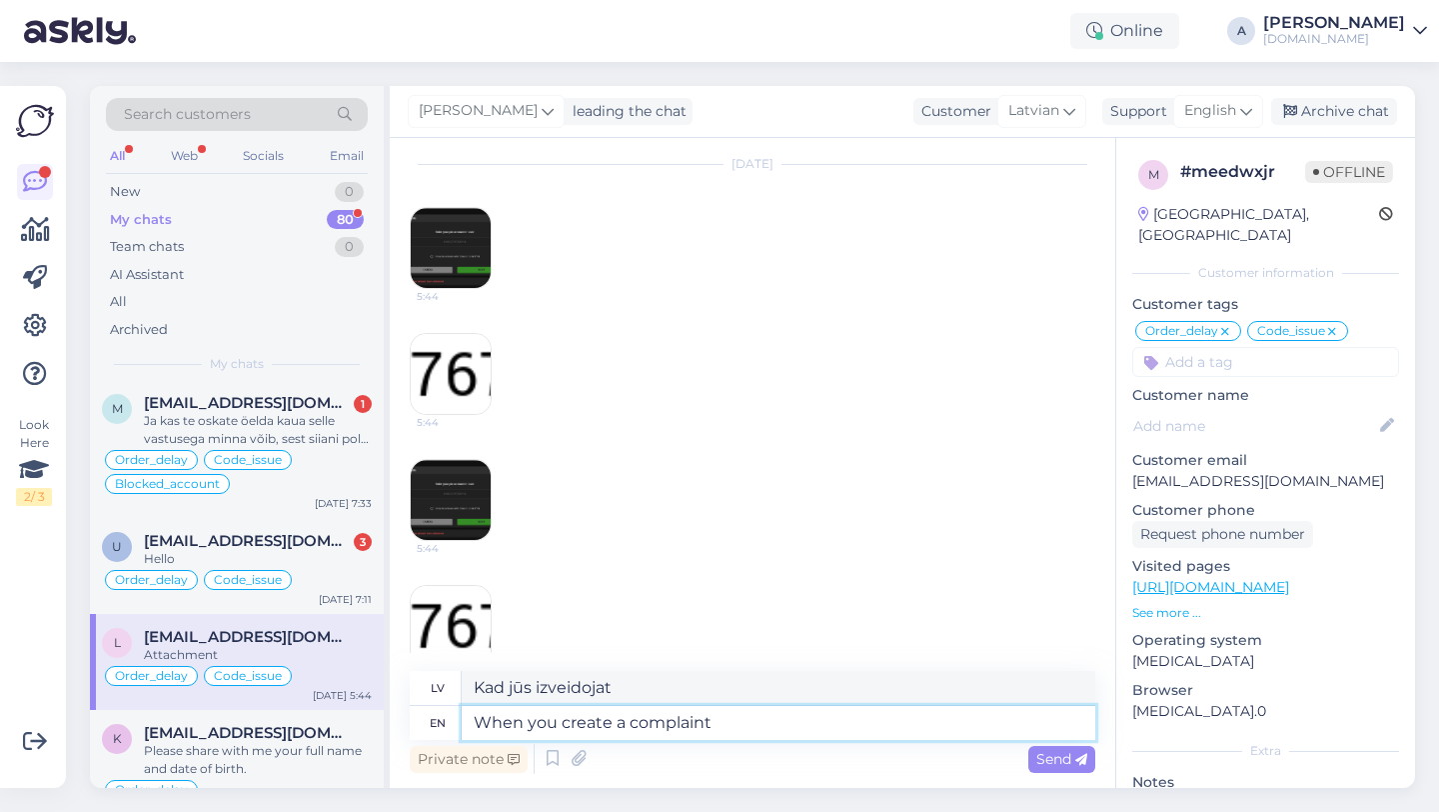
type textarea "Kad jūs izveidojat sūdzību"
type textarea "When you create a complaint over t"
type textarea "Kad jūs iesniedzat sūdzību par"
type textarea "When you create a complaint over the site"
type textarea "Kad jūs iesniedzat sūdzību par [PERSON_NAME]"
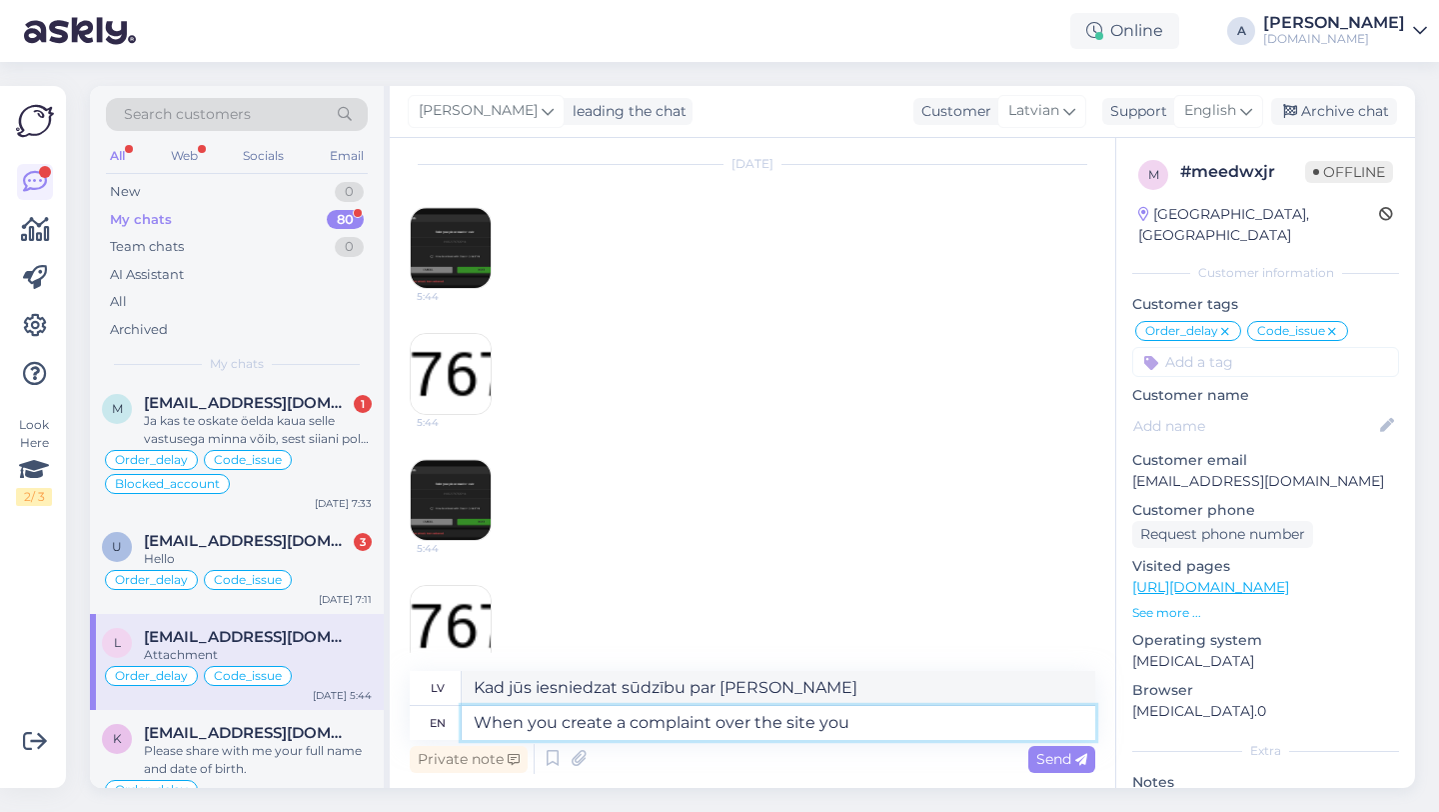
type textarea "When you create a complaint over the site you g"
type textarea "Kad jūs iesniedzat sūdzību par [PERSON_NAME],"
type textarea "When you create a complaint over the site you get"
type textarea "Iesniedzot sūdzību par vietni, jūs saņemat"
type textarea "When you create a complaint over the site you get a ticket"
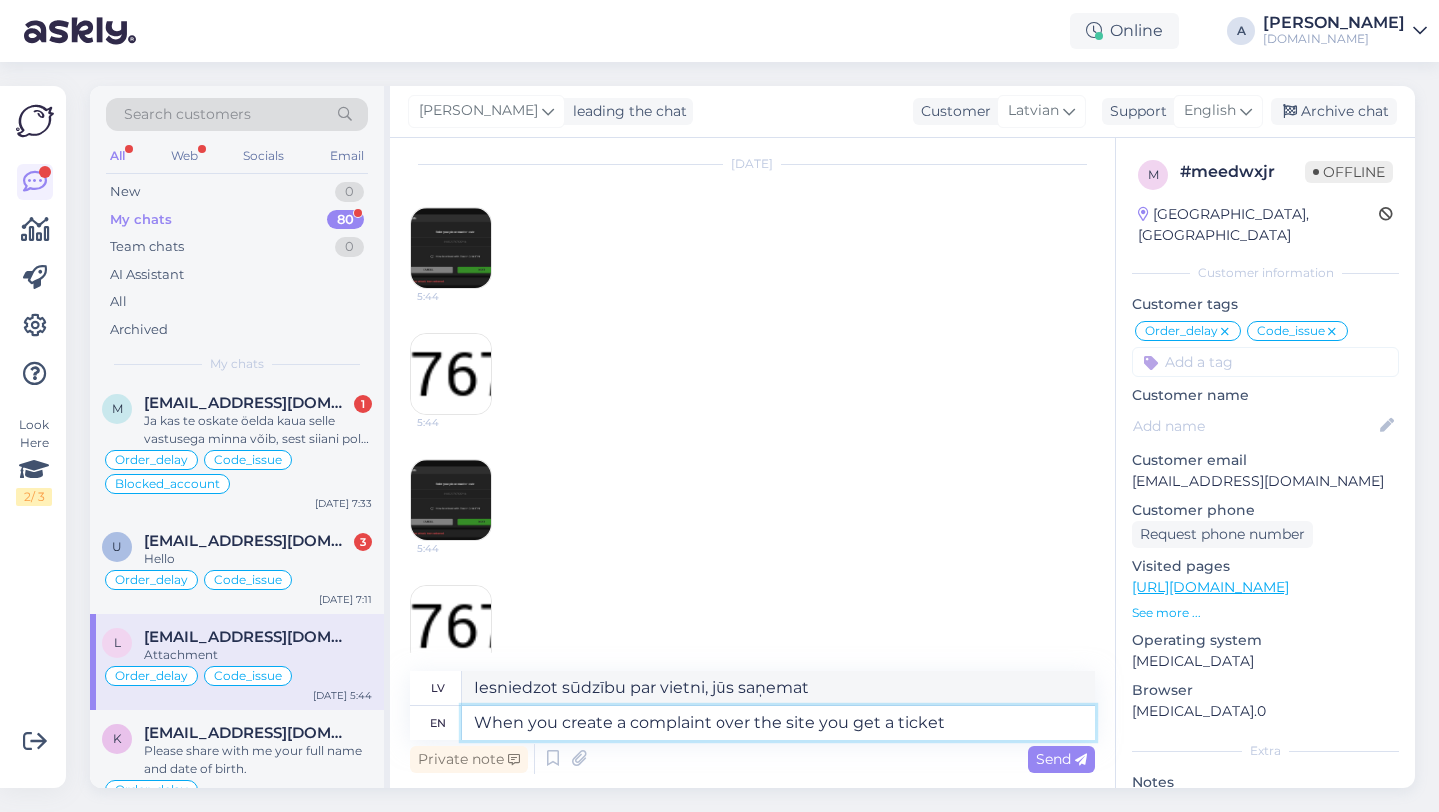
type textarea "Iesniedzot sūdzību par vietni, jūs saņemat pieprasījumu."
type textarea "When you create a complaint over the site you get a ticket number."
type textarea "Iesniedzot sūdzību par vietni, jūs saņemat pieteikuma numuru."
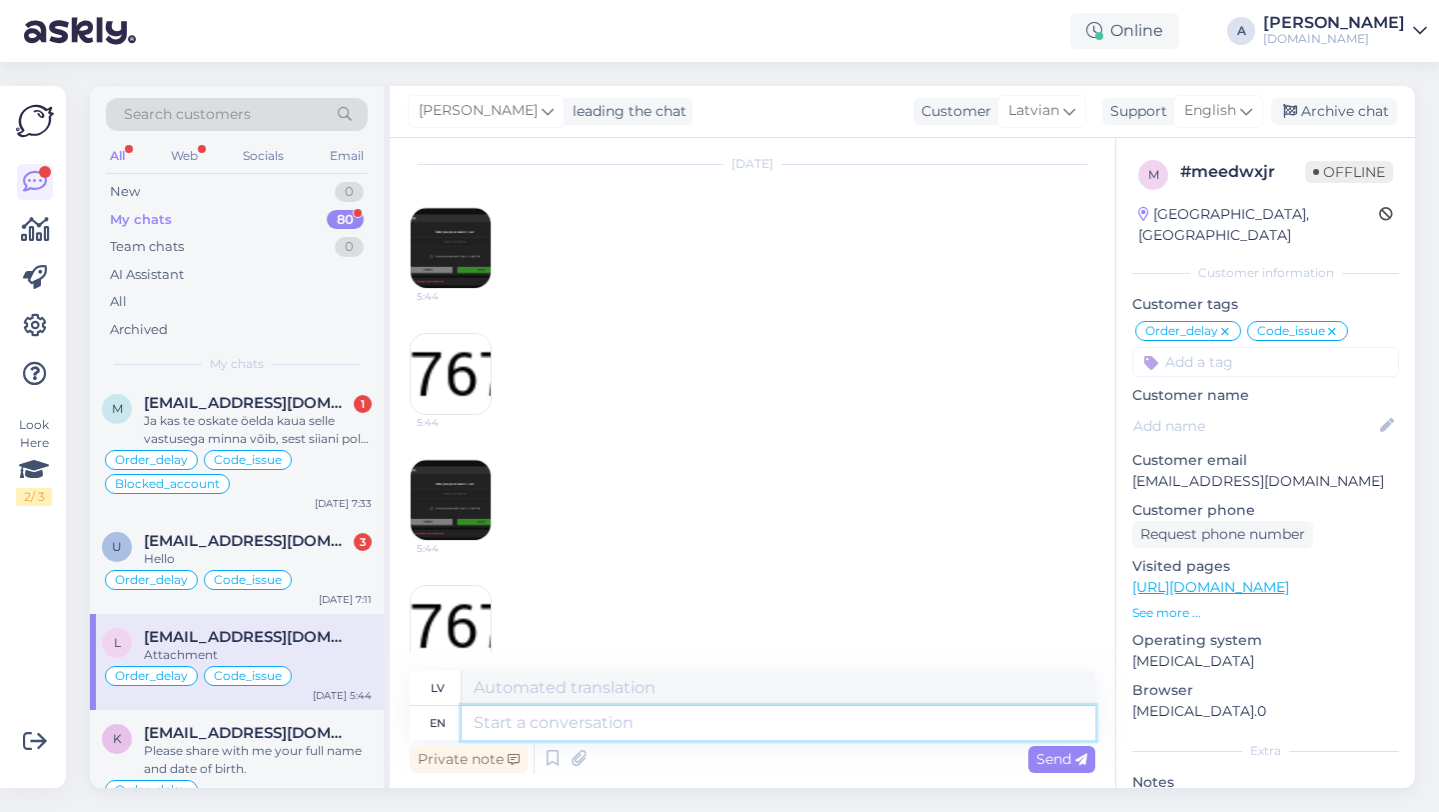
scroll to position [2821, 0]
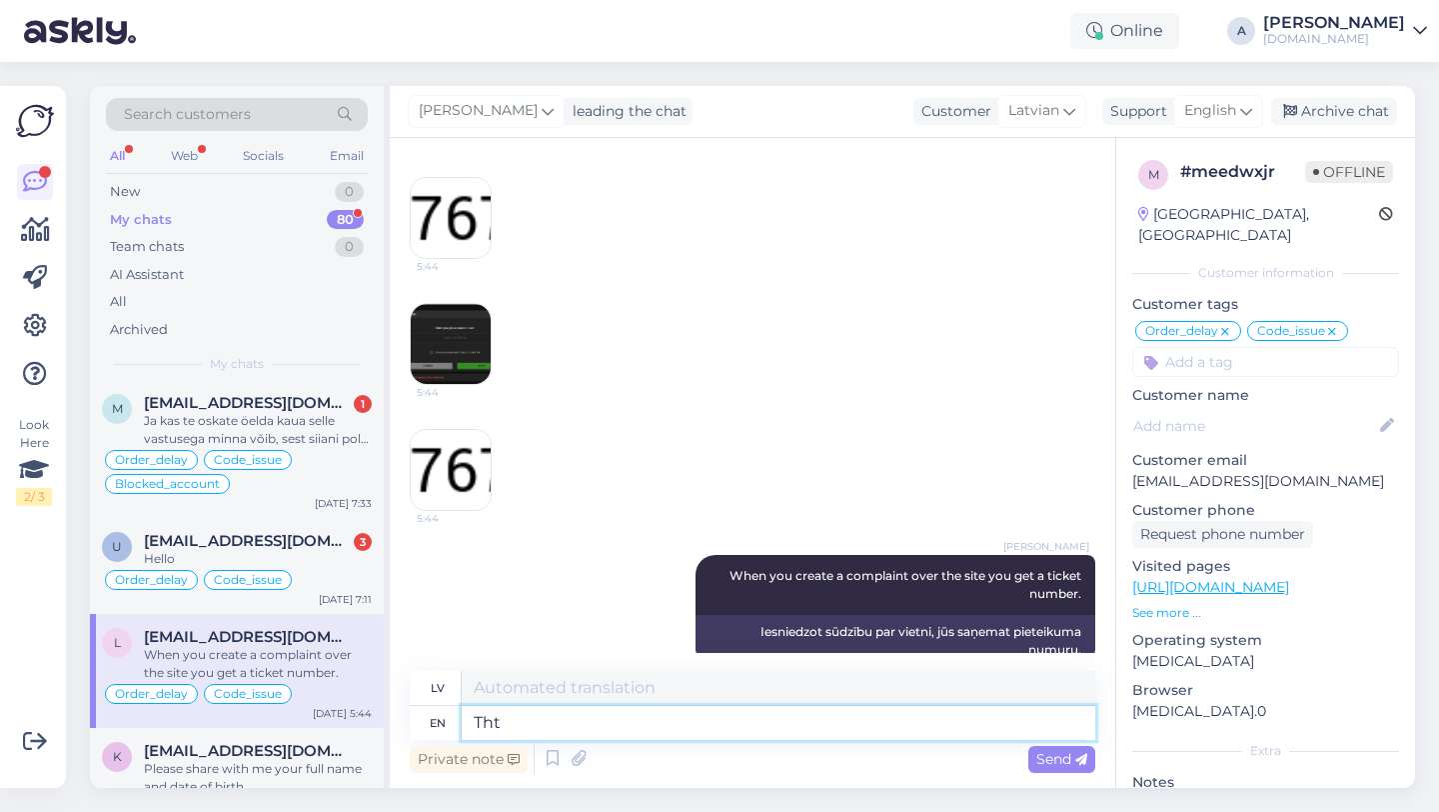
type textarea "Th"
type textarea "Tht"
type textarea "That's"
type textarea "Tas ir"
type textarea "That's what"
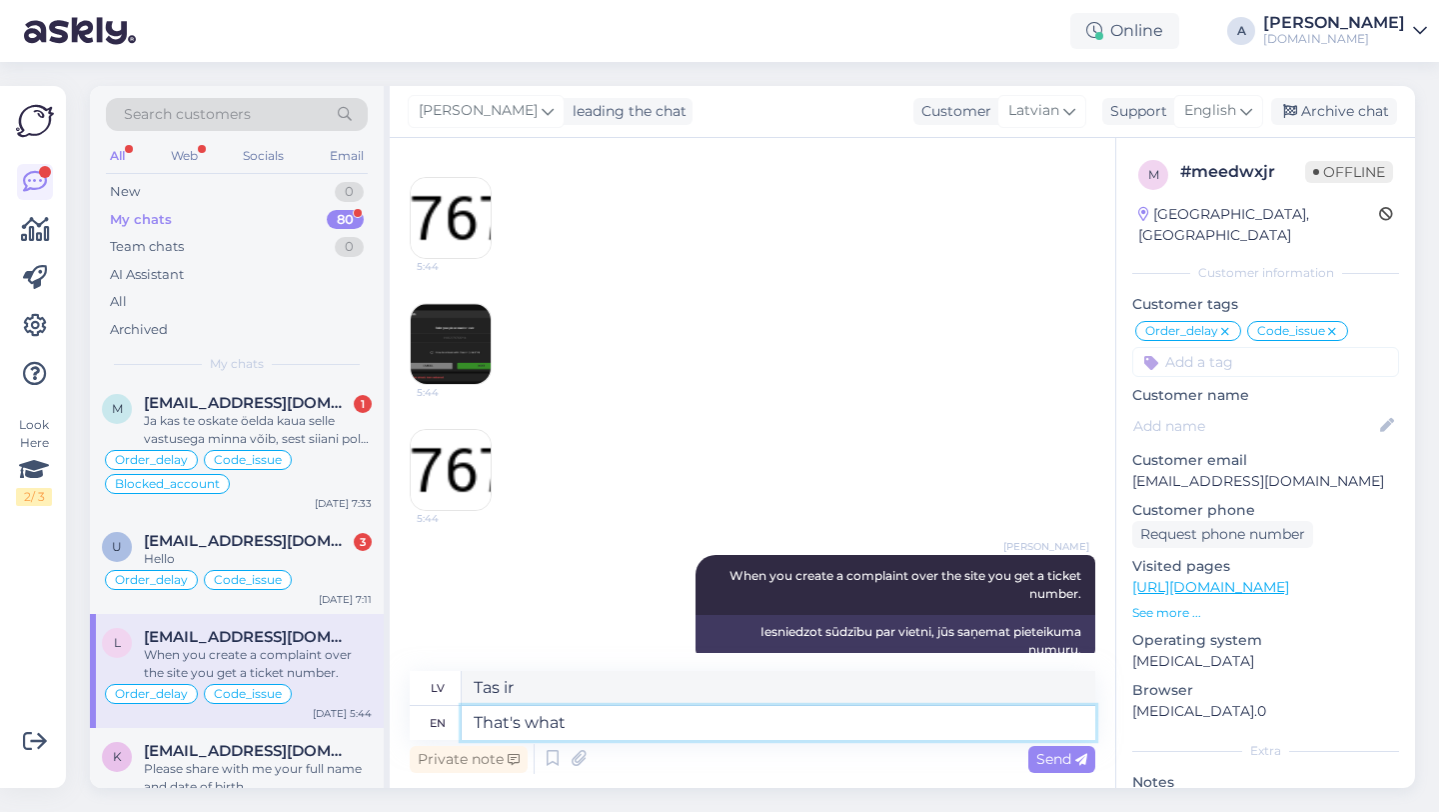
type textarea "Tas ir tas, kas"
type textarea "That's what I'M"
type textarea "Tas ir tas, kas es esmu"
type textarea "That's what I'm asking"
type textarea "[PERSON_NAME] to es jautāju"
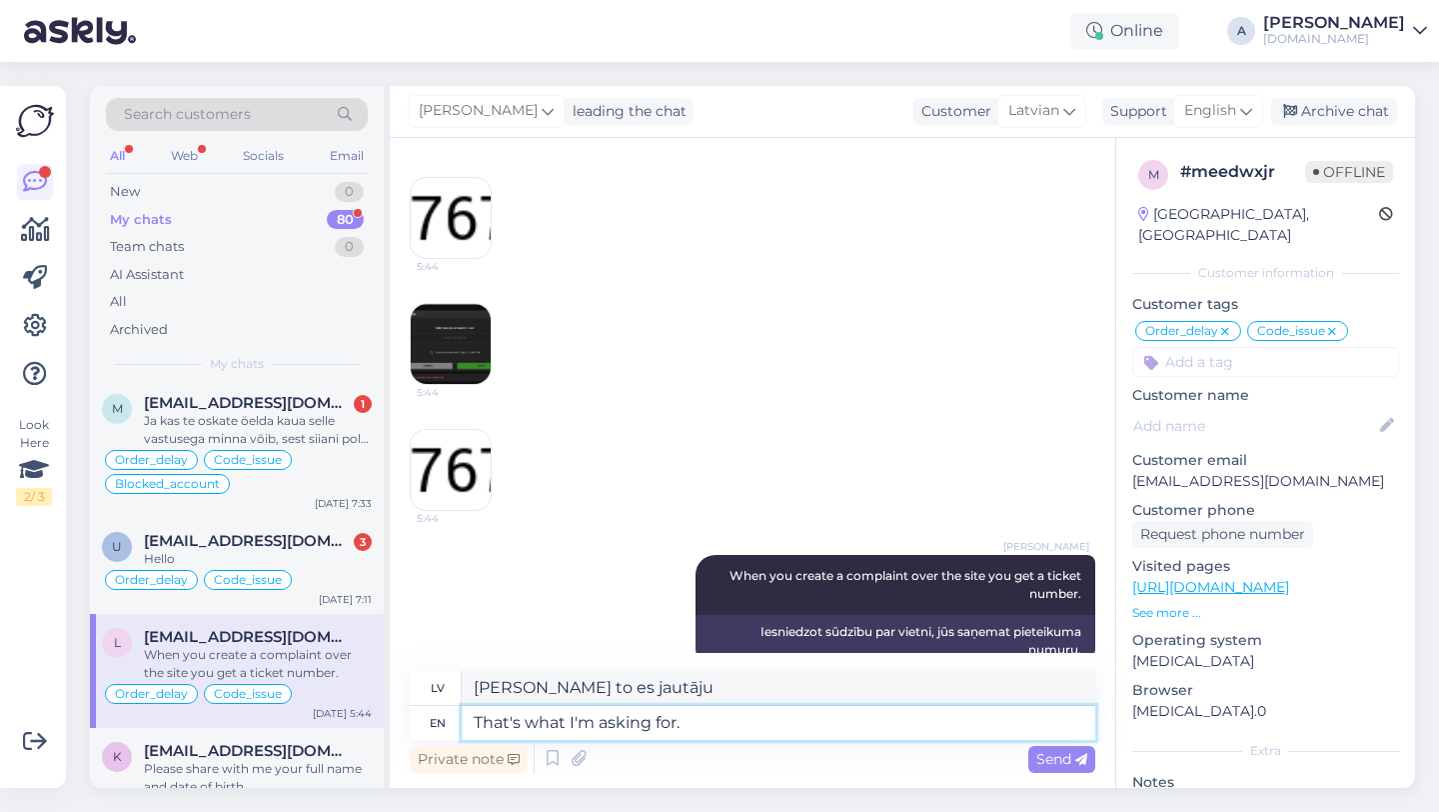
type textarea "That's what I'm asking for."
type textarea "To es arī lūdzu."
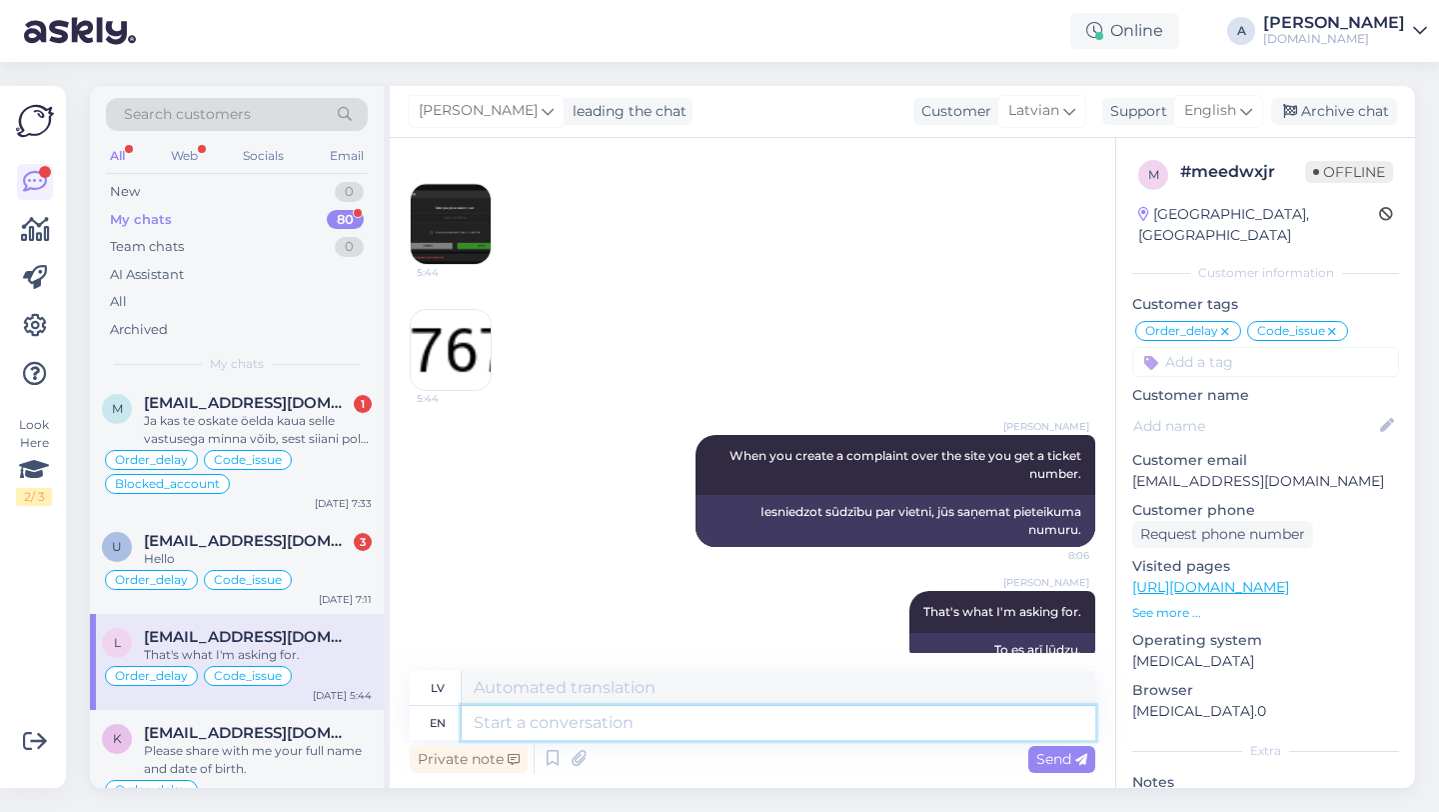
click at [607, 728] on textarea at bounding box center [779, 723] width 634 height 34
type textarea "If"
type textarea "[PERSON_NAME]"
type textarea "If by an"
type textarea "[PERSON_NAME]"
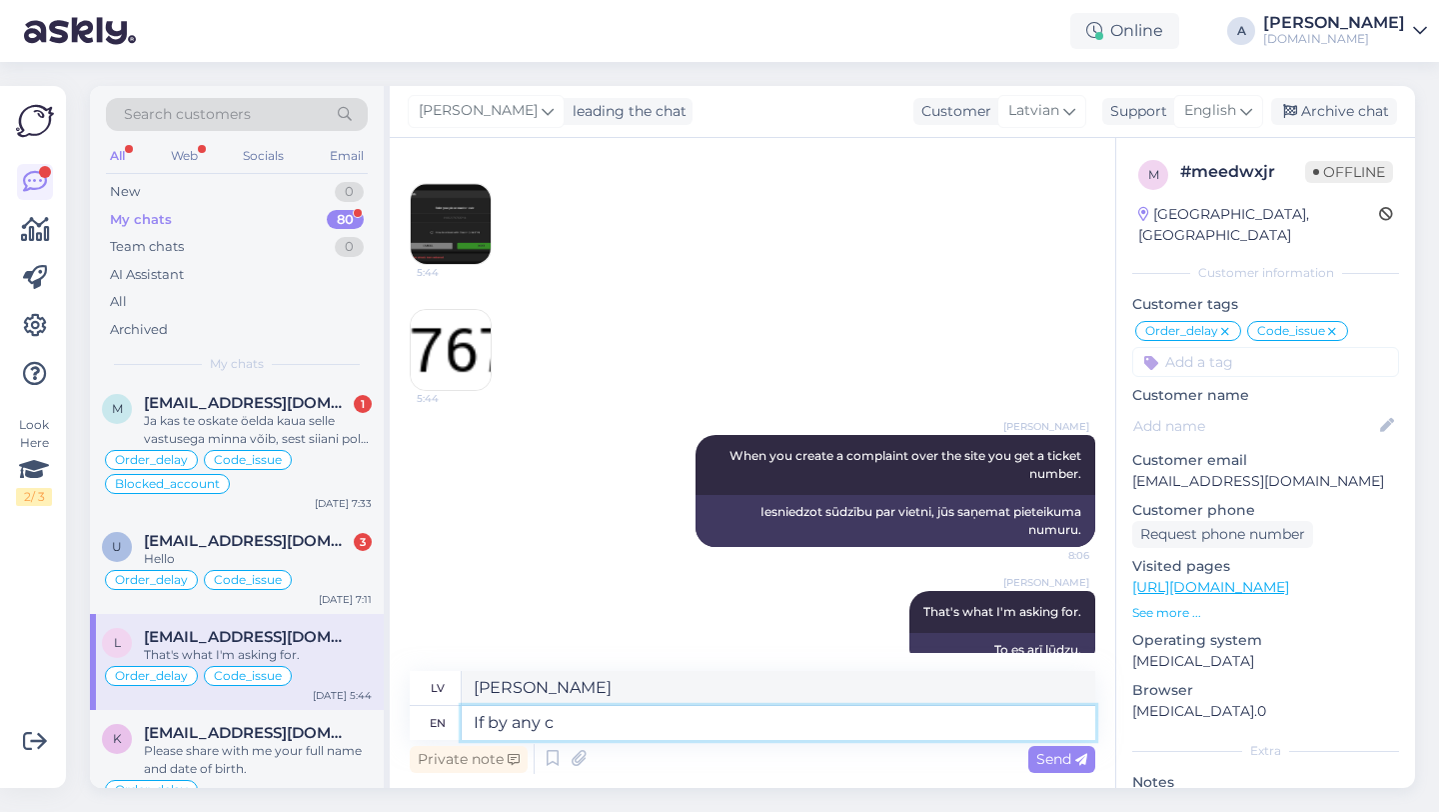
type textarea "If by any ch"
type textarea "Ja kāds"
type textarea "If by any cha"
type textarea "[PERSON_NAME] cha"
type textarea "If by any chance y"
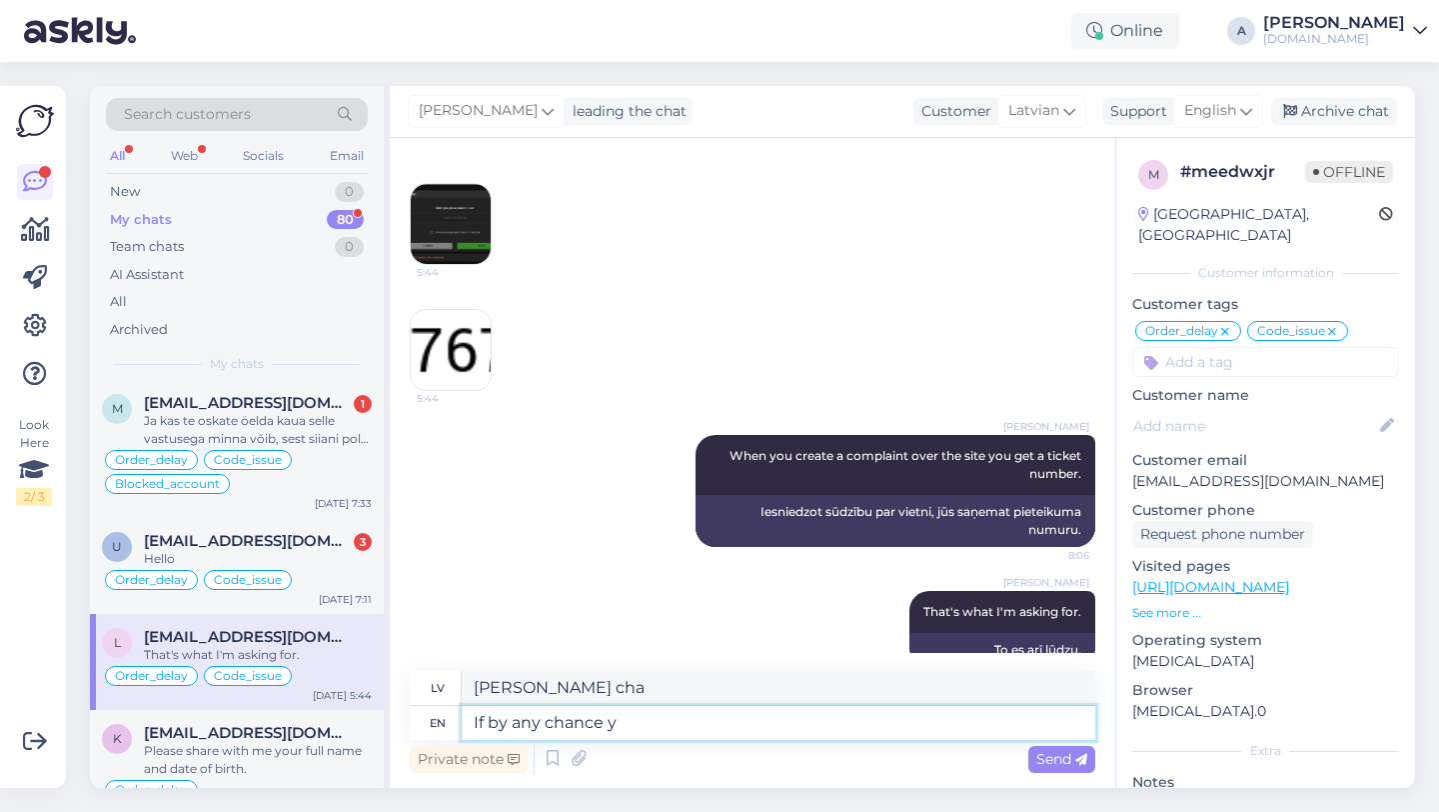
type textarea "Ja nu gadījumā"
type textarea "If by any chance you do"
type textarea "Ja nu gadījumā jūs tā darāt"
type textarea "If by any chance you"
type textarea "Ja nu gadījumā jūs"
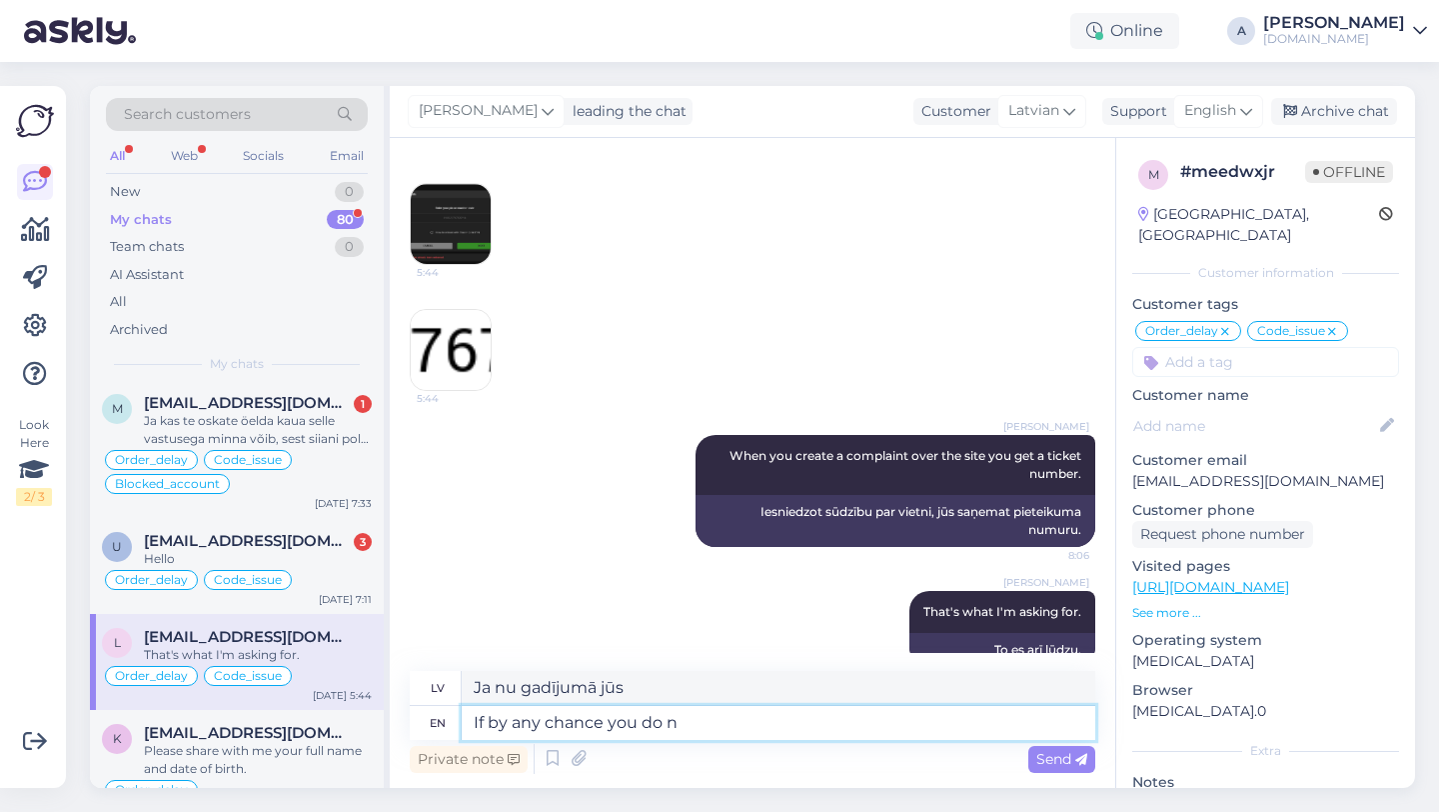
type textarea "If by any chance you do no"
type textarea "Ja nu gadījumā jūs tā darāt"
type textarea "If by any chance you do no"
type textarea "Ja nu gadījumā jūs to nedarāt"
type textarea "If by any chance you do no have"
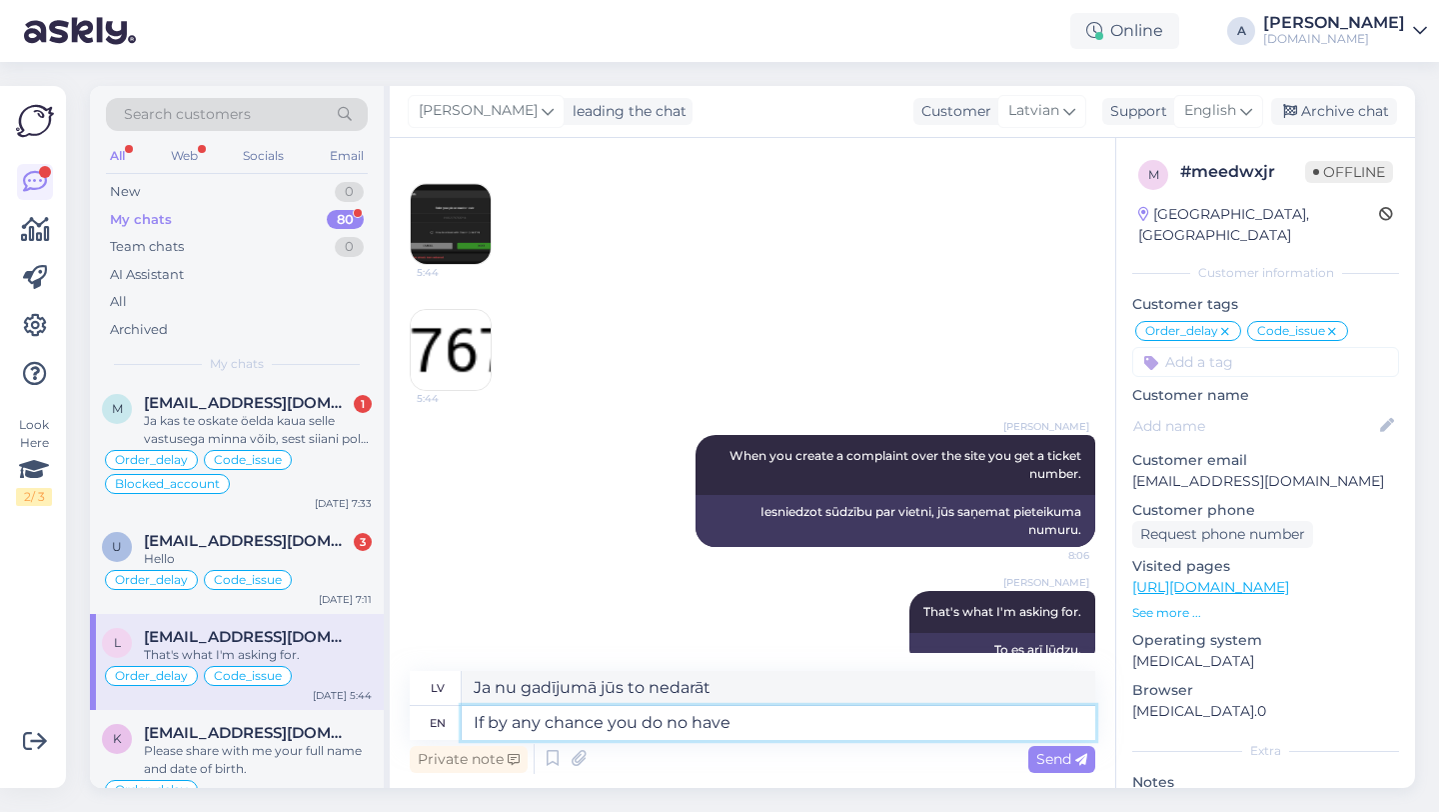
type textarea "Ja nu gadījumā jums tādas nav"
type textarea "If by any chance you do no have the"
type textarea "Ja nu gadījumā jums tāda nav"
type textarea "If by any chance you do no have the ticket"
type textarea "Ja nu gadījumā jums nav biļetes"
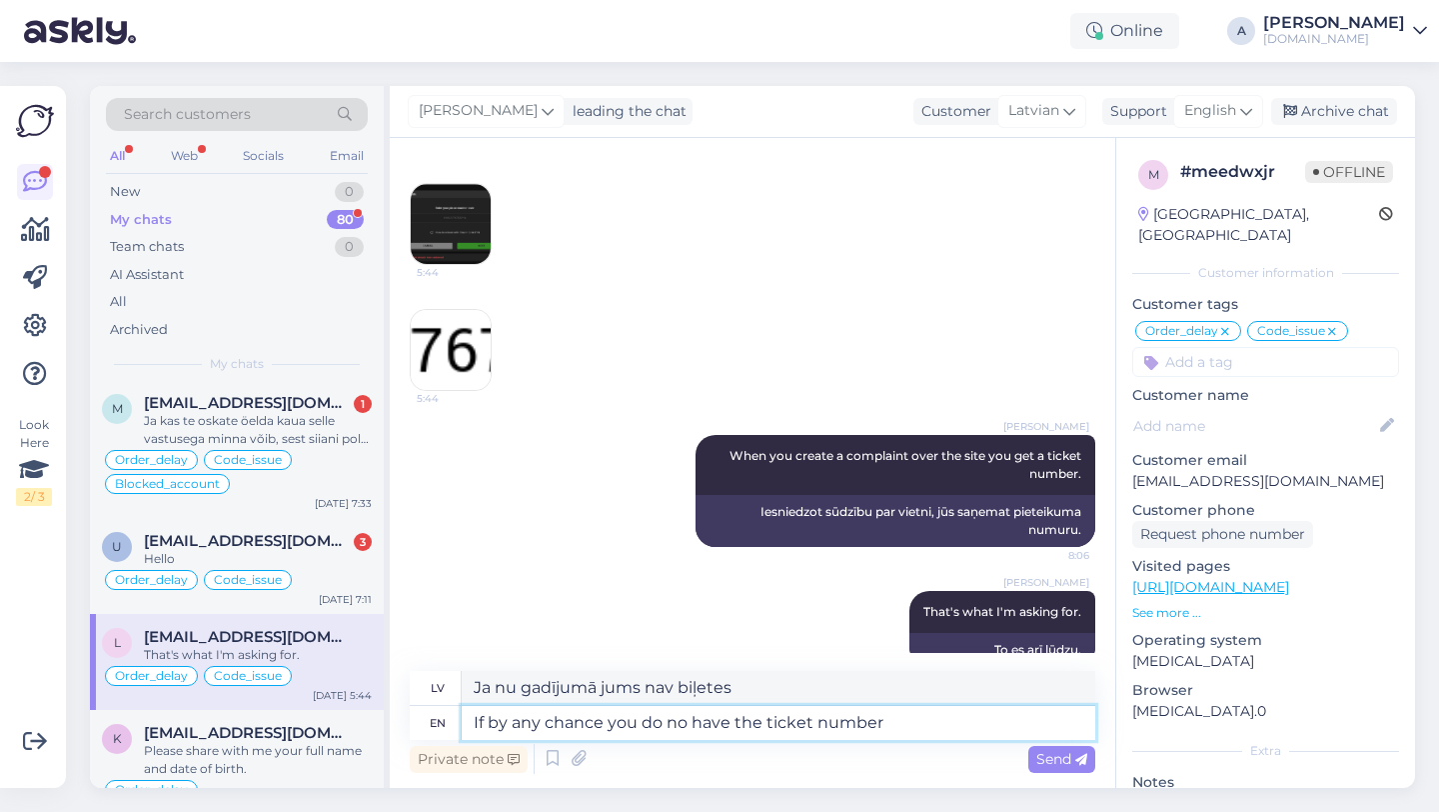
type textarea "If by any chance you do no have the ticket number"
type textarea "Ja nu gadījumā jums nav biļetes numura"
type textarea "If by any chance you do no have the ticket number because"
type textarea "Ja nu gadījumā jums nav biļetes numura, jo"
type textarea "If by any chance you do no have the ticket number because you"
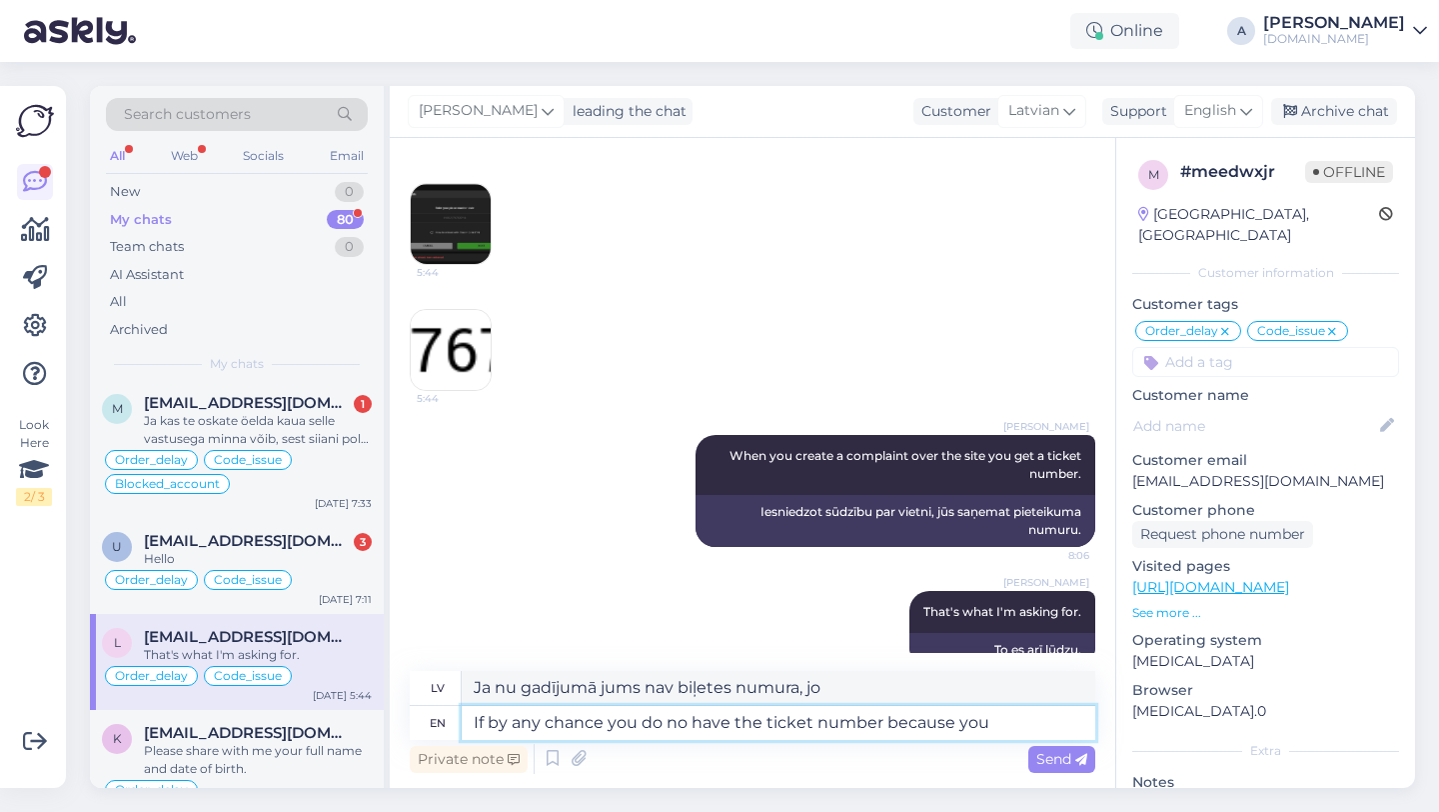
type textarea "Ja nu gadījumā jums nav biļetes numura, jo jūs"
type textarea "If by any chance you do no have the ticket number because you di"
type textarea "Ja gadījumā jums nav biļetes numura, jo jūs"
type textarea "If by any chance you do no have the ticket number because you didnt"
type textarea "Ja nu gadījumā jums nav biļetes numura, [PERSON_NAME] tā nav."
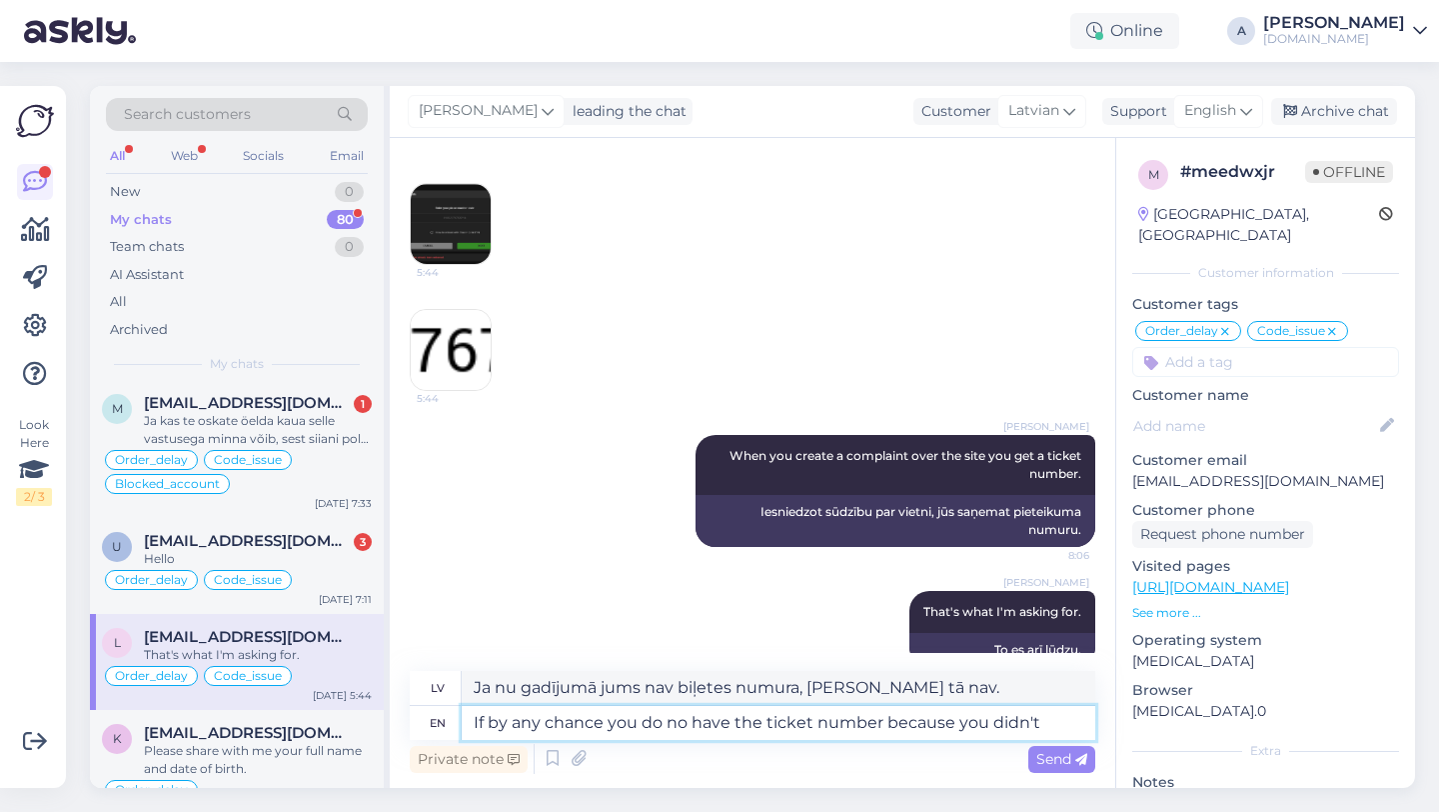
type textarea "If by any chance you do no have the ticket number because you didn't c"
type textarea "Ja nu gadījumā jums nav biļetes numura, [PERSON_NAME] nebija"
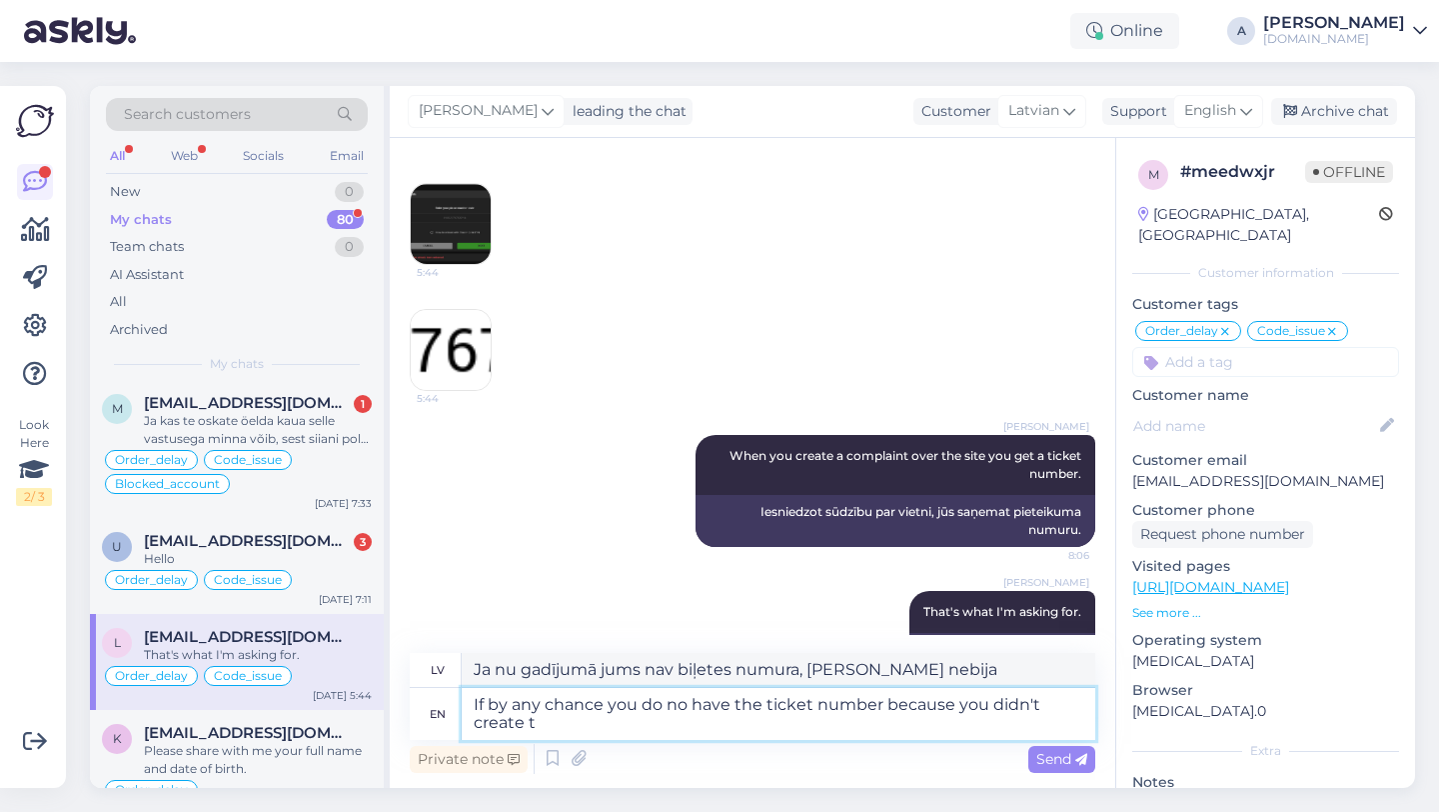
type textarea "If by any chance you do no have the ticket number because you didn't create th"
type textarea "Ja nu gadījumā jums nav biļetes numura, jo jūs to neizveidojāt"
type textarea "If by any chance you do no have the ticket number because you didn't create the"
type textarea "Ja gadījumā jums nav biļetes numura, jo jūs to neizveidojāt"
type textarea "If by any chance you do no have the ticket number because you didn't create the…"
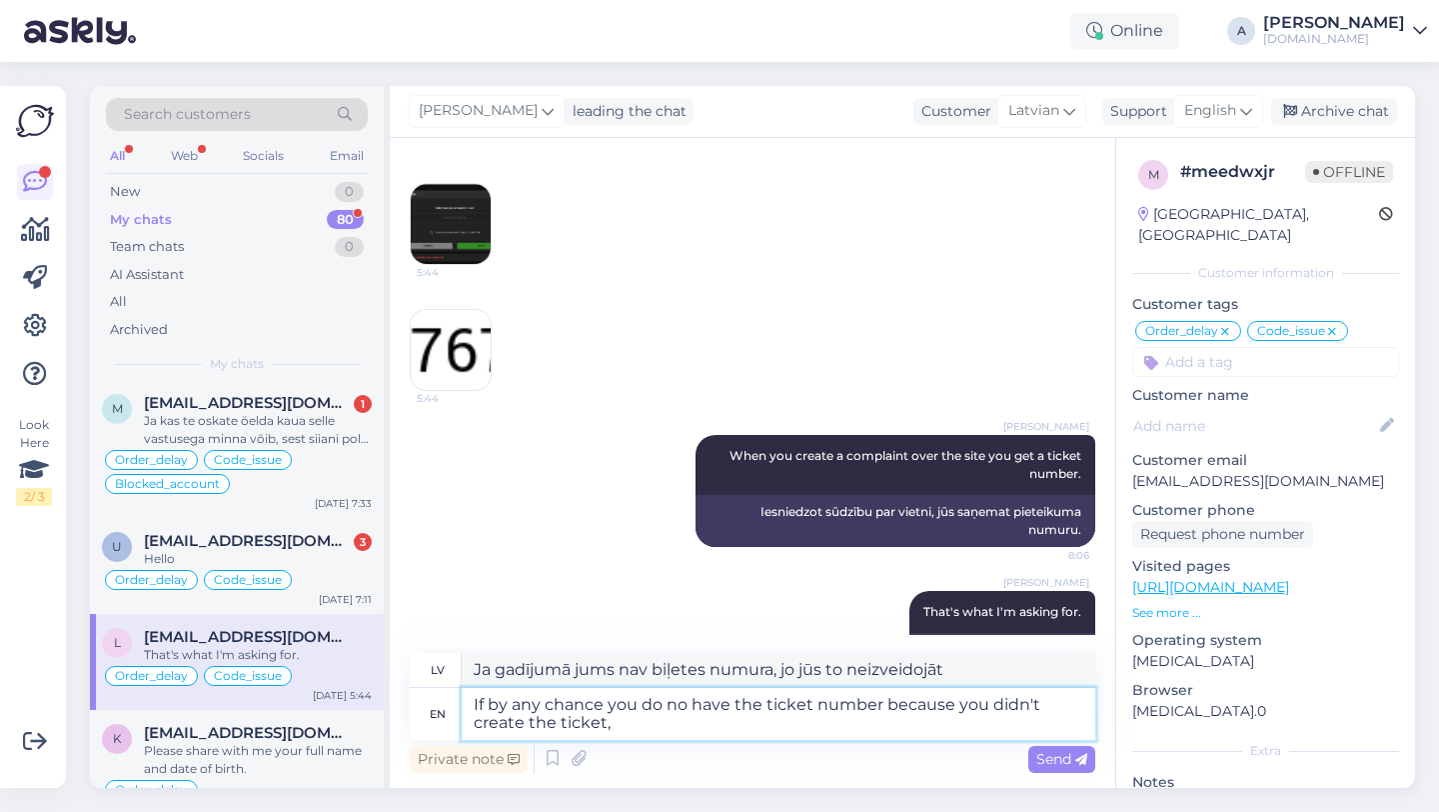
type textarea "Ja gadījumā jums nav biļetes numura, jo jūs to neizveidojāt,"
type textarea "If by any chance you do no have the ticket number because you didn't create the…"
type textarea "Ja gadījumā jums nav biļetes numura, jo jūs to neizveidojāt, lūdzu,"
type textarea "If by any chance you do no have the ticket number because you didn't create the…"
type textarea "Ja gadījumā jums nav biļetes numura, jo jūs to neizveidojāt, lūdzu, rīkojieties…"
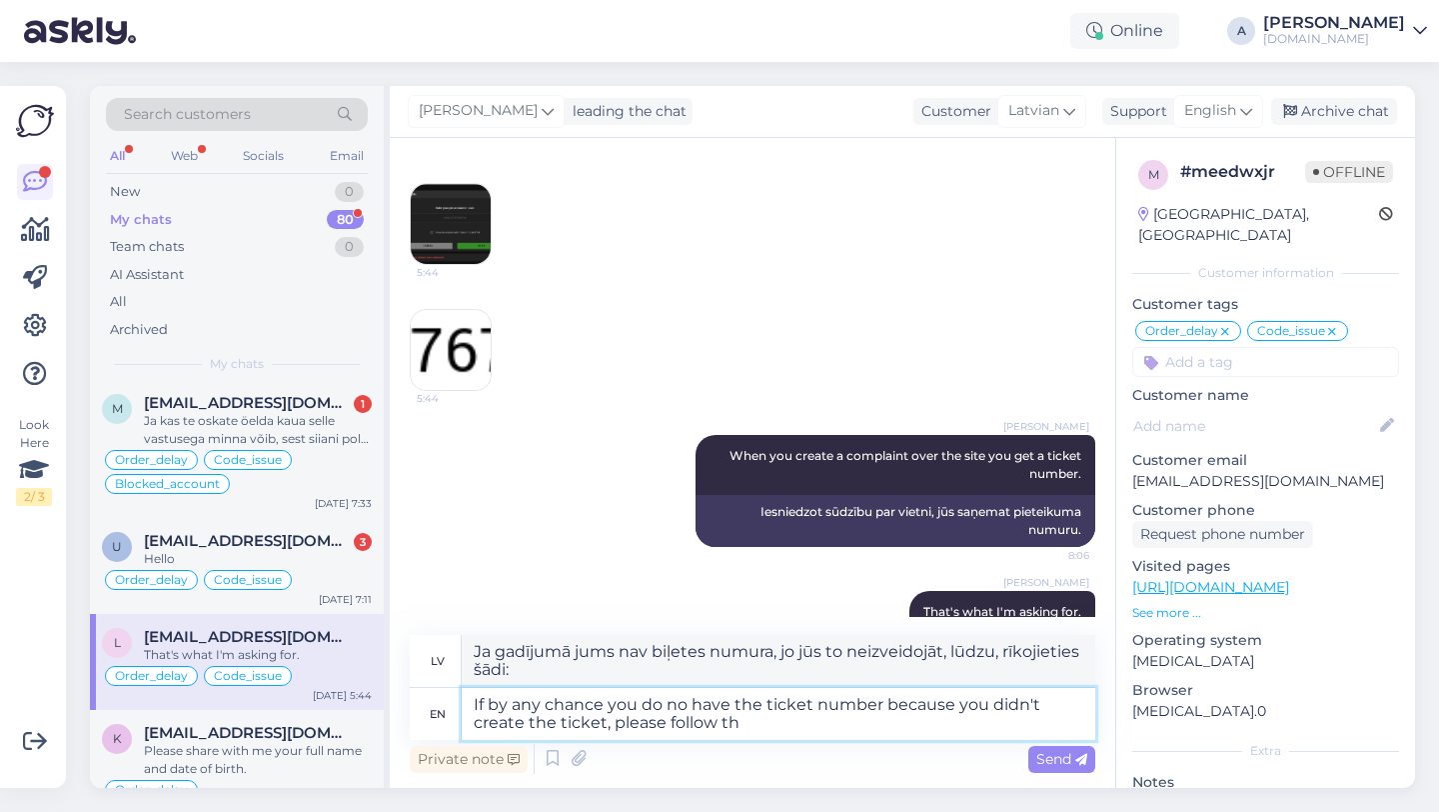
type textarea "If by any chance you do no have the ticket number because you didn't create the…"
type textarea "Ja gadījumā jums nav biļetes numura, jo jūs to neizveidojāt, lūdzu, rīkojieties…"
type textarea "If by any chance you do no have the ticket number because you didn't create the…"
type textarea "Ja gadījumā jums nav biļetes numura, jo jūs to neizveidojāt, lūdzu, veiciet tāl…"
type textarea "If by any chance you do no have the ticket number because you didn't create the…"
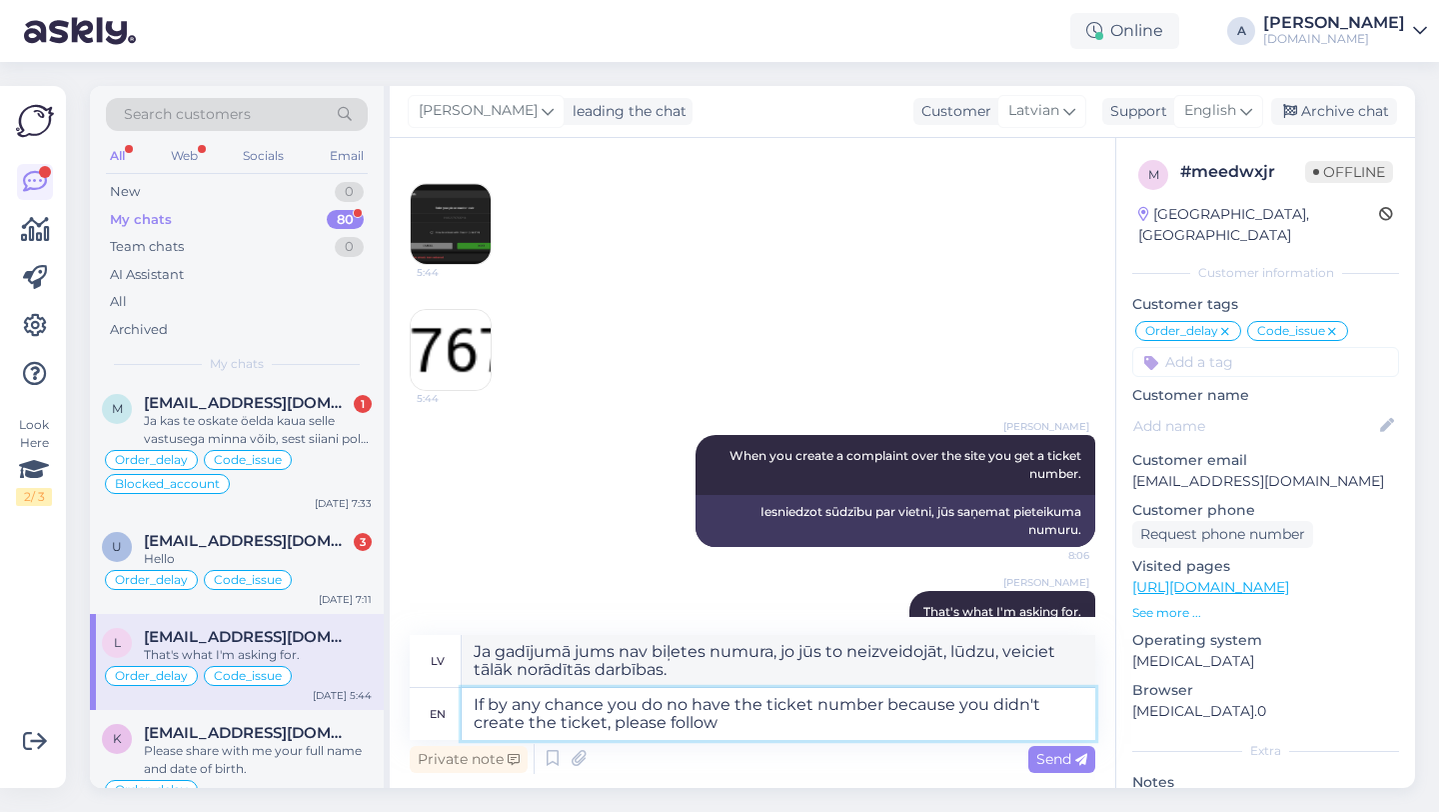
type textarea "Ja gadījumā jums nav biļetes numura, jo jūs to neizveidojāt, lūdzu, rīkojieties…"
type textarea "If by any chance you do no have the ticket number because you didn't create the…"
type textarea "Ja gadījumā jums nav biļetes numura, jo jūs to neizveidojāt, lūdzu,"
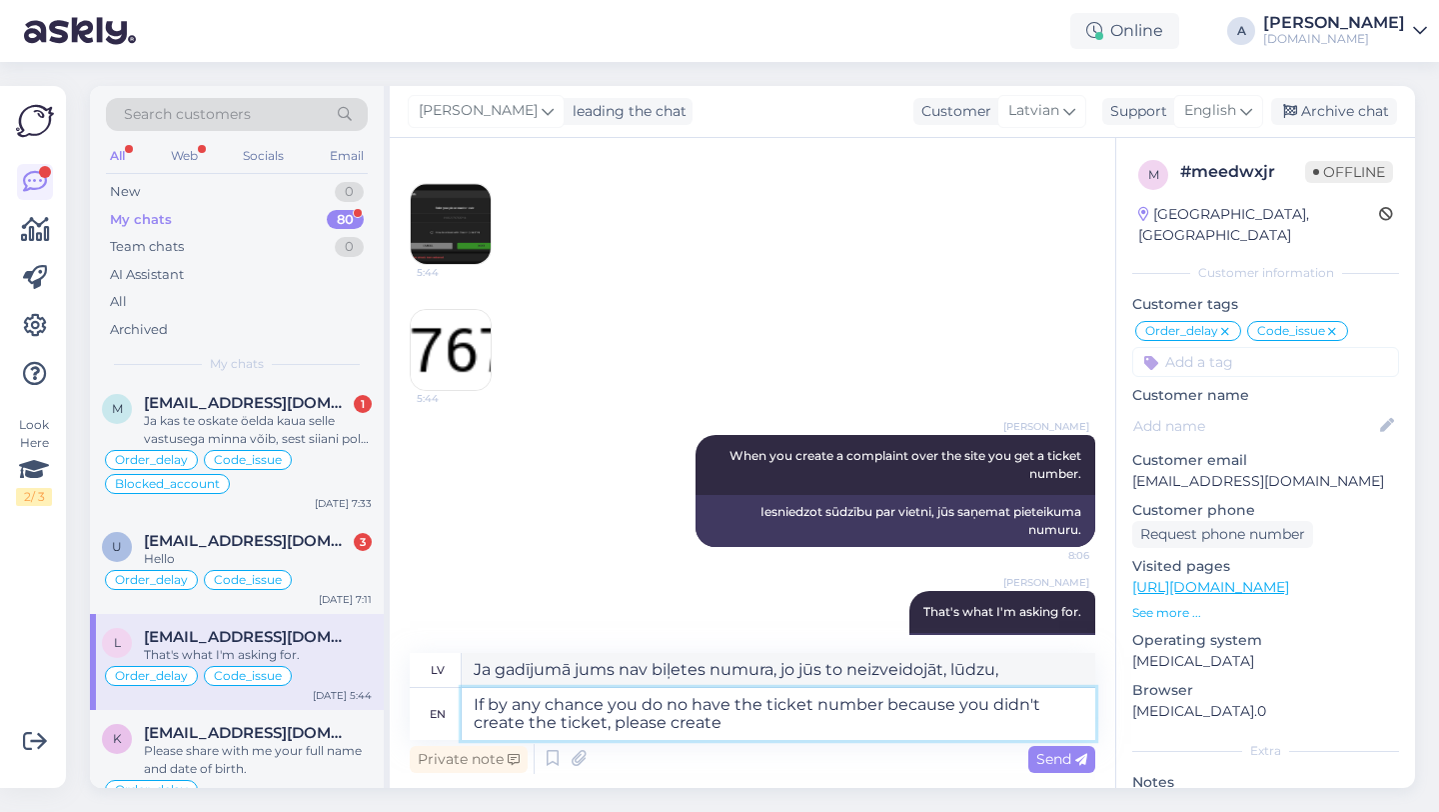
type textarea "If by any chance you do no have the ticket number because you didn't create the…"
type textarea "Ja gadījumā jums nav biļetes numura, jo neesat izveidojis biļeti, lūdzu, izveid…"
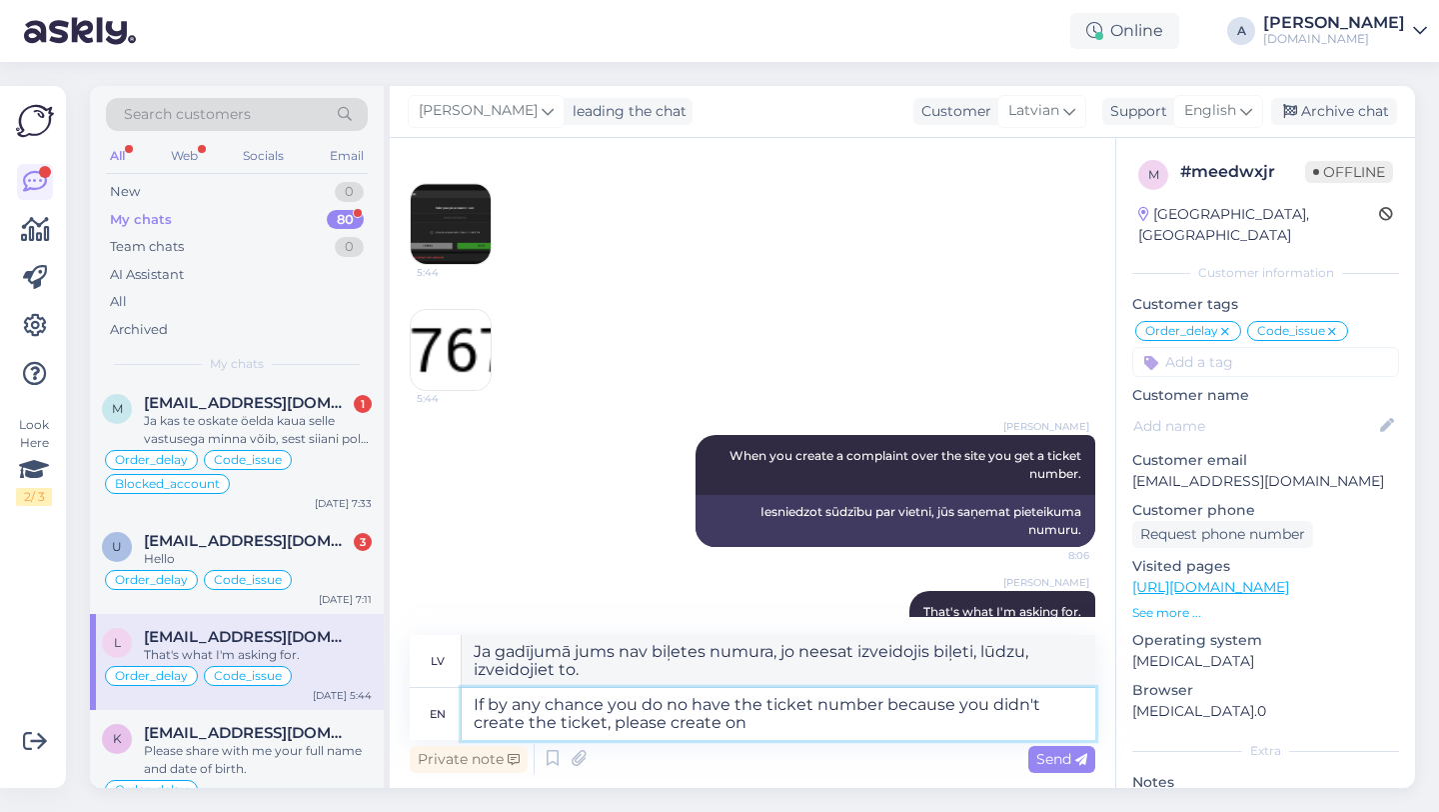
type textarea "If by any chance you do no have the ticket number because you didn't create the…"
type textarea "Ja gadījumā jums nav biļetes numura, jo neesat izveidojis biļeti, lūdzu, izveid…"
type textarea "If by any chance you do no have the ticket number because you didn't create the…"
type textarea "Ja gadījumā jums nav biļetes numura, jo neesat izveidojis biļeti, lūdzu, izveid…"
type textarea "If by any chance you do no have the ticket number because you didn't create the…"
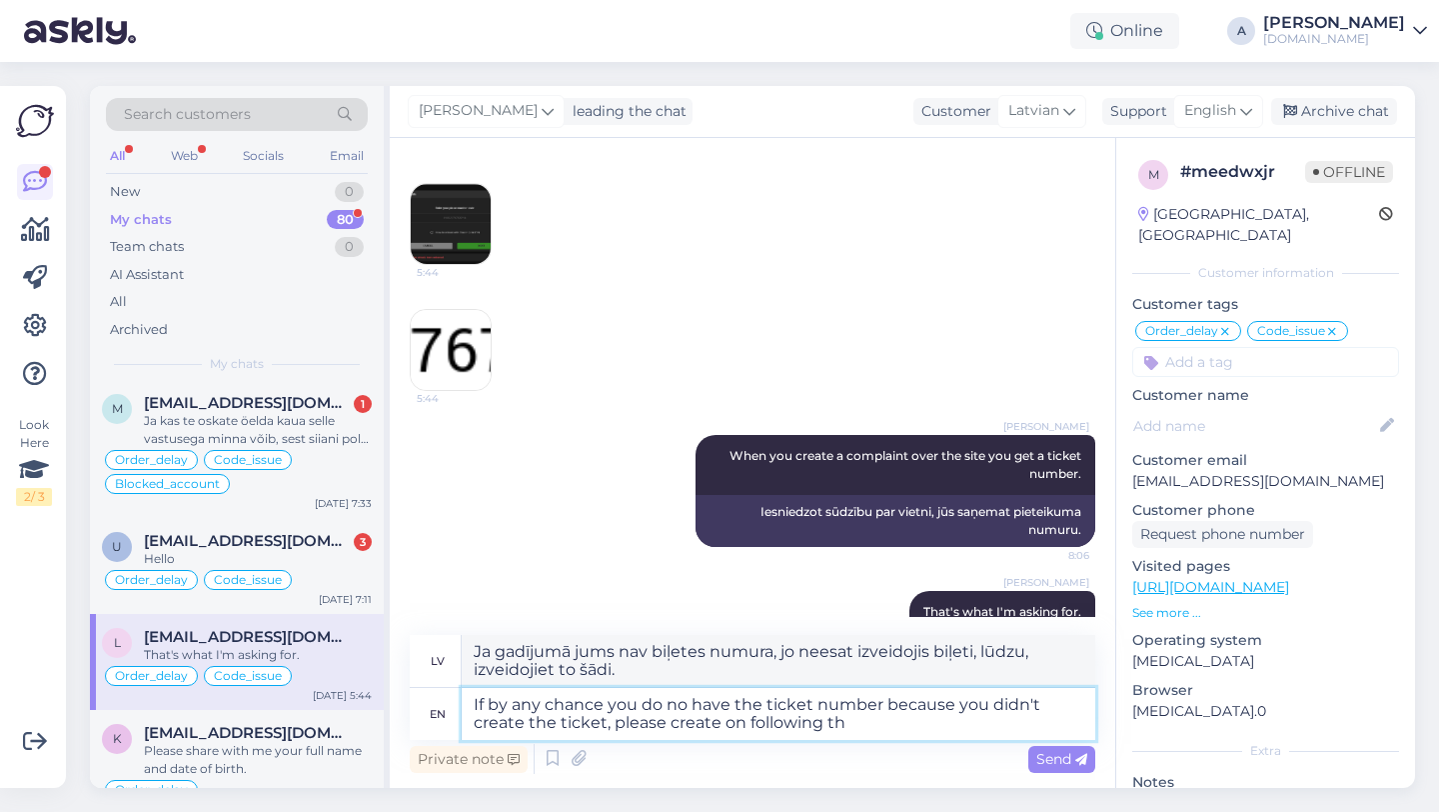
type textarea "Ja gadījumā jums nav biļetes numura, jo neesat izveidojis biļeti, lūdzu, izveid…"
type textarea "If by any chance you do no have the ticket number because you didn't create the…"
type textarea "Ja gadījumā jums nav biļetes numura, jo neesat izveidojis biļeti, lūdzu, izveid…"
click at [886, 721] on textarea "If by any chance you do no have the ticket number because you didn't create the…" at bounding box center [779, 714] width 634 height 52
click at [910, 719] on textarea "If by any chance you do no have the ticket number because you didn't create the…" at bounding box center [779, 714] width 634 height 52
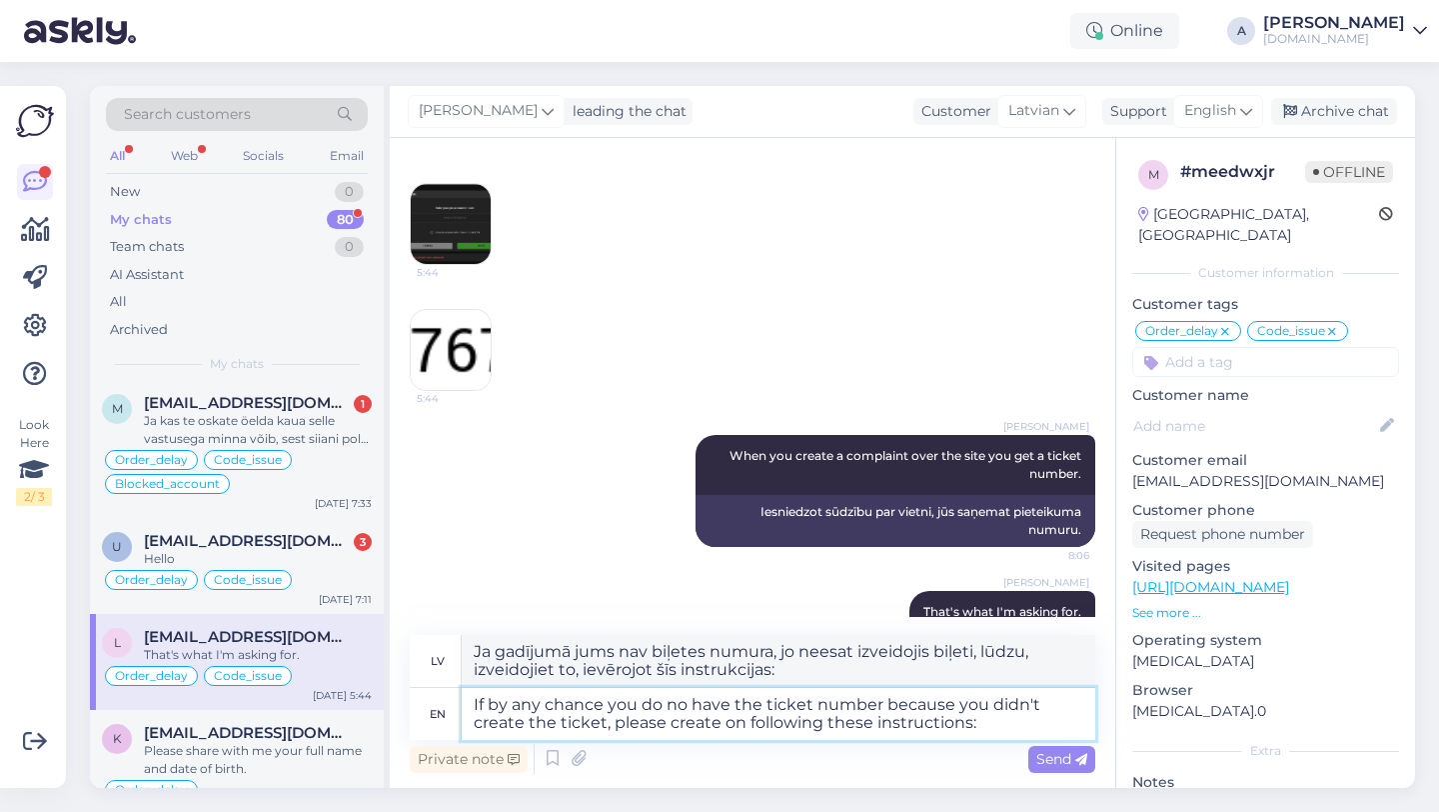
click at [740, 719] on textarea "If by any chance you do no have the ticket number because you didn't create the…" at bounding box center [779, 714] width 634 height 52
click at [1039, 757] on span "Send" at bounding box center [1061, 759] width 51 height 18
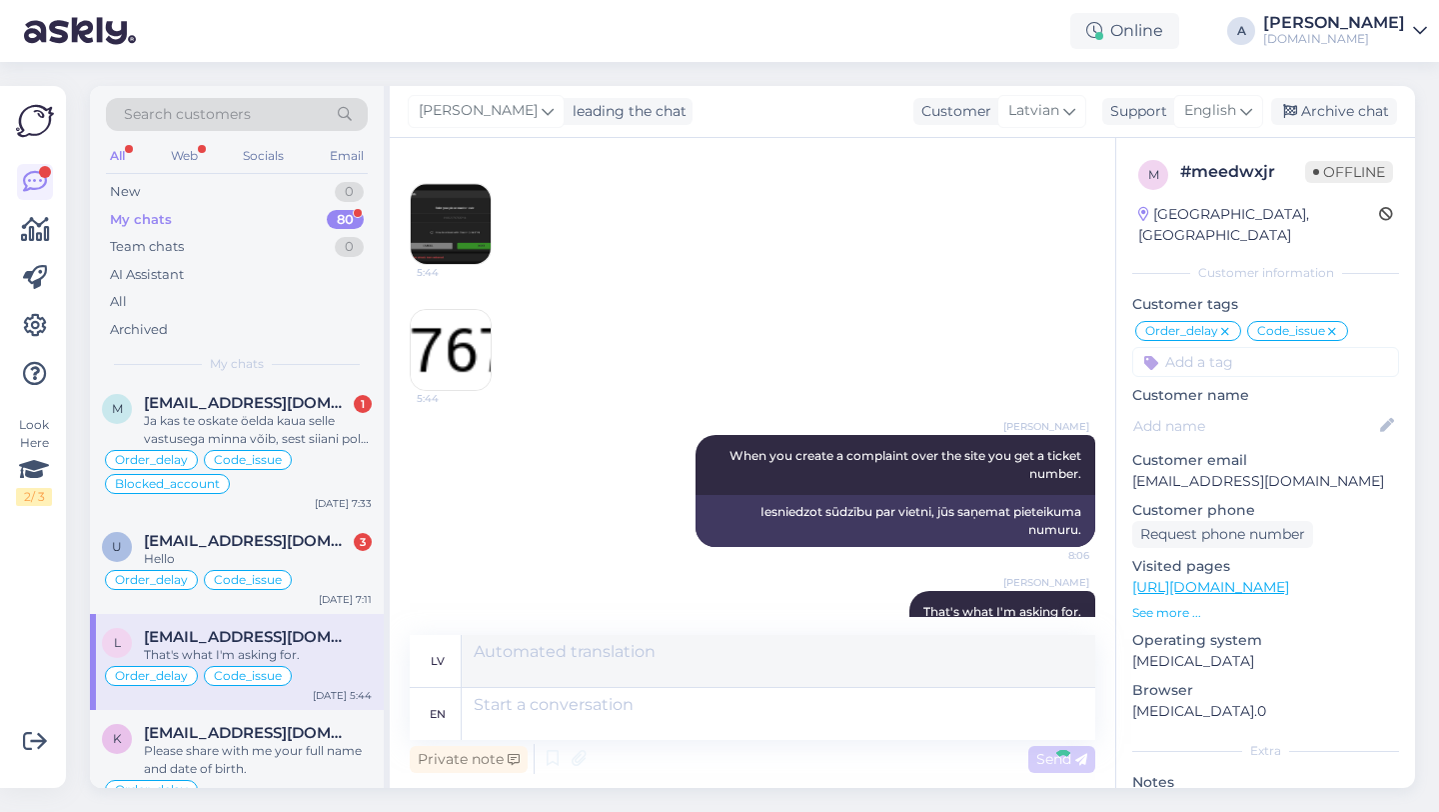
scroll to position [3115, 0]
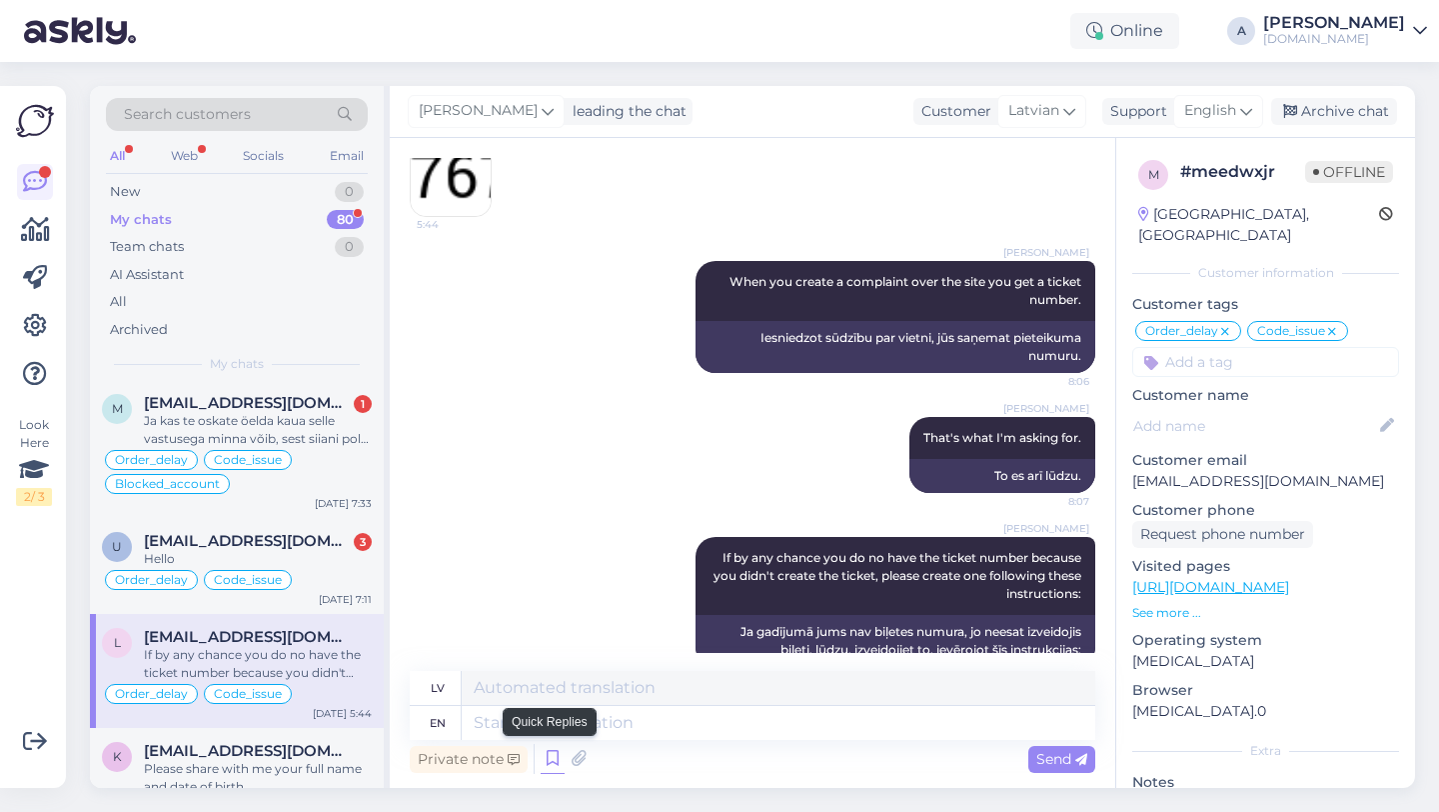
click at [549, 753] on icon at bounding box center [553, 759] width 24 height 30
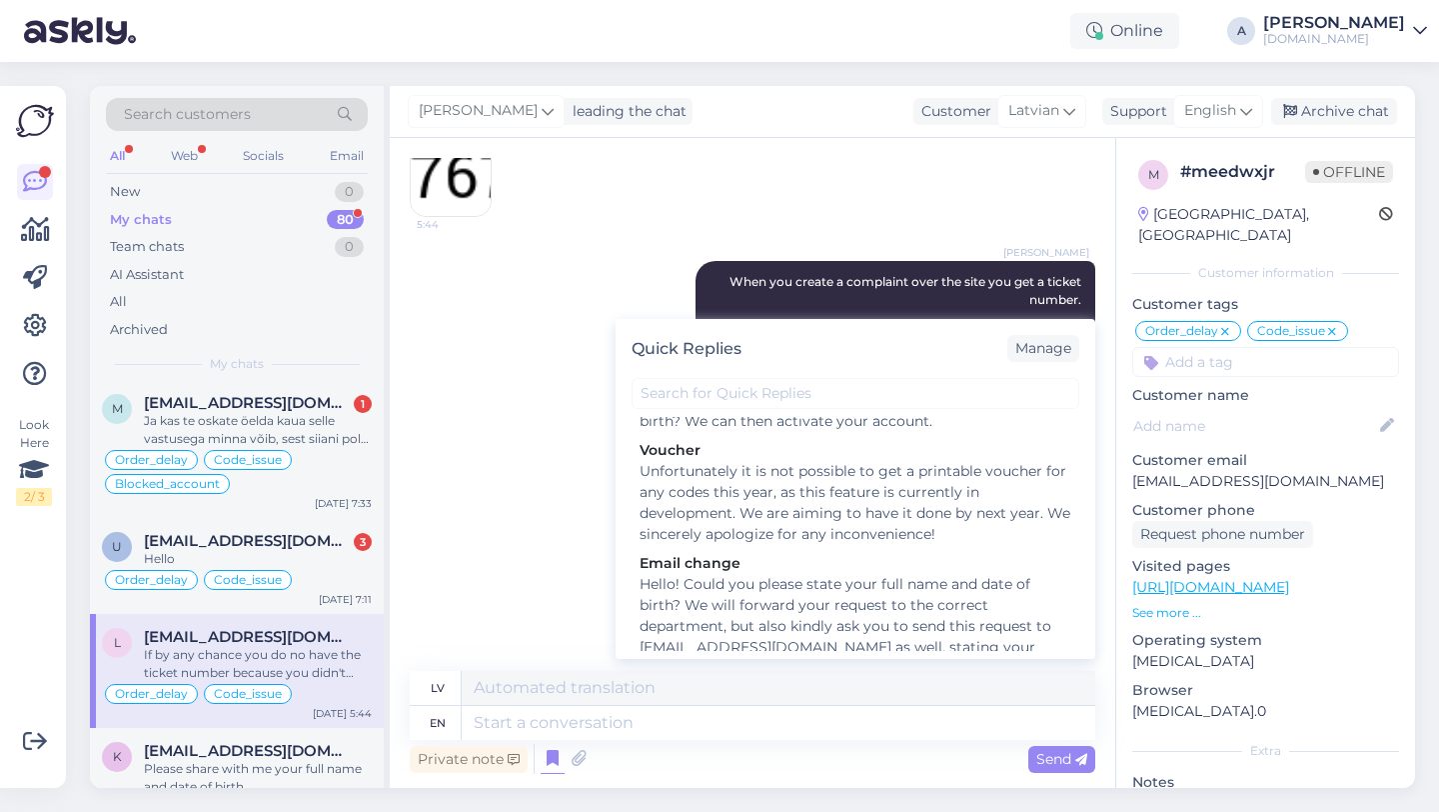
scroll to position [2775, 0]
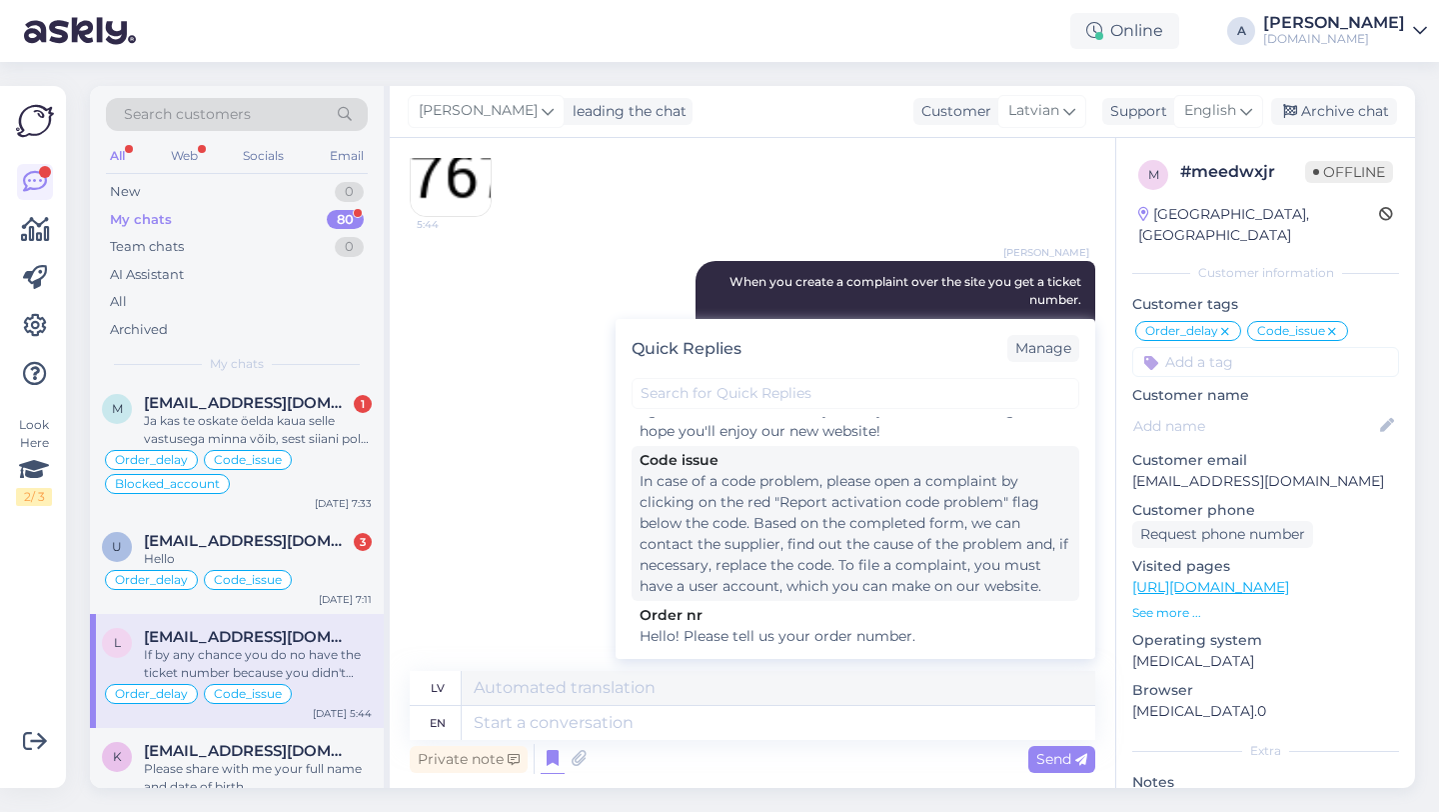
click at [718, 542] on div "In case of a code problem, please open a complaint by clicking on the red "Repo…" at bounding box center [856, 534] width 432 height 126
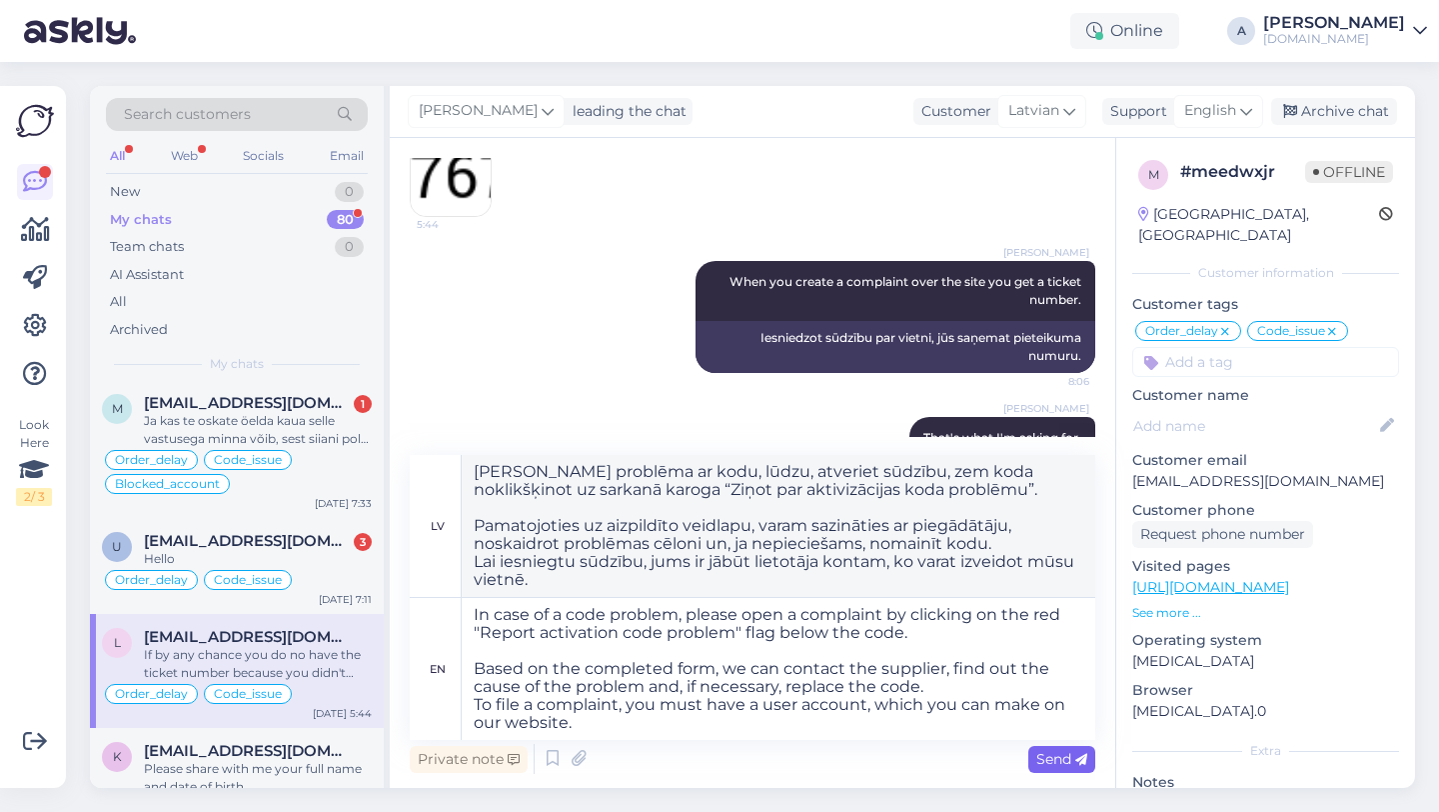
click at [1057, 763] on span "Send" at bounding box center [1061, 759] width 51 height 18
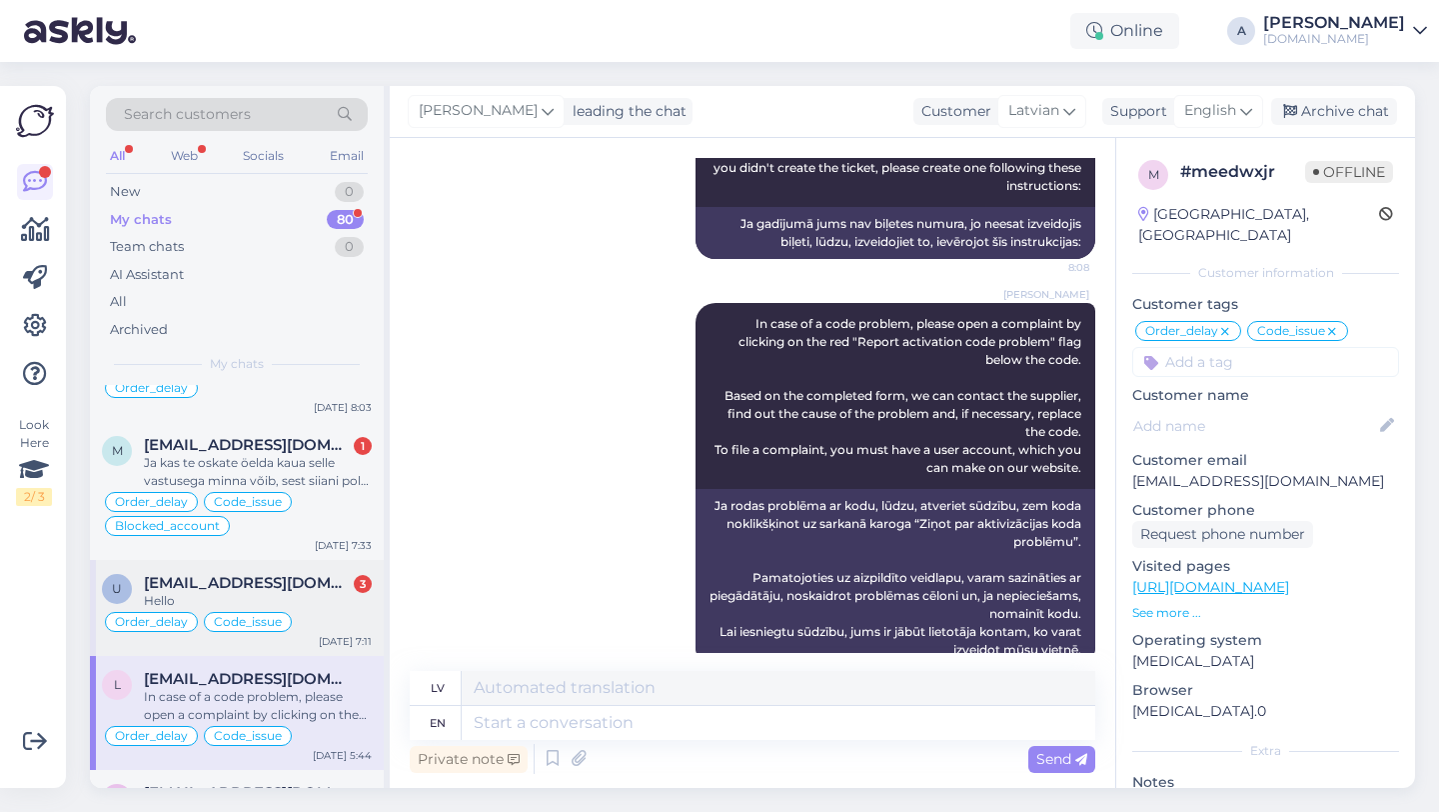
scroll to position [154, 0]
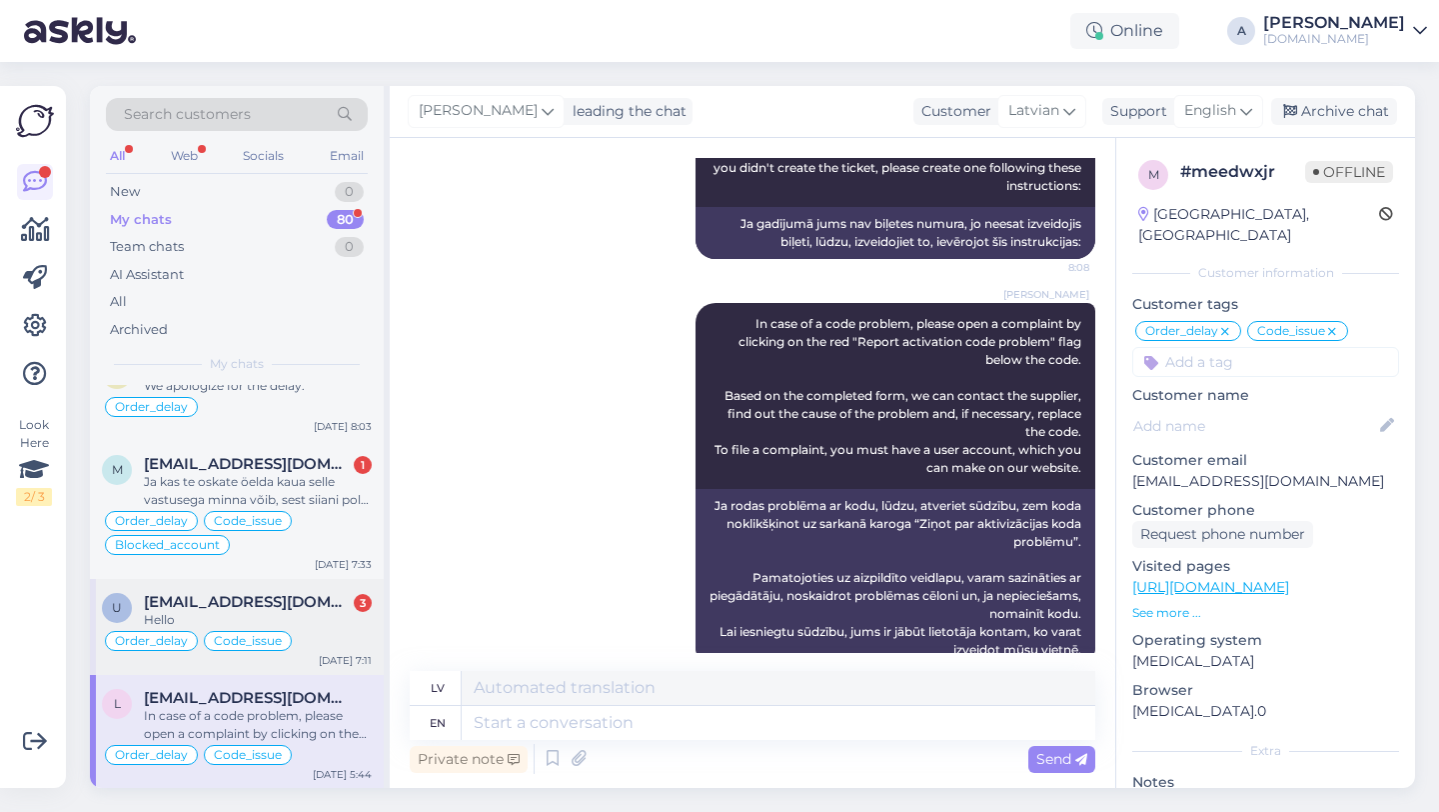
click at [217, 611] on div "Hello" at bounding box center [258, 620] width 228 height 18
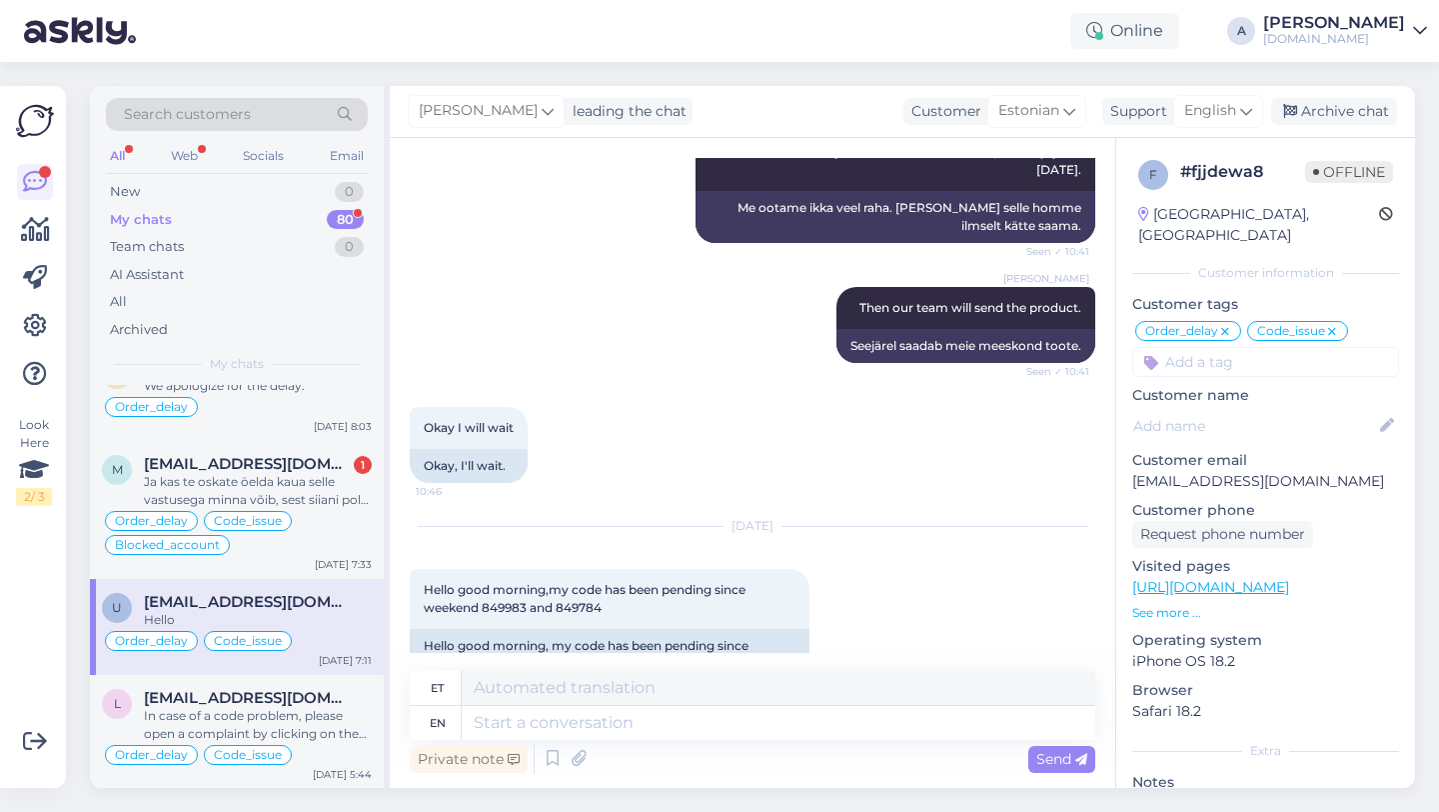
scroll to position [14168, 0]
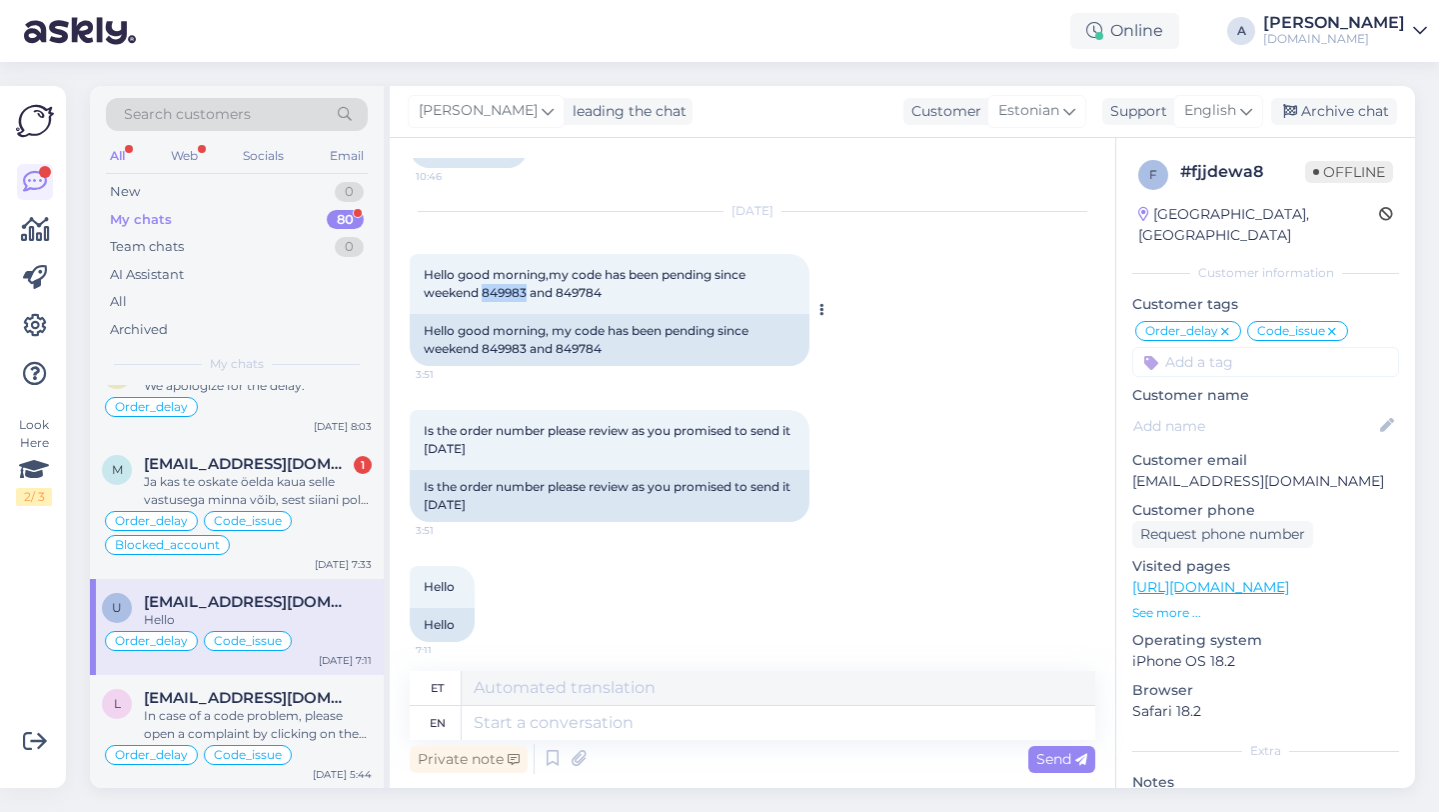
drag, startPoint x: 528, startPoint y: 328, endPoint x: 482, endPoint y: 328, distance: 46.0
click at [482, 300] on span "Hello good morning,my code has been pending since weekend 849983 and 849784" at bounding box center [586, 283] width 325 height 33
copy span "849983"
drag, startPoint x: 608, startPoint y: 330, endPoint x: 561, endPoint y: 331, distance: 47.0
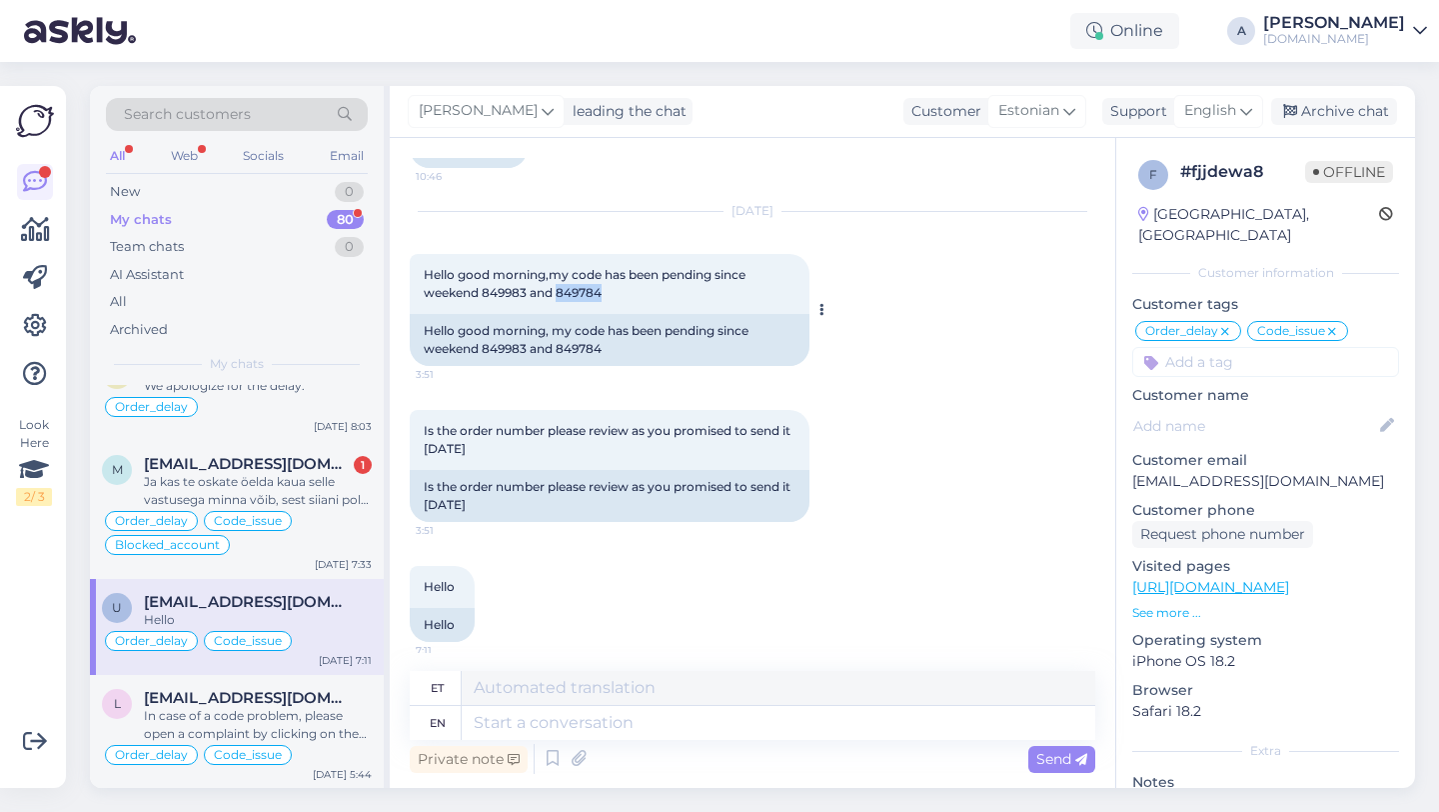
click at [561, 314] on div "Hello good morning,my code has been pending since weekend 849983 and 849784 3:51" at bounding box center [610, 284] width 400 height 60
copy span "849784"
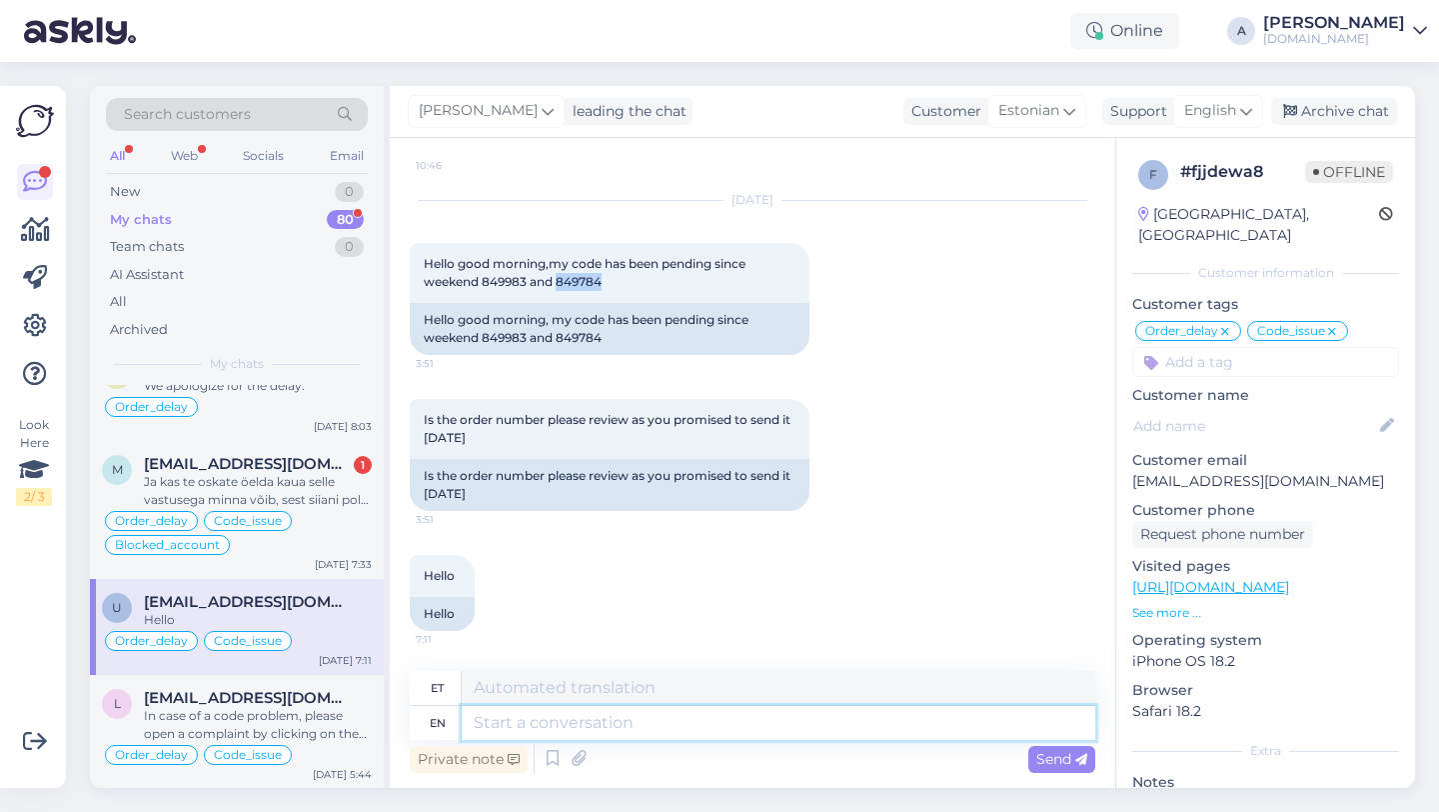
click at [563, 711] on textarea at bounding box center [779, 723] width 634 height 34
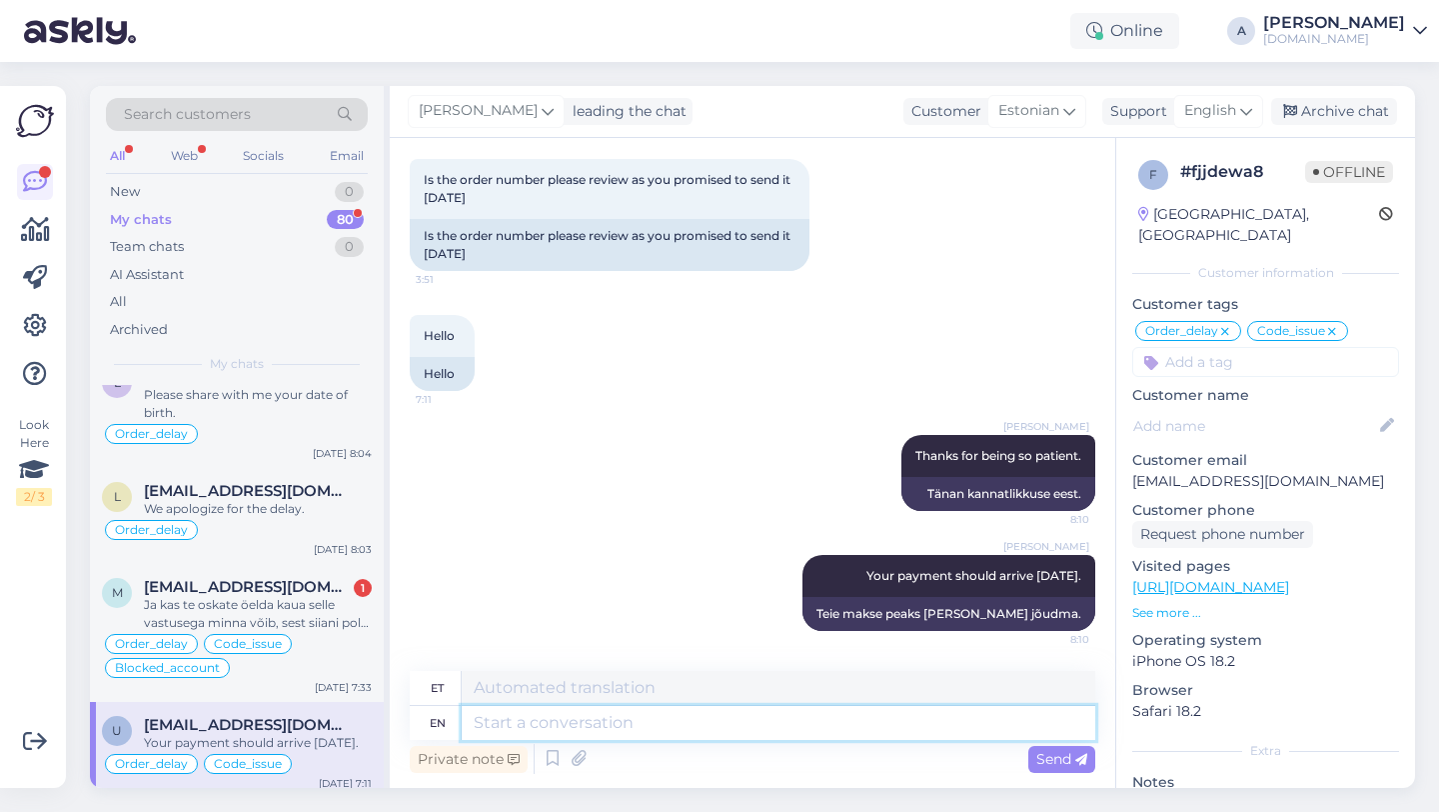
scroll to position [24, 0]
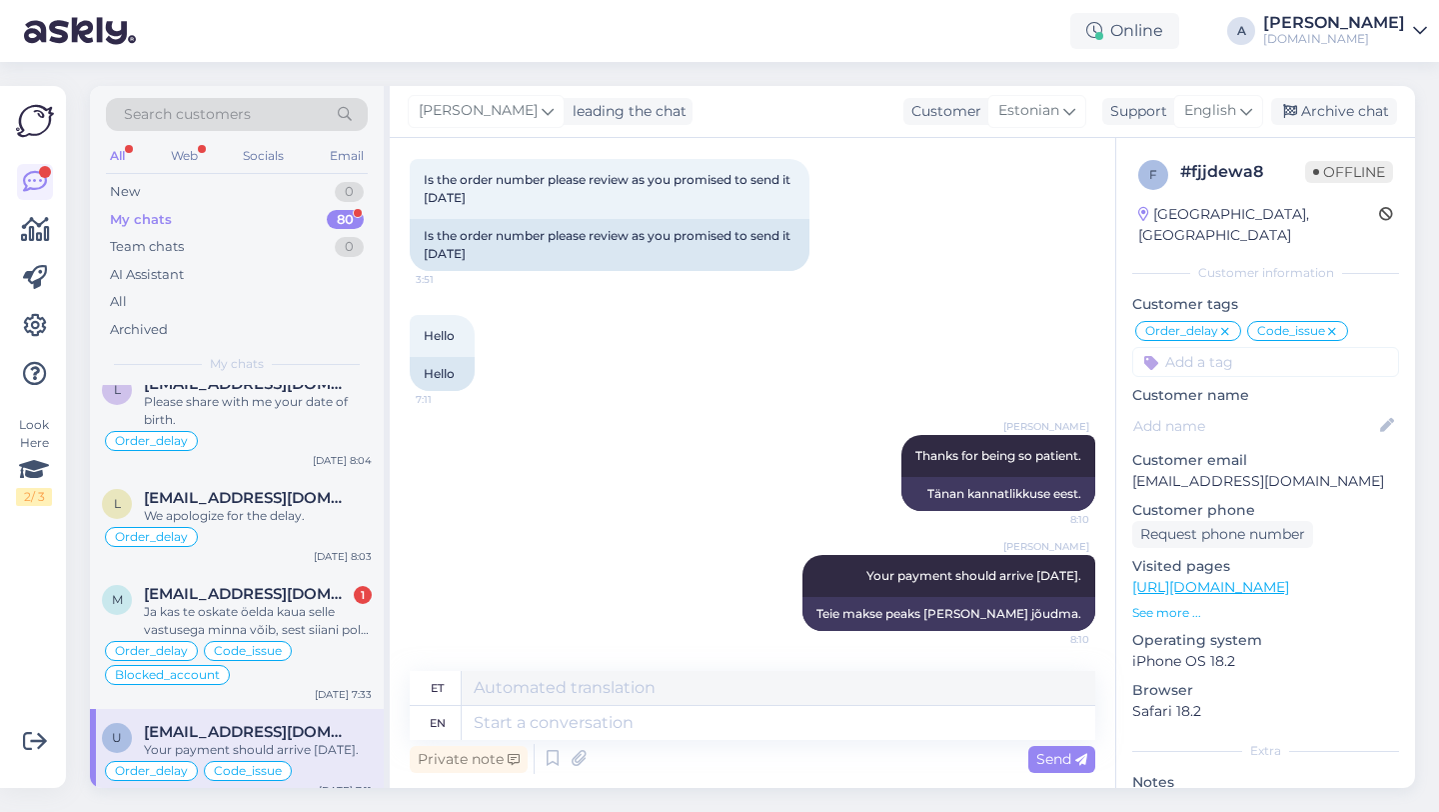
click at [259, 611] on div "Ja kas te oskate öelda kaua selle vastusega minna võib, sest siiani pole ma muu…" at bounding box center [258, 621] width 228 height 36
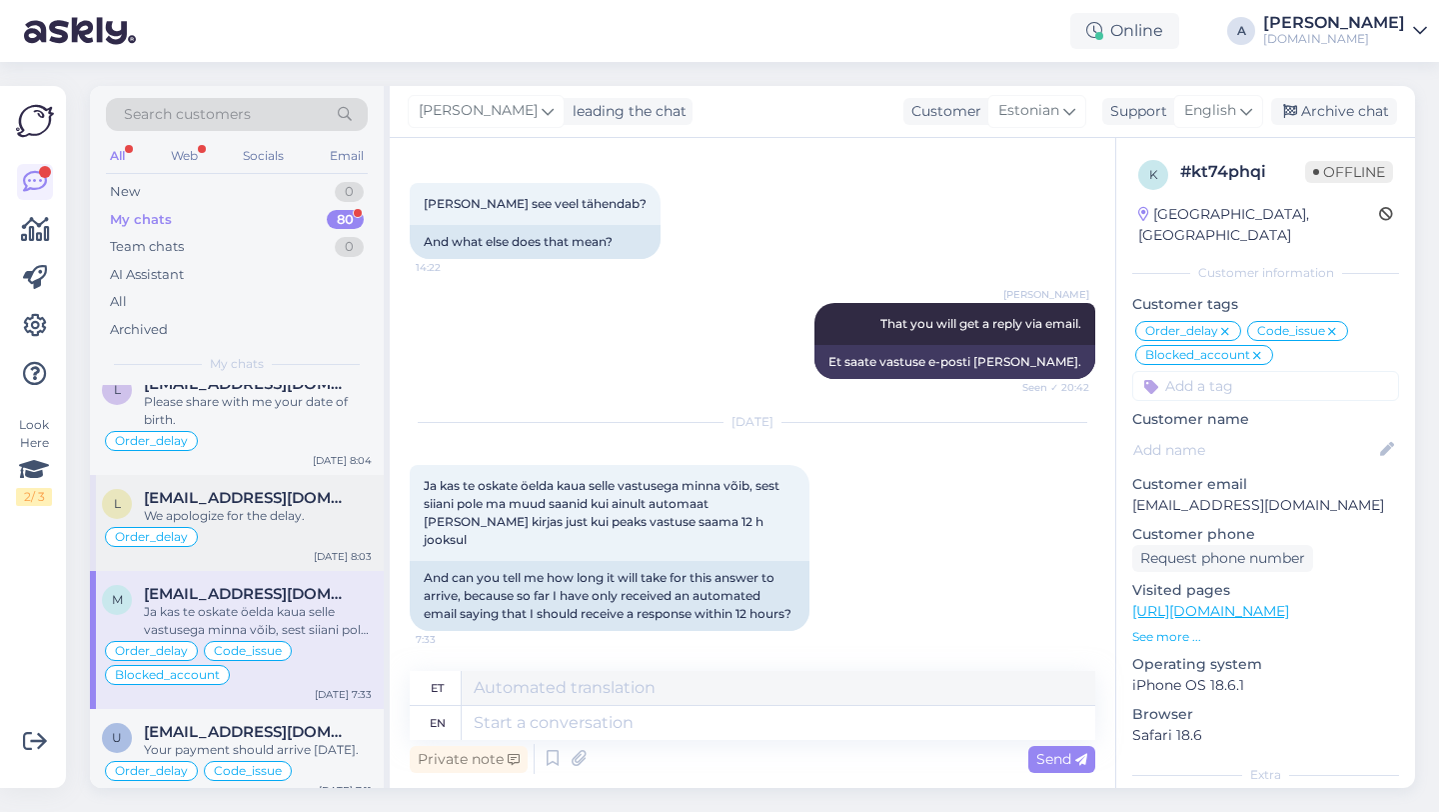
scroll to position [0, 0]
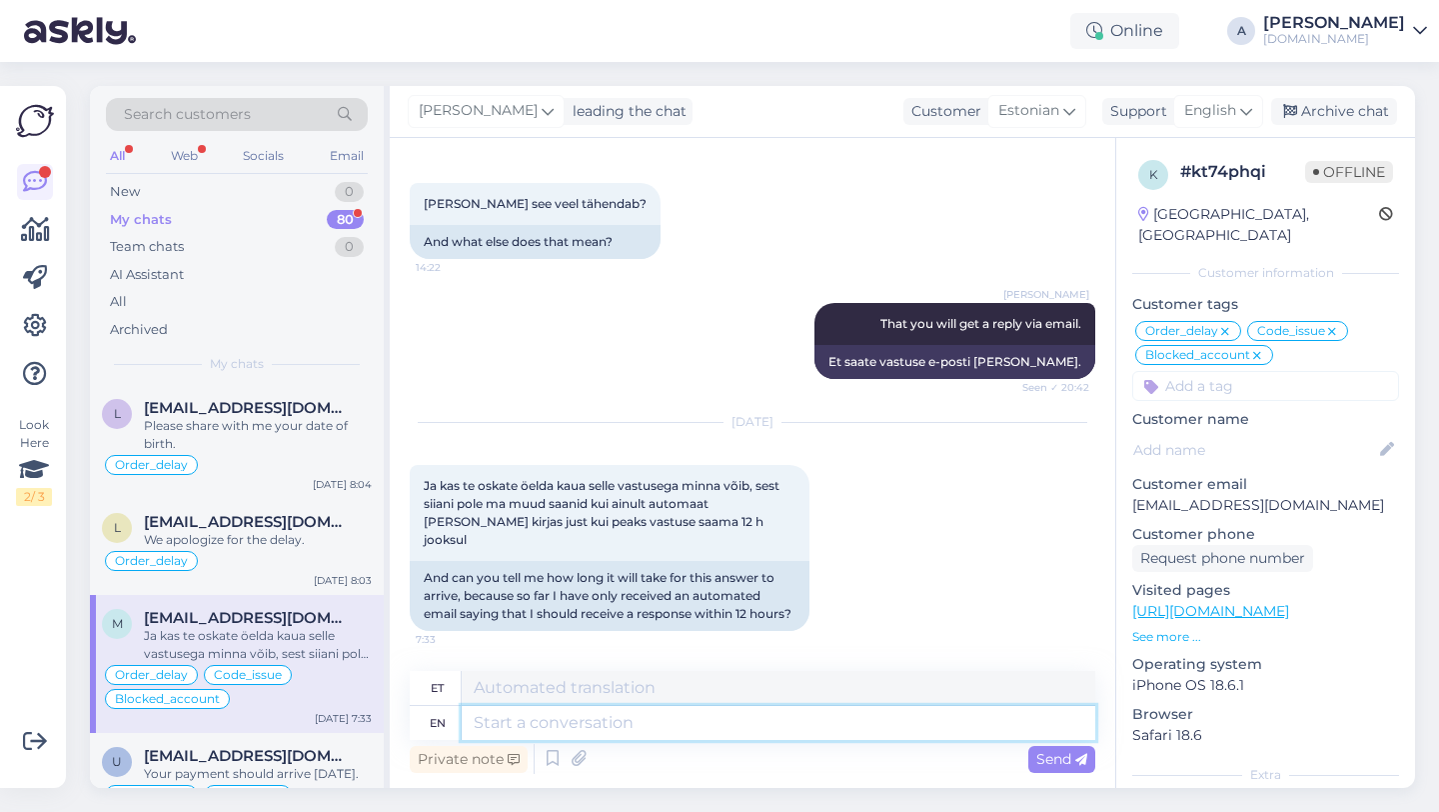
click at [524, 725] on textarea at bounding box center [779, 723] width 634 height 34
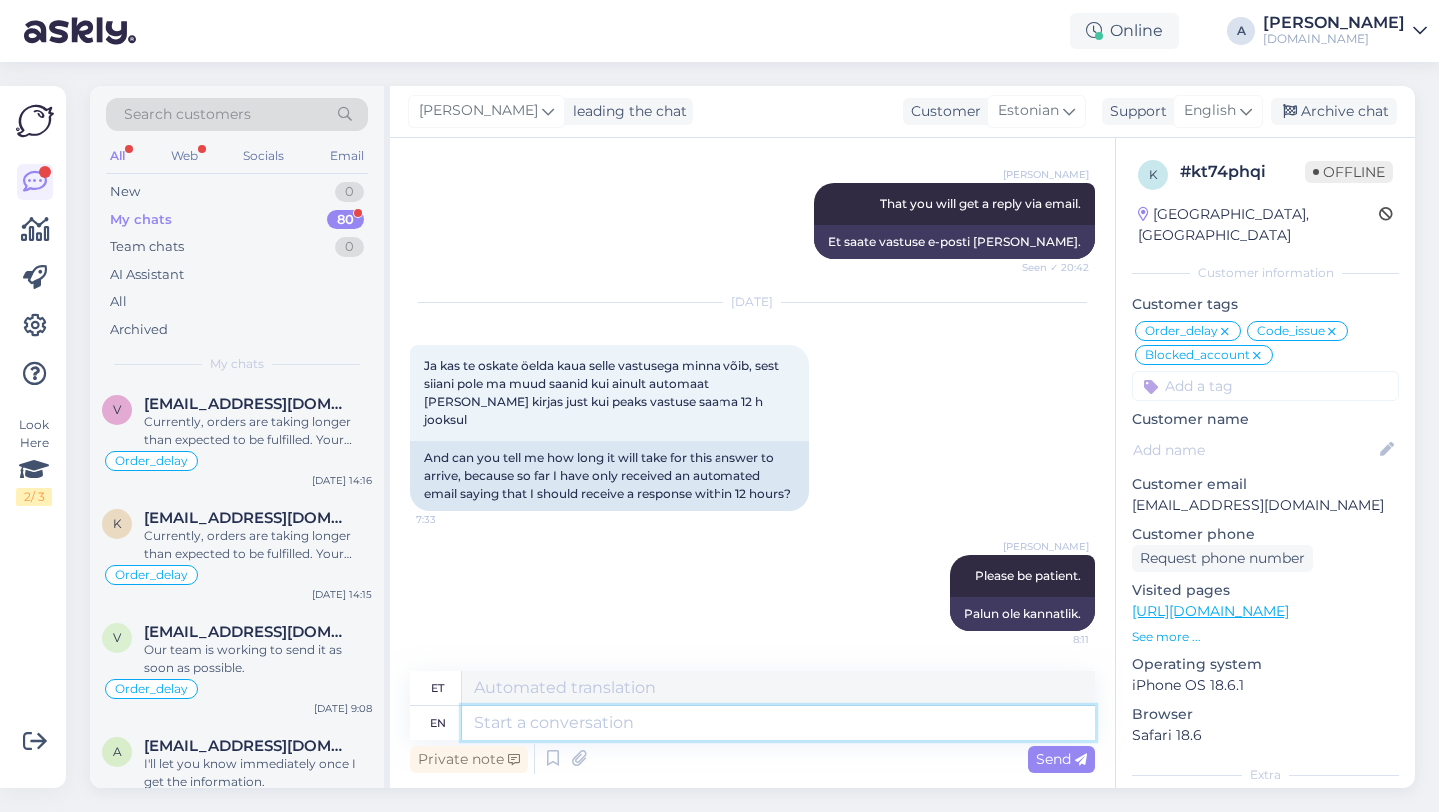
scroll to position [6781, 0]
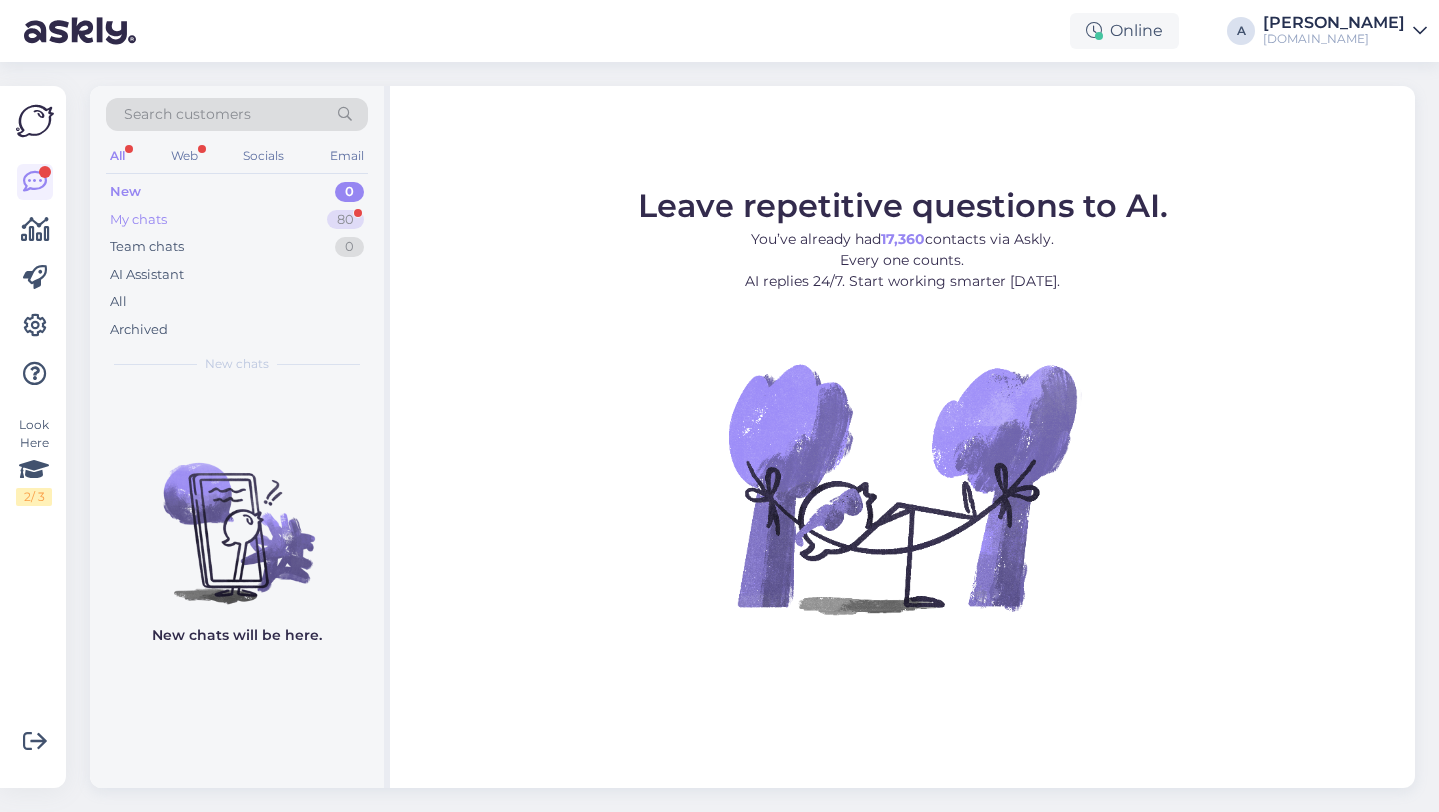
click at [283, 227] on div "My chats 80" at bounding box center [237, 220] width 262 height 28
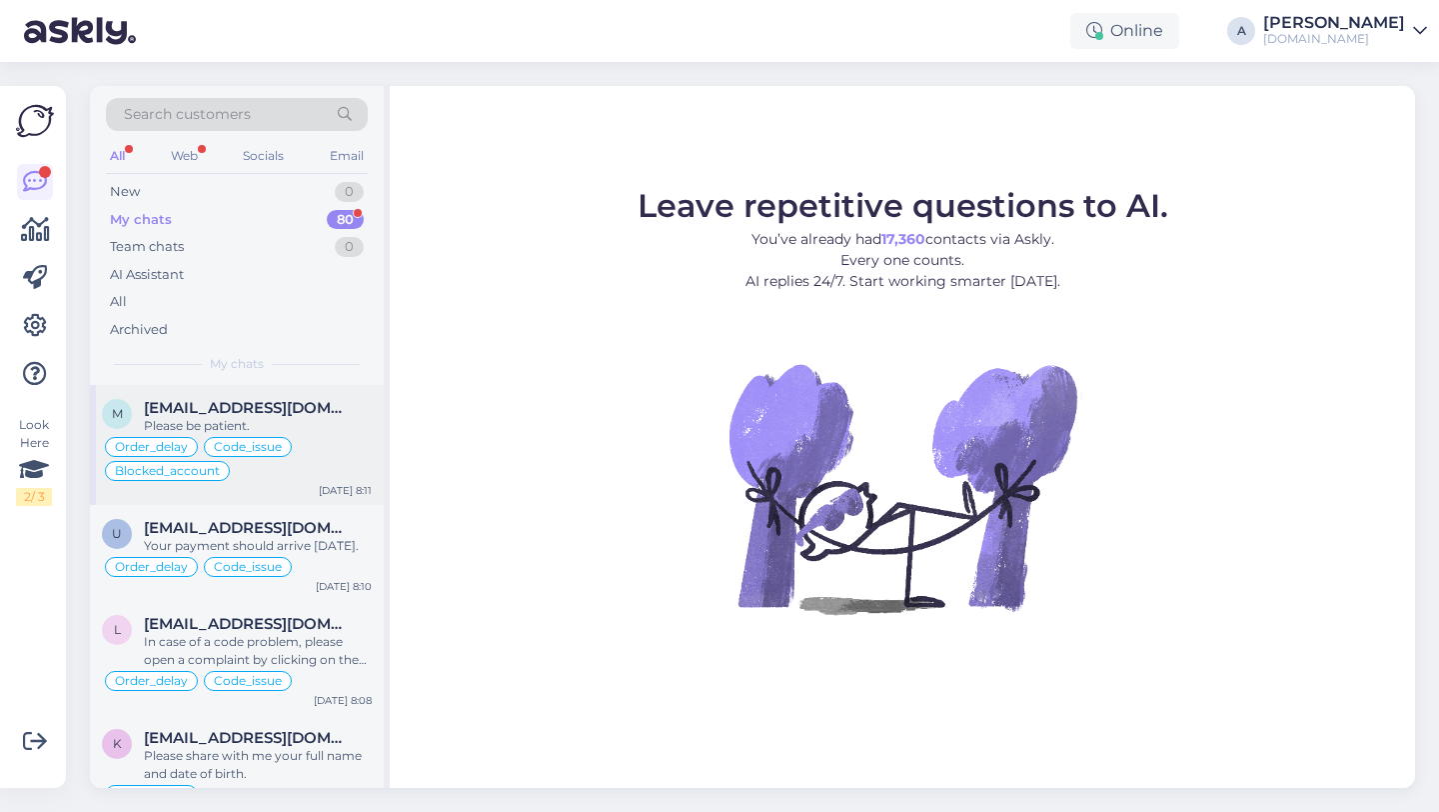
click at [266, 421] on div "Please be patient." at bounding box center [258, 426] width 228 height 18
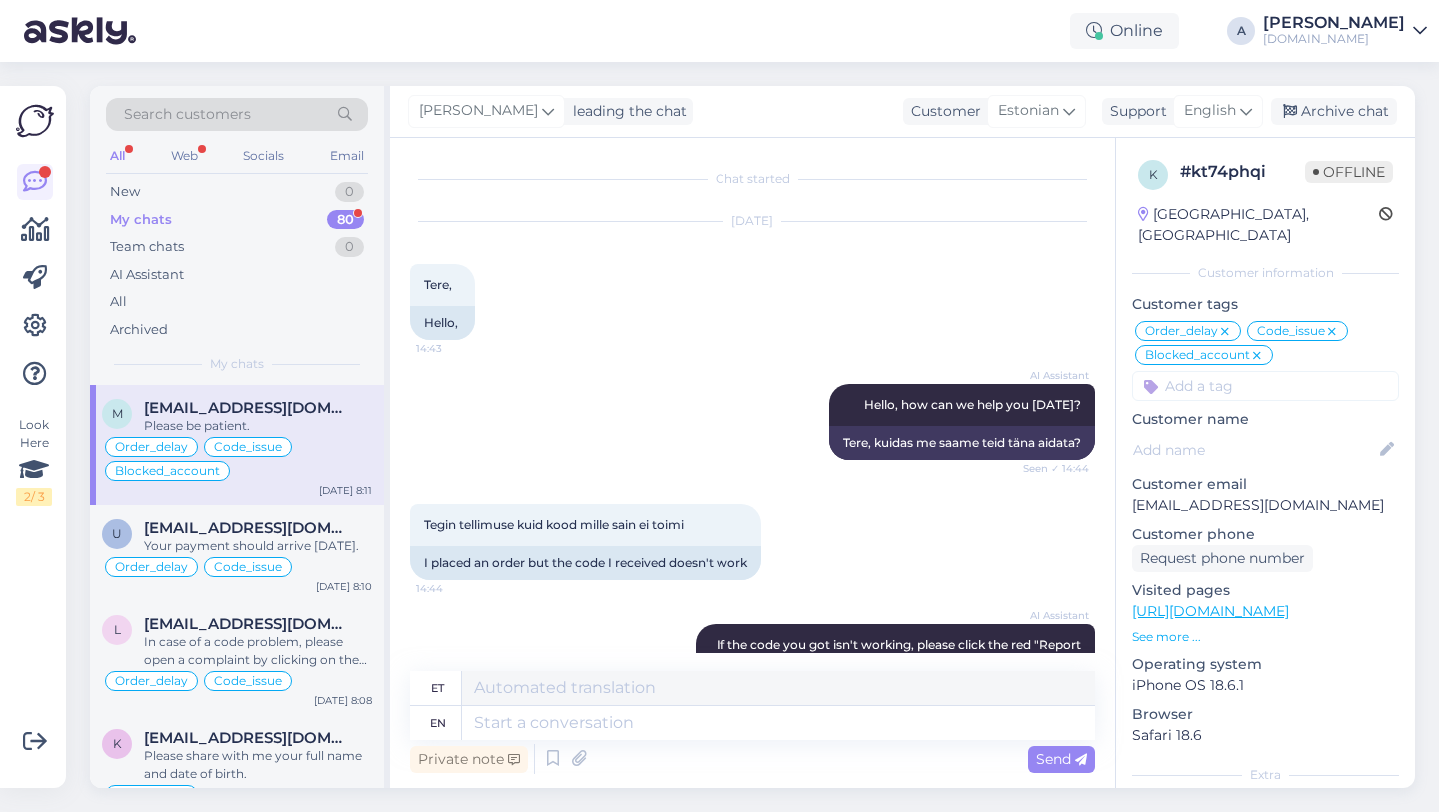
scroll to position [5580, 0]
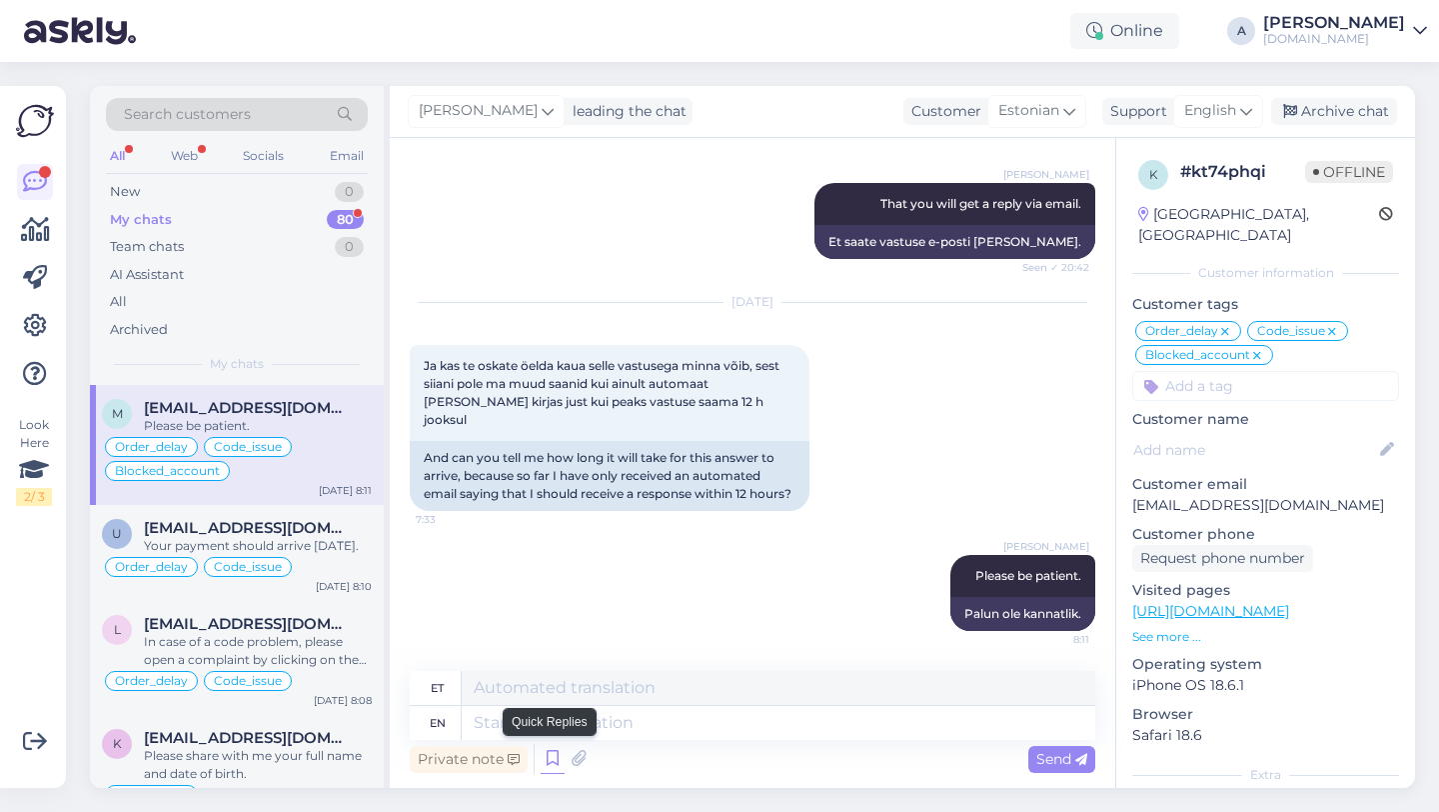
click at [553, 753] on icon at bounding box center [553, 759] width 24 height 30
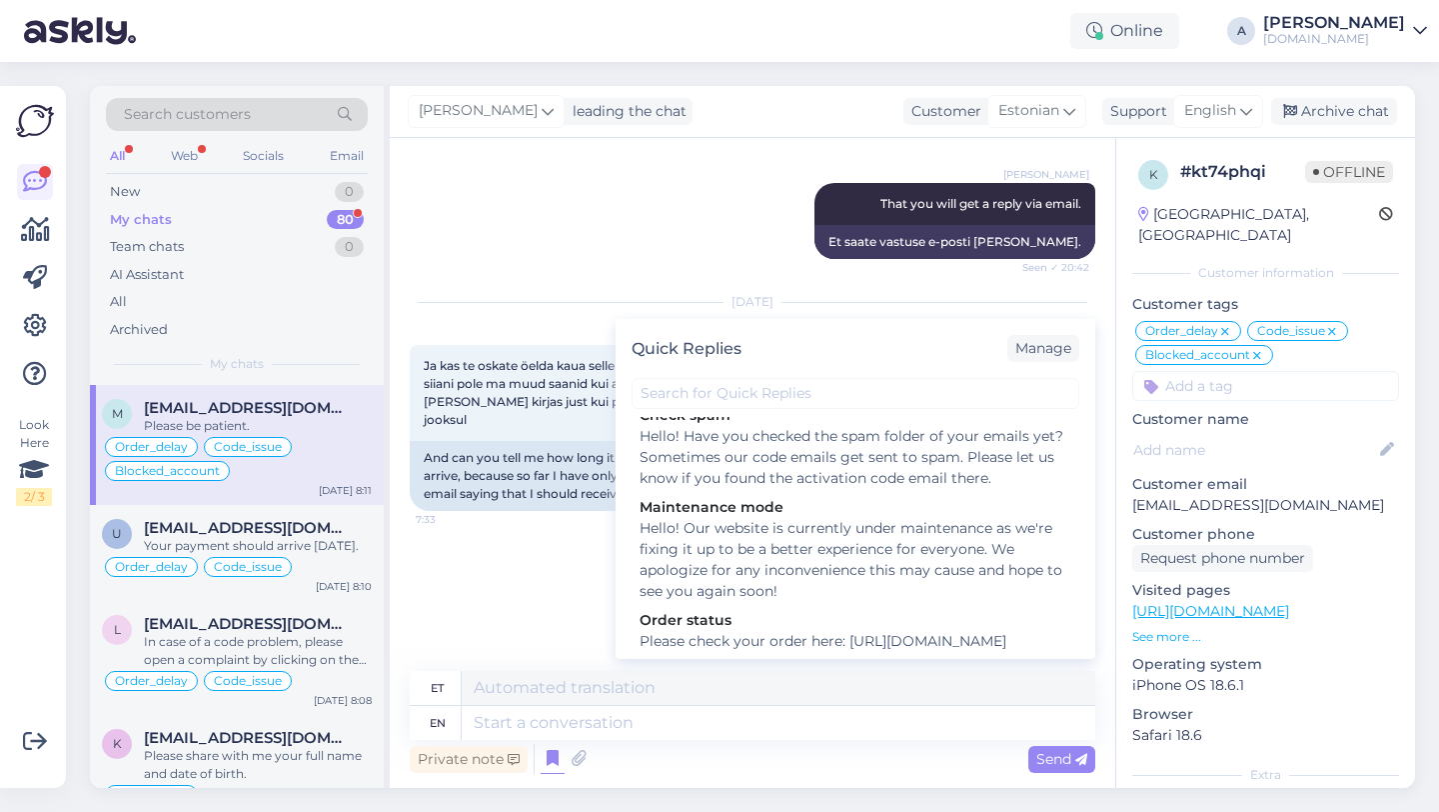
scroll to position [2775, 0]
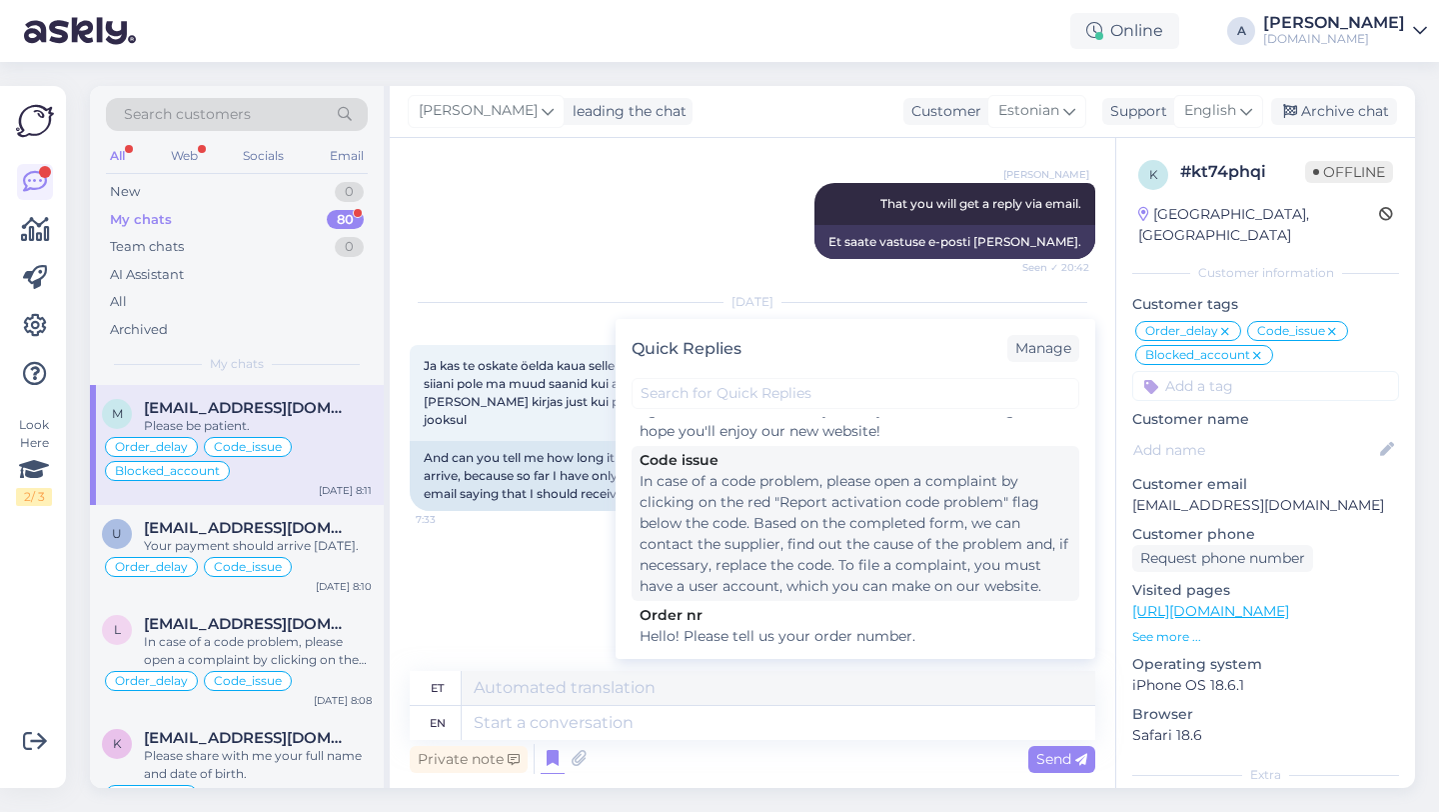
click at [721, 525] on div "In case of a code problem, please open a complaint by clicking on the red "Repo…" at bounding box center [856, 534] width 432 height 126
type textarea "Koodiprobleemi korral avage kaebus, klõpsates koodi all punasel lipul "Teata ak…"
type textarea "In case of a code problem, please open a complaint by clicking on the red "Repo…"
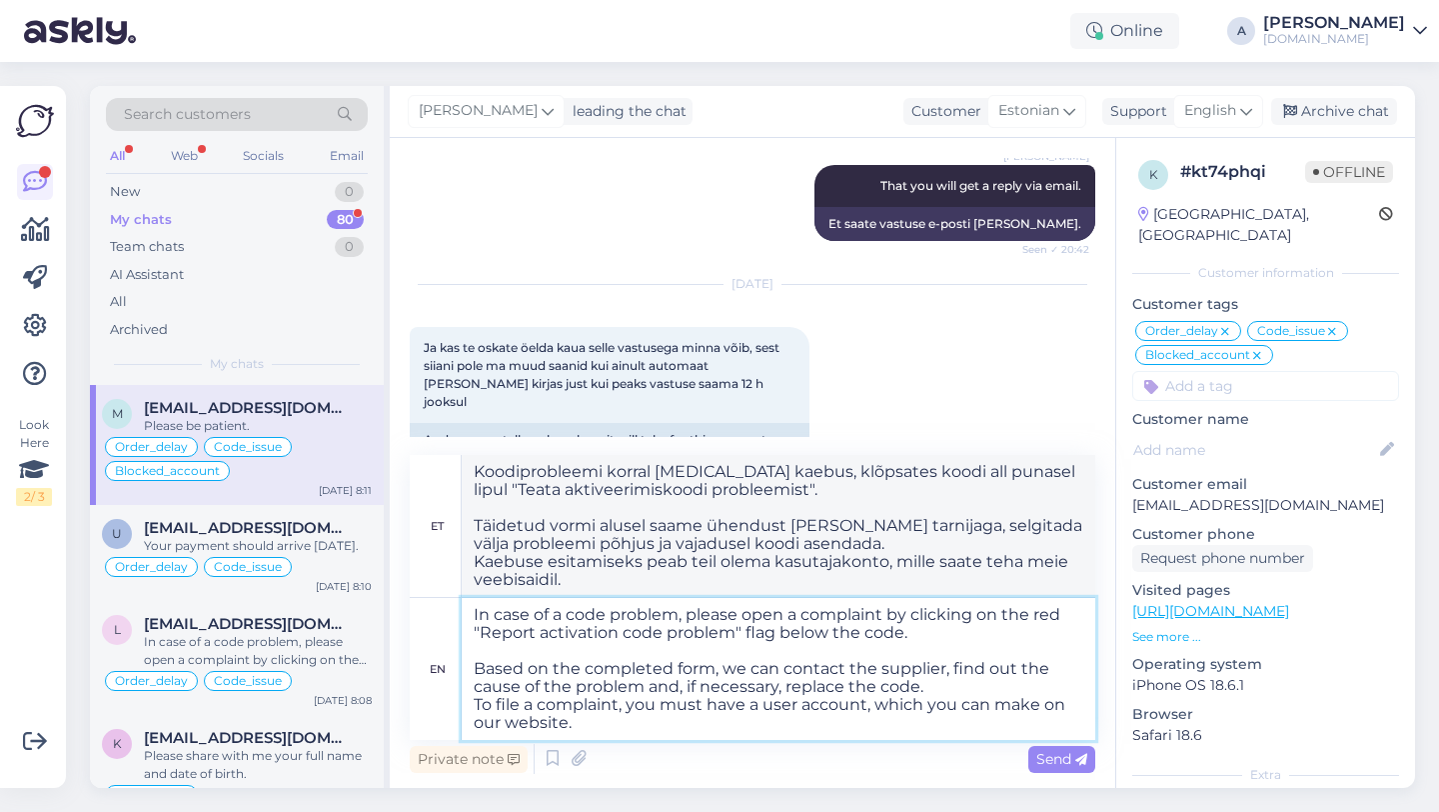
drag, startPoint x: 580, startPoint y: 720, endPoint x: 461, endPoint y: 595, distance: 172.5
click at [461, 595] on div "et Koodiprobleemi korral avage kaebus, klõpsates koodi all punasel lipul "Teata…" at bounding box center [753, 597] width 686 height 285
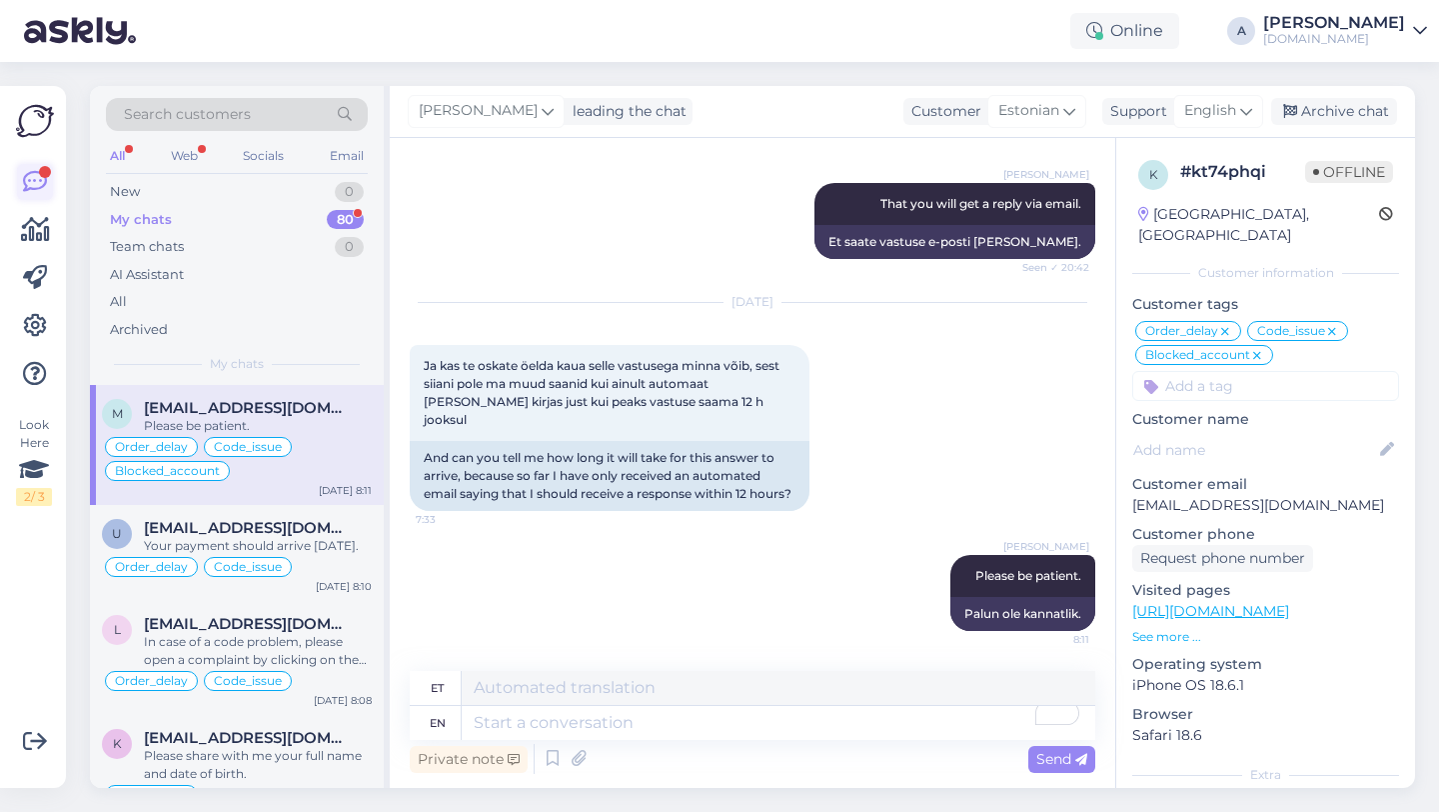
click at [30, 178] on icon at bounding box center [35, 182] width 24 height 24
click at [30, 179] on icon at bounding box center [35, 182] width 24 height 24
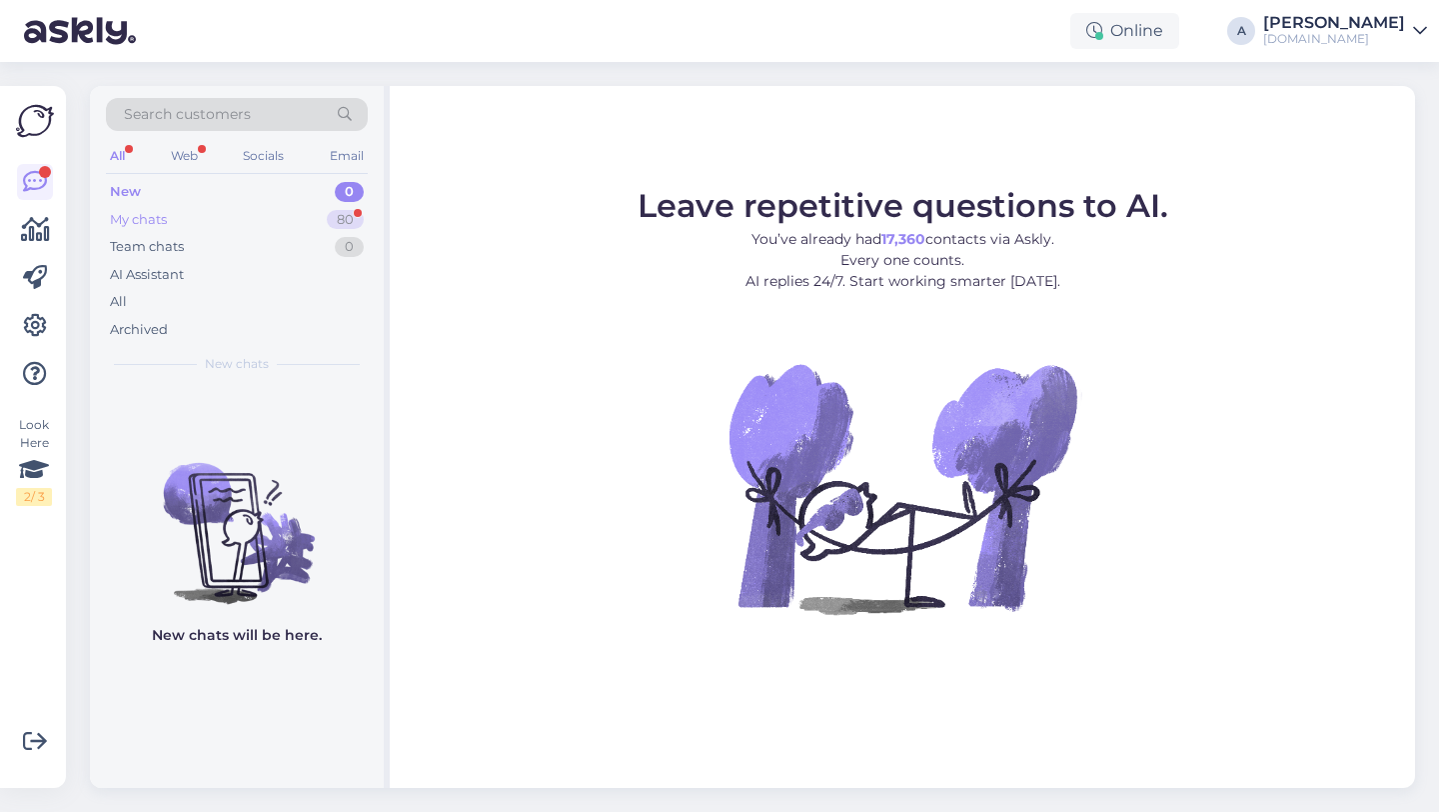
click at [346, 221] on div "80" at bounding box center [345, 220] width 37 height 20
click at [347, 216] on div "80" at bounding box center [345, 220] width 37 height 20
